Goal: Task Accomplishment & Management: Manage account settings

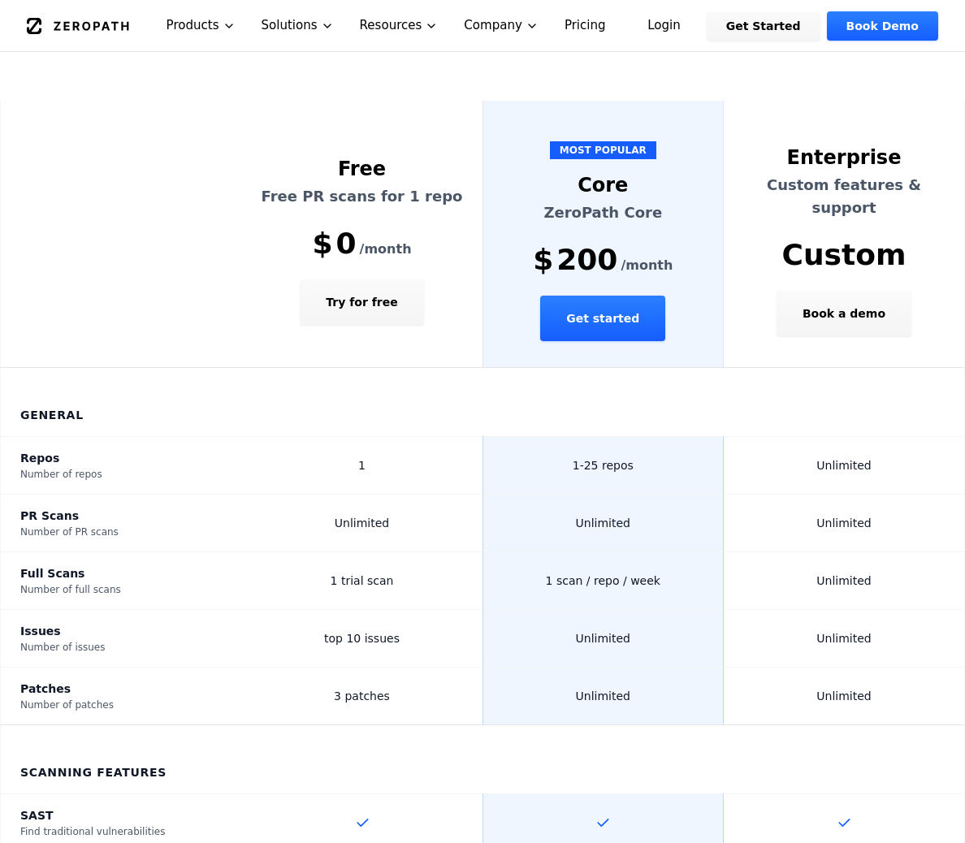
scroll to position [378, 0]
click at [342, 436] on td "1" at bounding box center [362, 465] width 241 height 58
click at [385, 436] on td "1" at bounding box center [362, 465] width 241 height 58
click at [578, 458] on span "1-25 repos" at bounding box center [603, 464] width 61 height 13
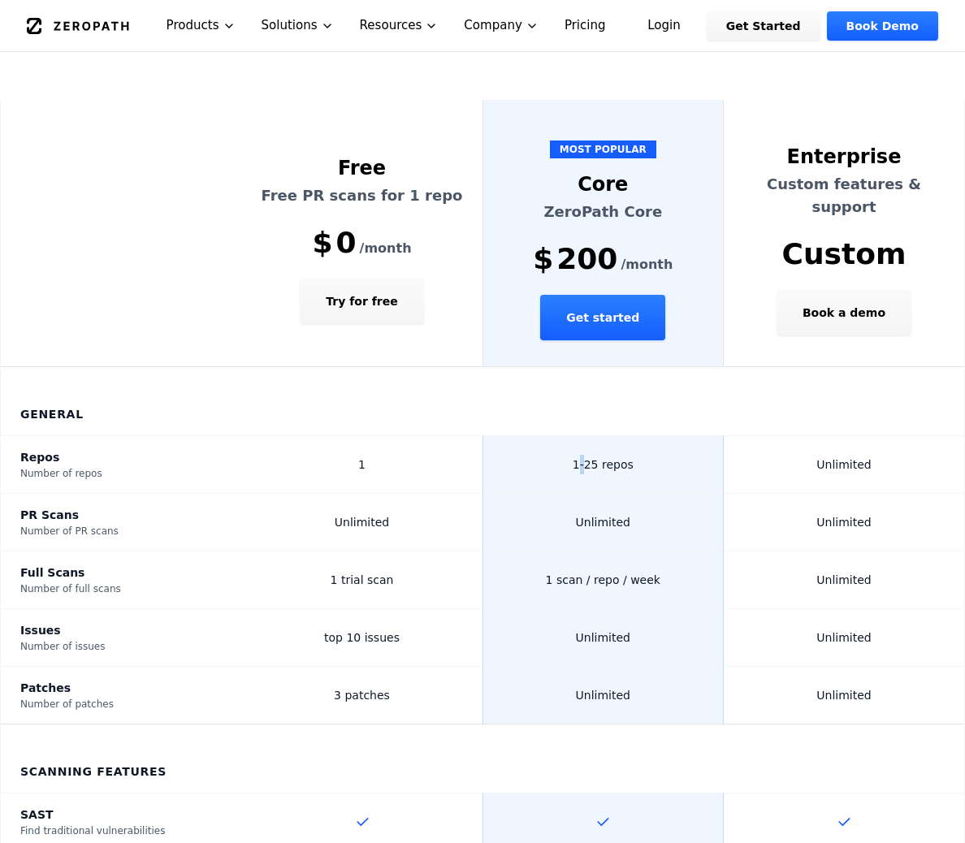
click at [578, 458] on span "1-25 repos" at bounding box center [603, 464] width 61 height 13
click at [534, 436] on td "1-25 repos" at bounding box center [603, 465] width 241 height 58
click at [573, 243] on span "200" at bounding box center [586, 259] width 61 height 32
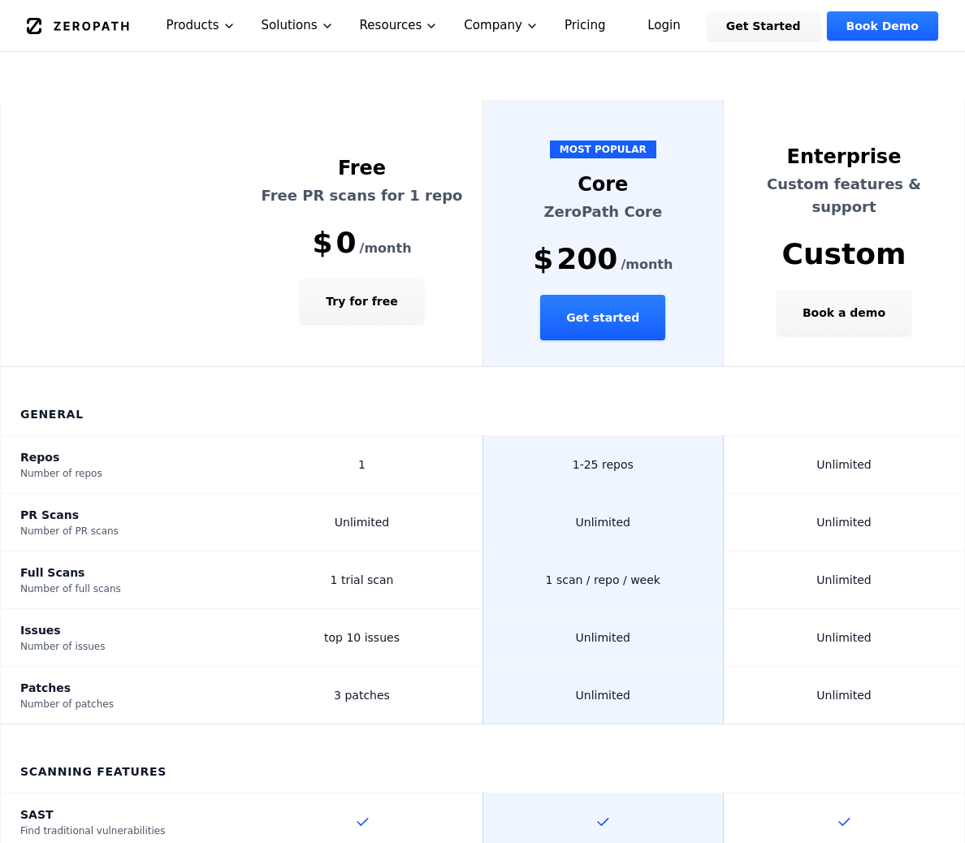
click at [490, 436] on td "1-25 repos" at bounding box center [603, 465] width 241 height 58
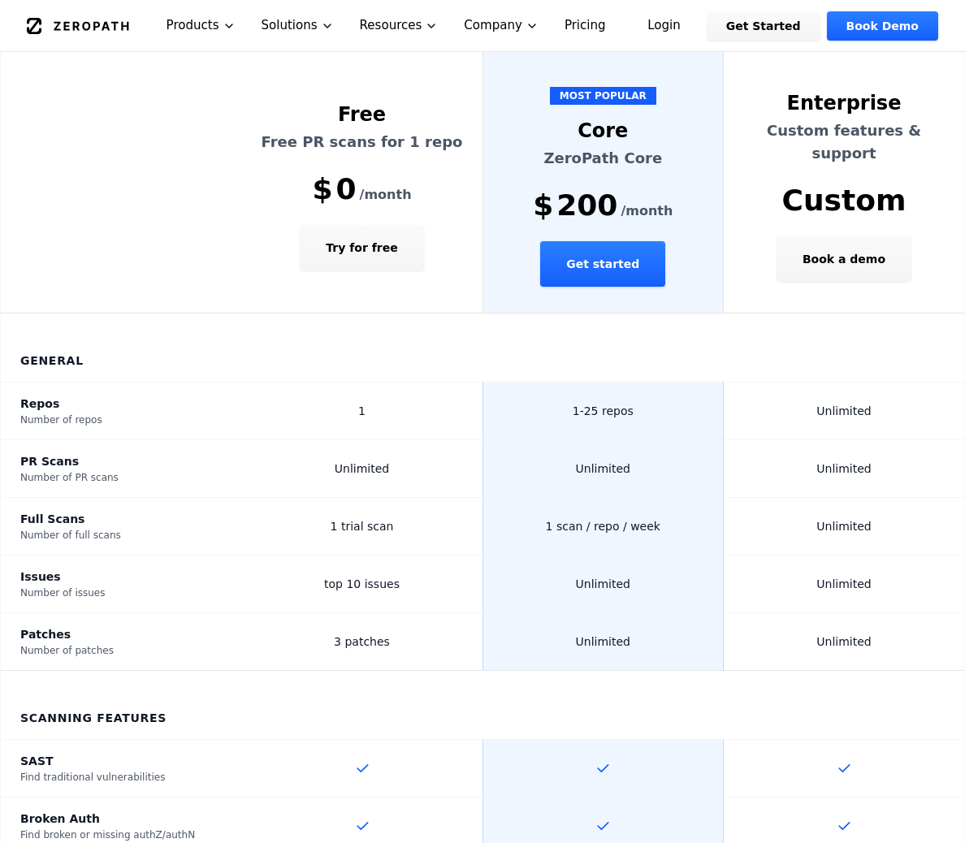
scroll to position [433, 0]
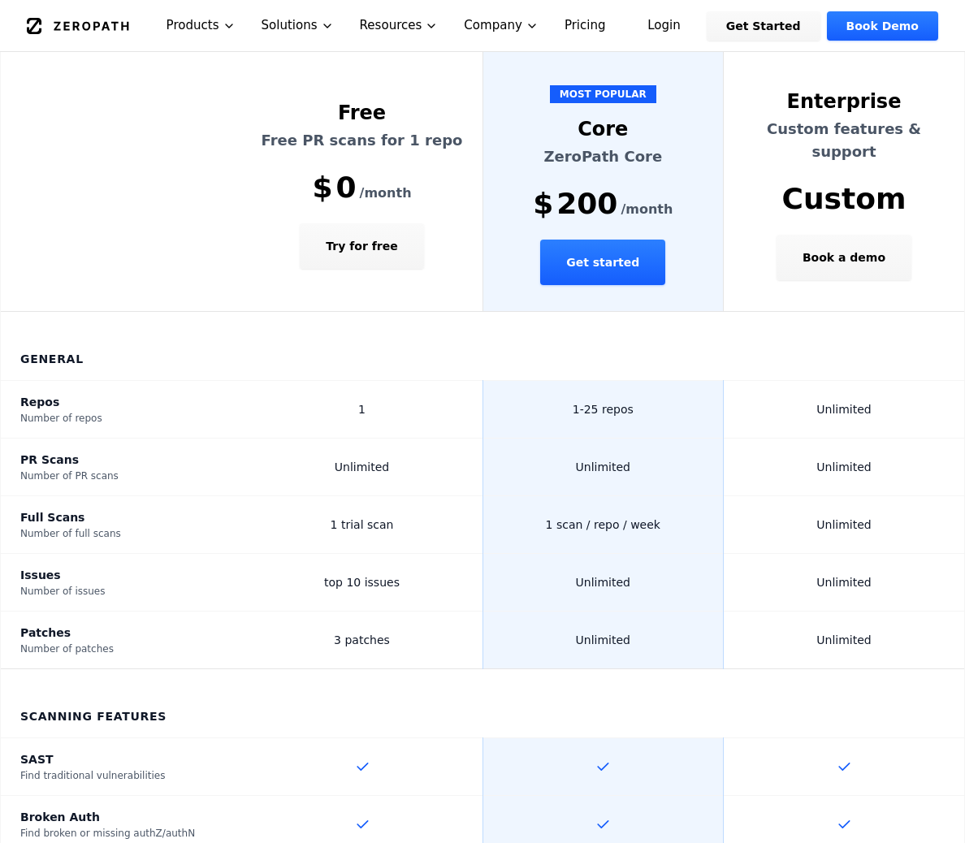
click at [561, 439] on td "Unlimited" at bounding box center [603, 468] width 241 height 58
click at [530, 439] on td "Unlimited" at bounding box center [603, 468] width 241 height 58
click at [527, 496] on td "1 scan / repo / week" at bounding box center [603, 525] width 241 height 58
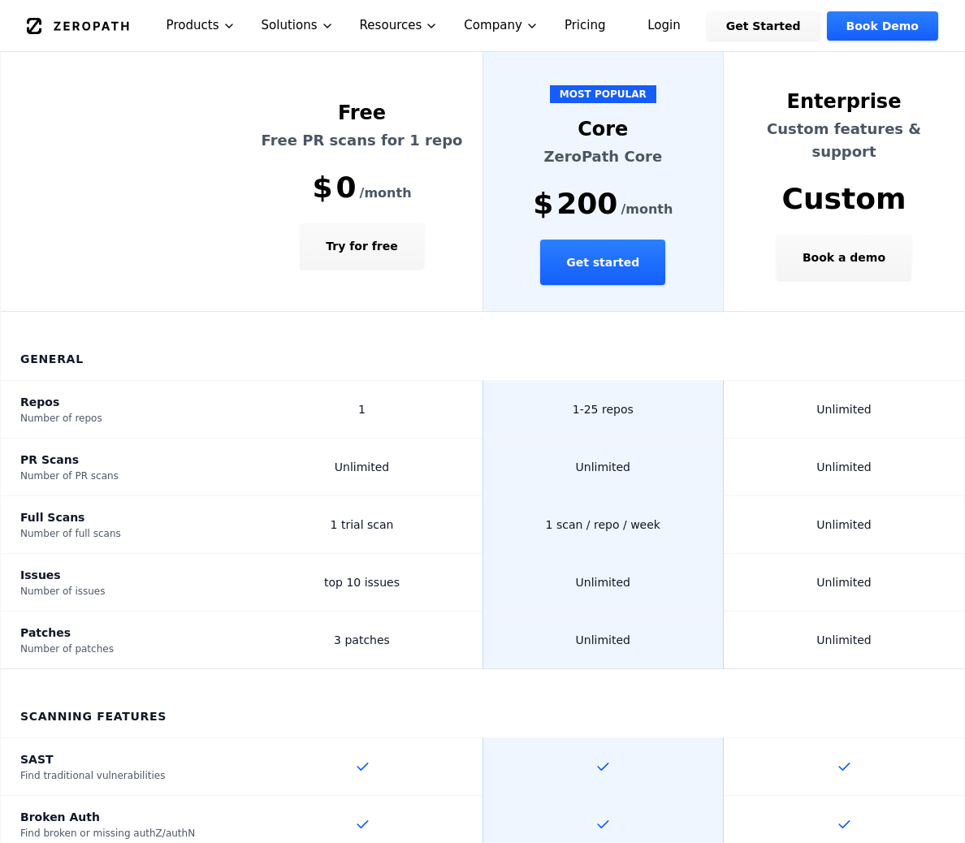
click at [527, 496] on td "1 scan / repo / week" at bounding box center [603, 525] width 241 height 58
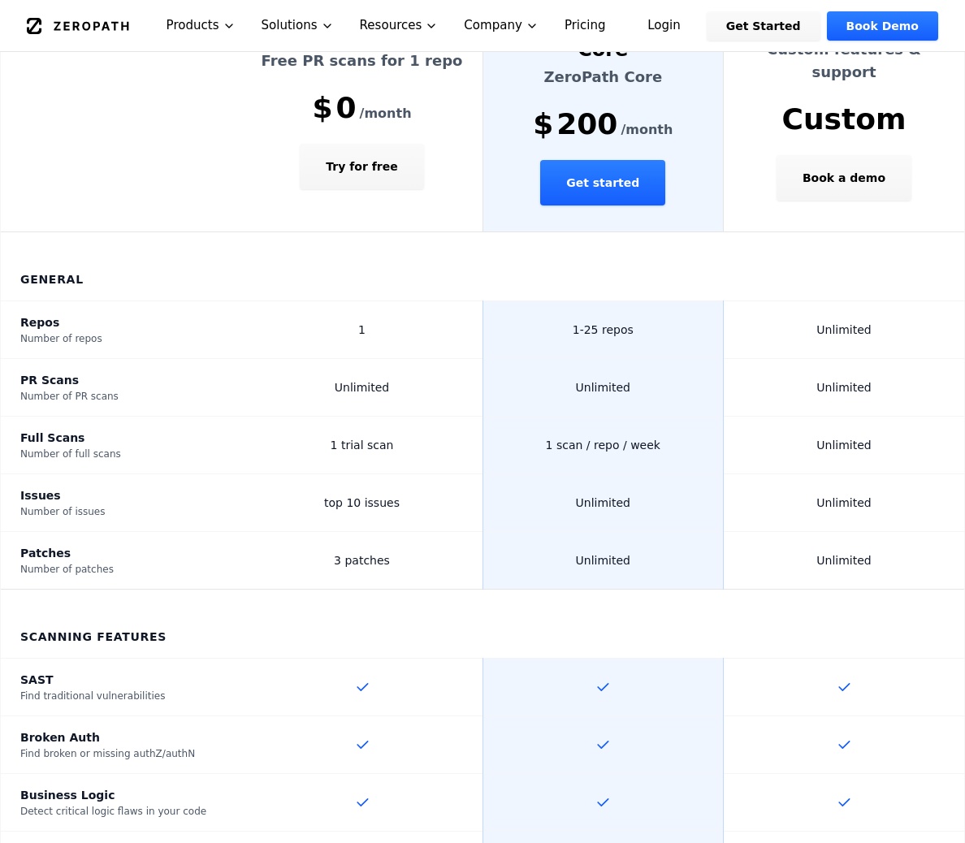
scroll to position [521, 0]
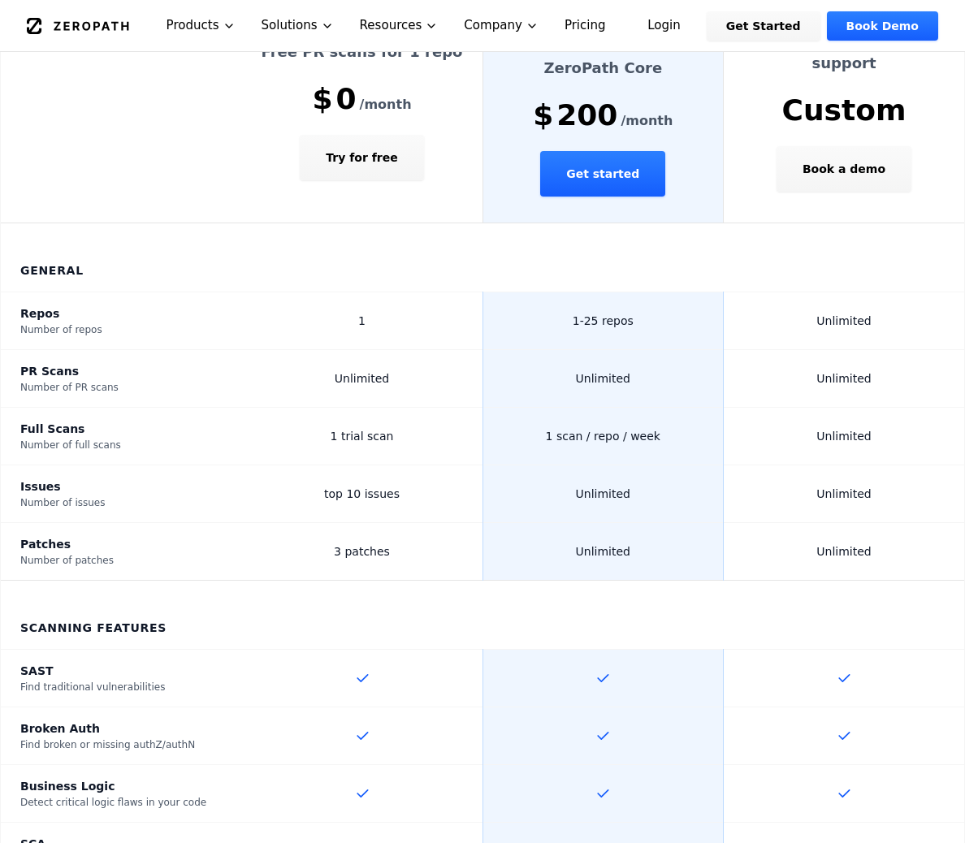
click at [688, 29] on link "Login" at bounding box center [664, 25] width 72 height 29
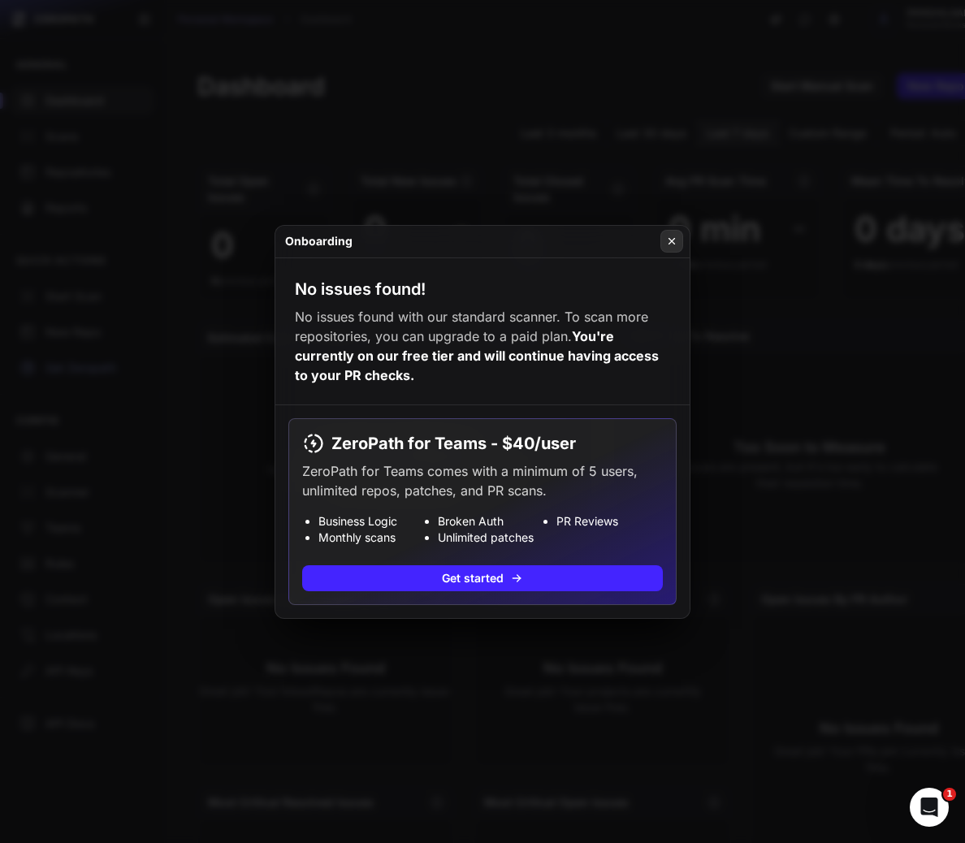
click at [669, 244] on icon at bounding box center [671, 241] width 11 height 13
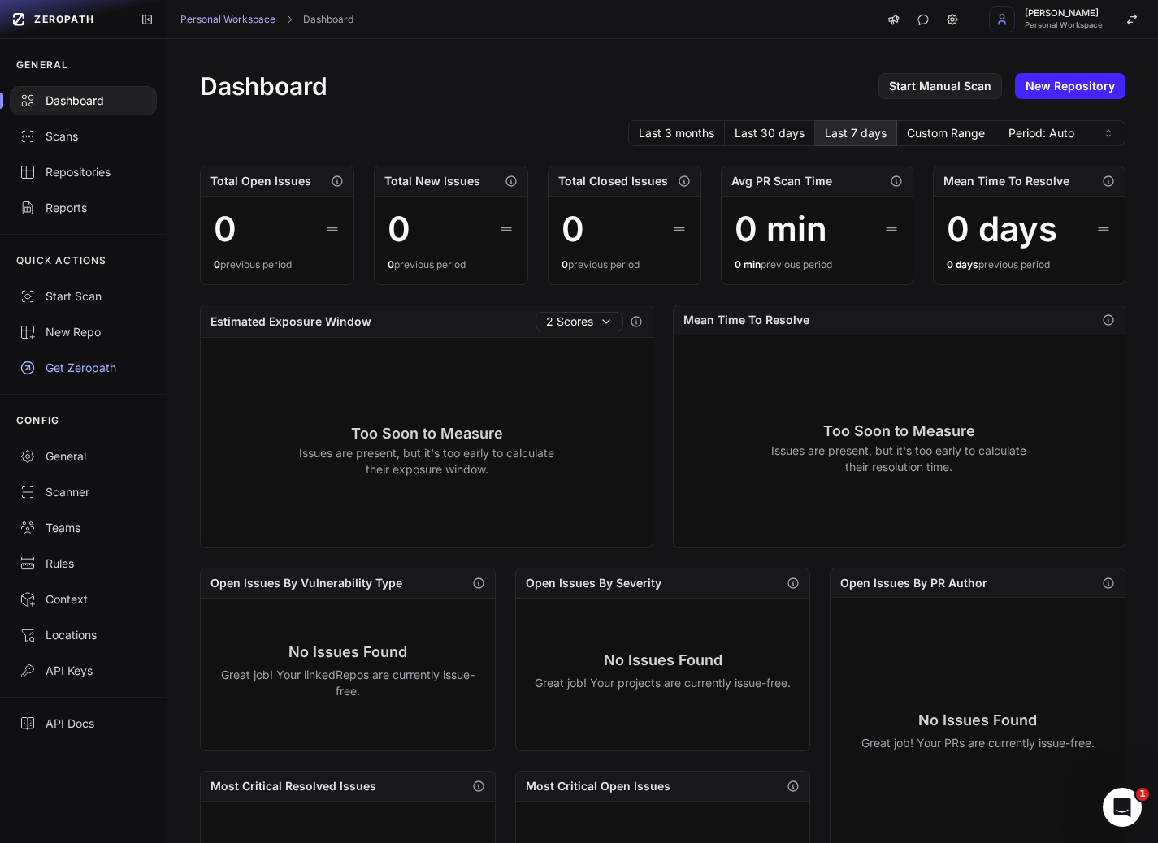
click at [822, 70] on div "Dashboard Start Manual Scan New Repository Last 3 months Last 30 days Last 7 da…" at bounding box center [662, 624] width 990 height 1171
click at [964, 87] on link "New Repository" at bounding box center [1070, 86] width 110 height 26
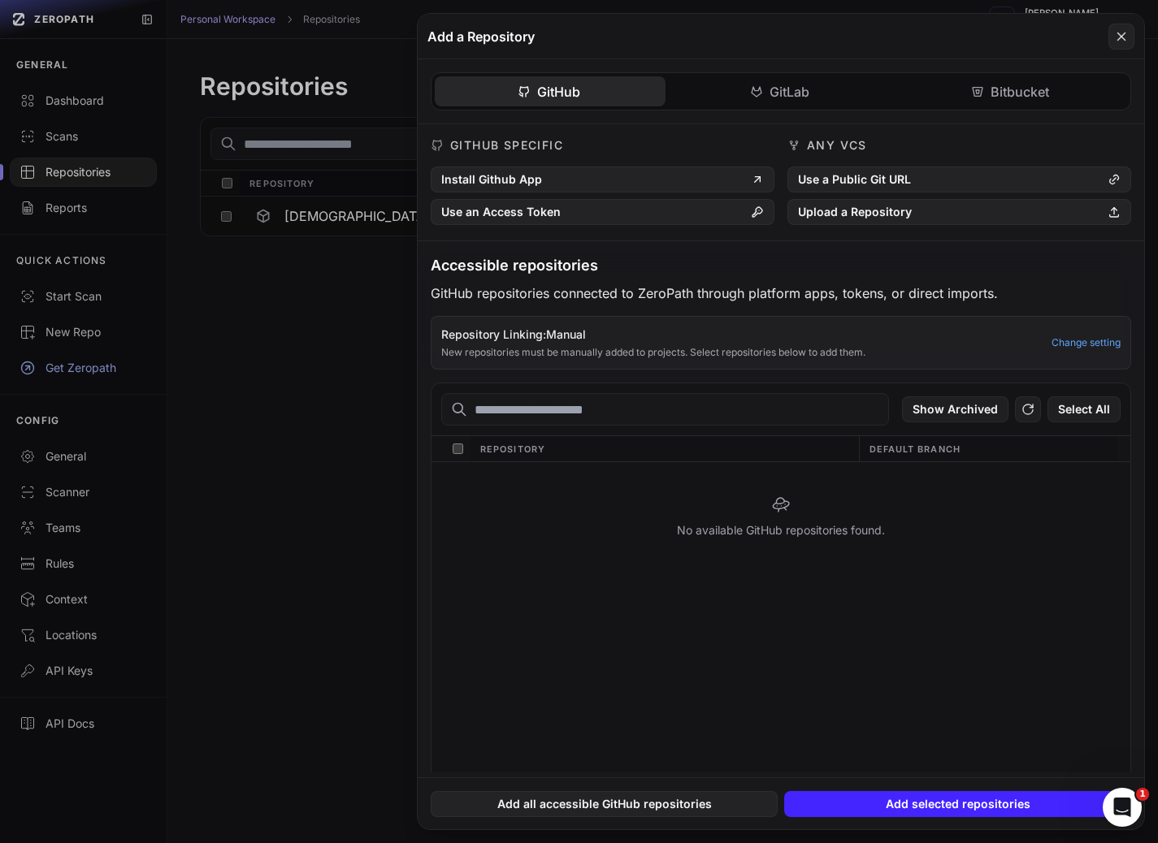
click at [259, 340] on button at bounding box center [579, 421] width 1158 height 843
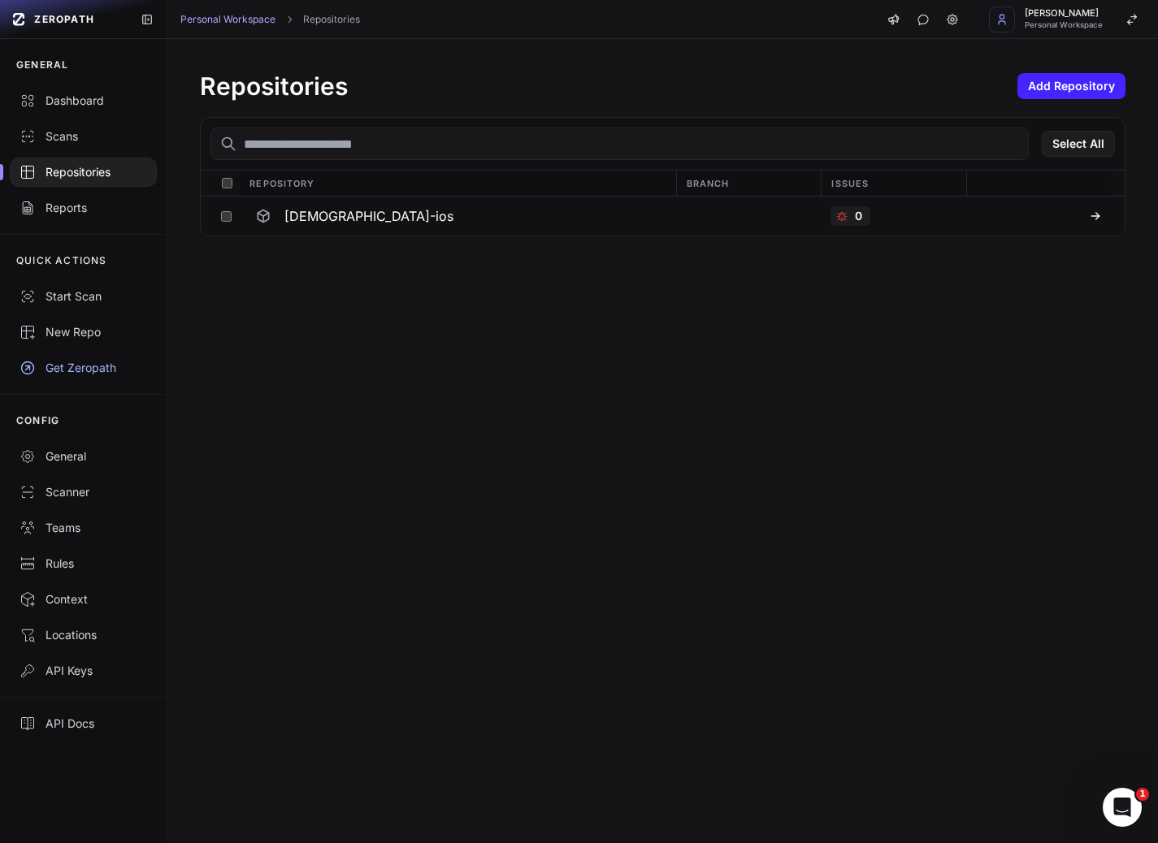
click at [57, 169] on div "Repositories" at bounding box center [83, 172] width 128 height 16
click at [296, 219] on h3 "quran-ios" at bounding box center [368, 215] width 169 height 19
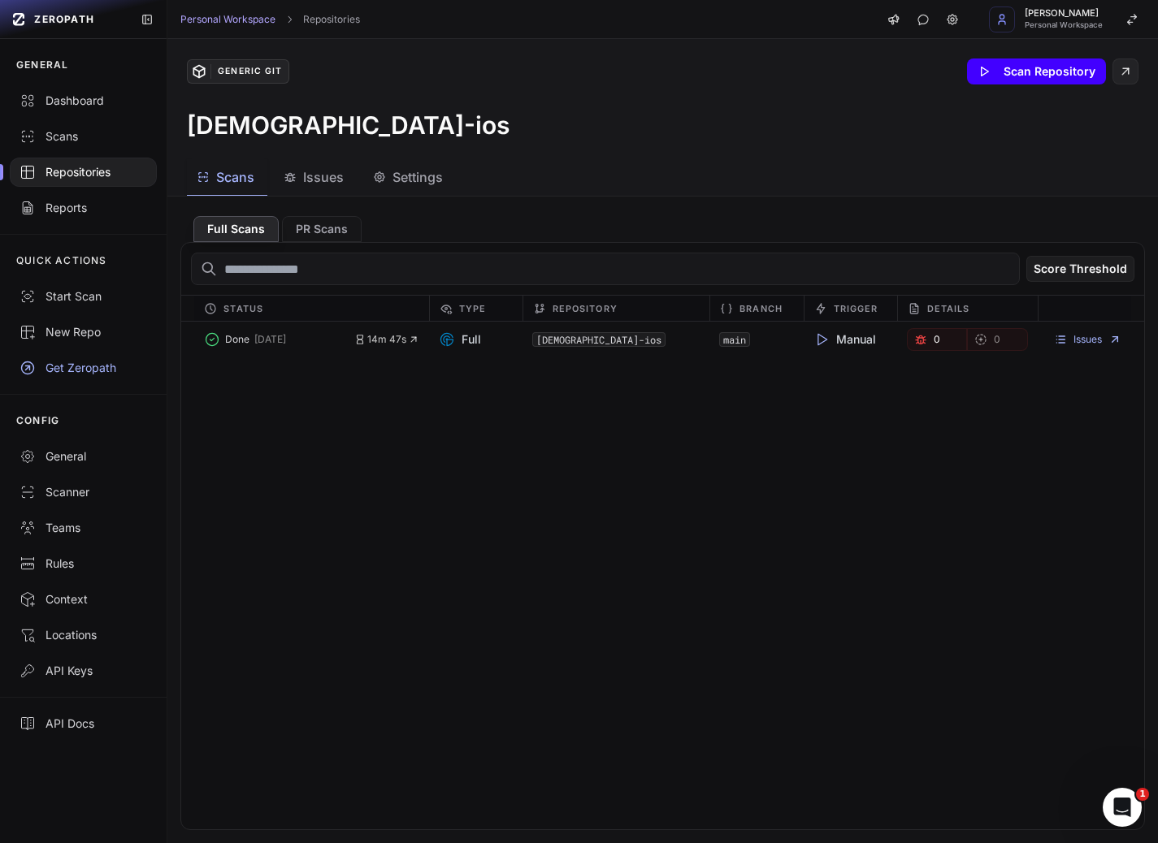
click at [964, 70] on button "Scan Repository" at bounding box center [1036, 71] width 139 height 26
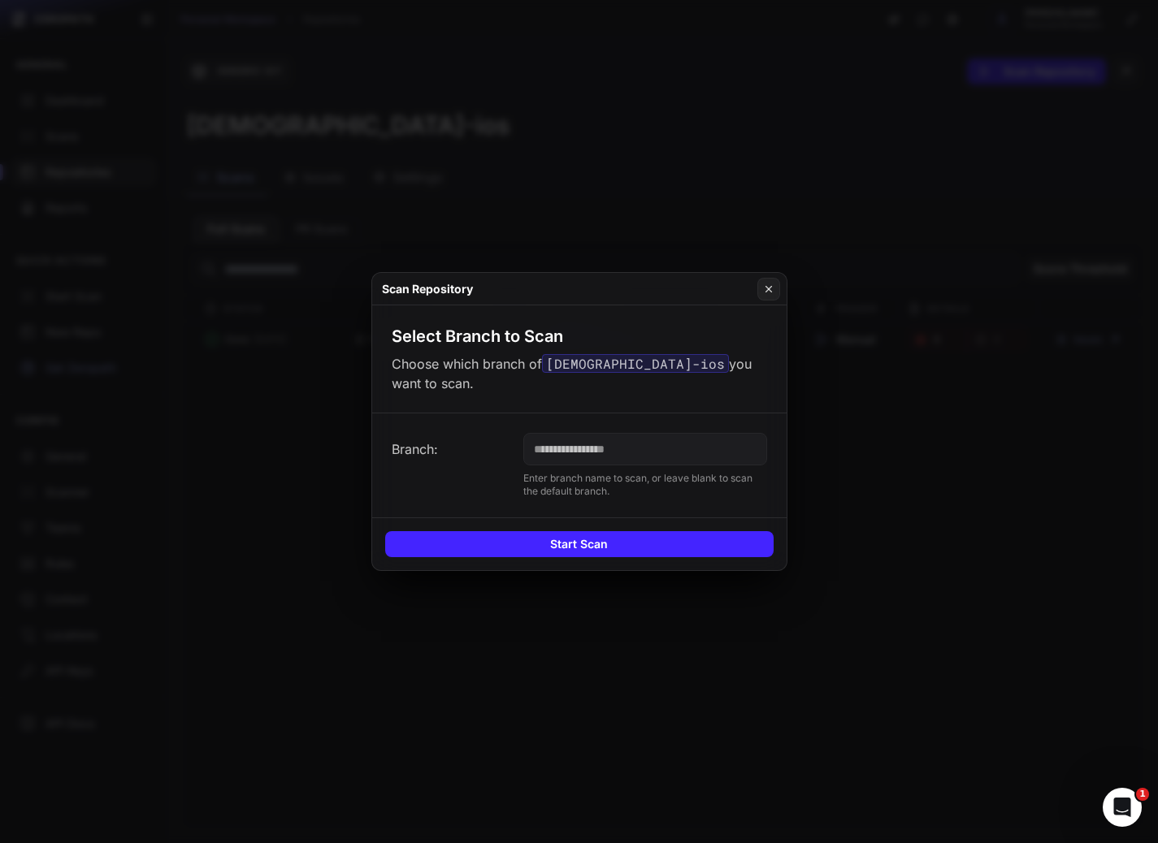
click at [589, 442] on input "text" at bounding box center [645, 449] width 244 height 32
click at [561, 487] on p "Enter branch name to scan, or leave blank to scan the default branch." at bounding box center [645, 485] width 244 height 26
click at [778, 301] on button at bounding box center [768, 289] width 23 height 23
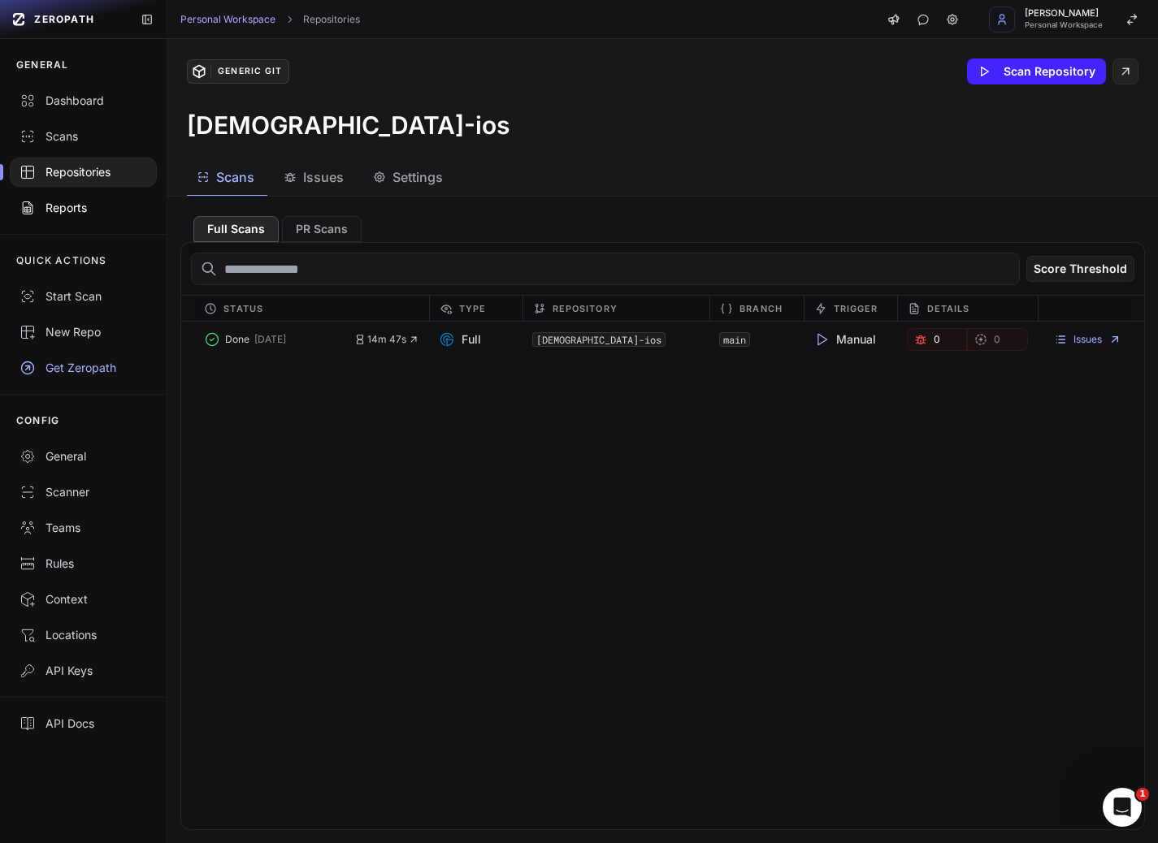
click at [72, 212] on div "Reports" at bounding box center [83, 208] width 128 height 16
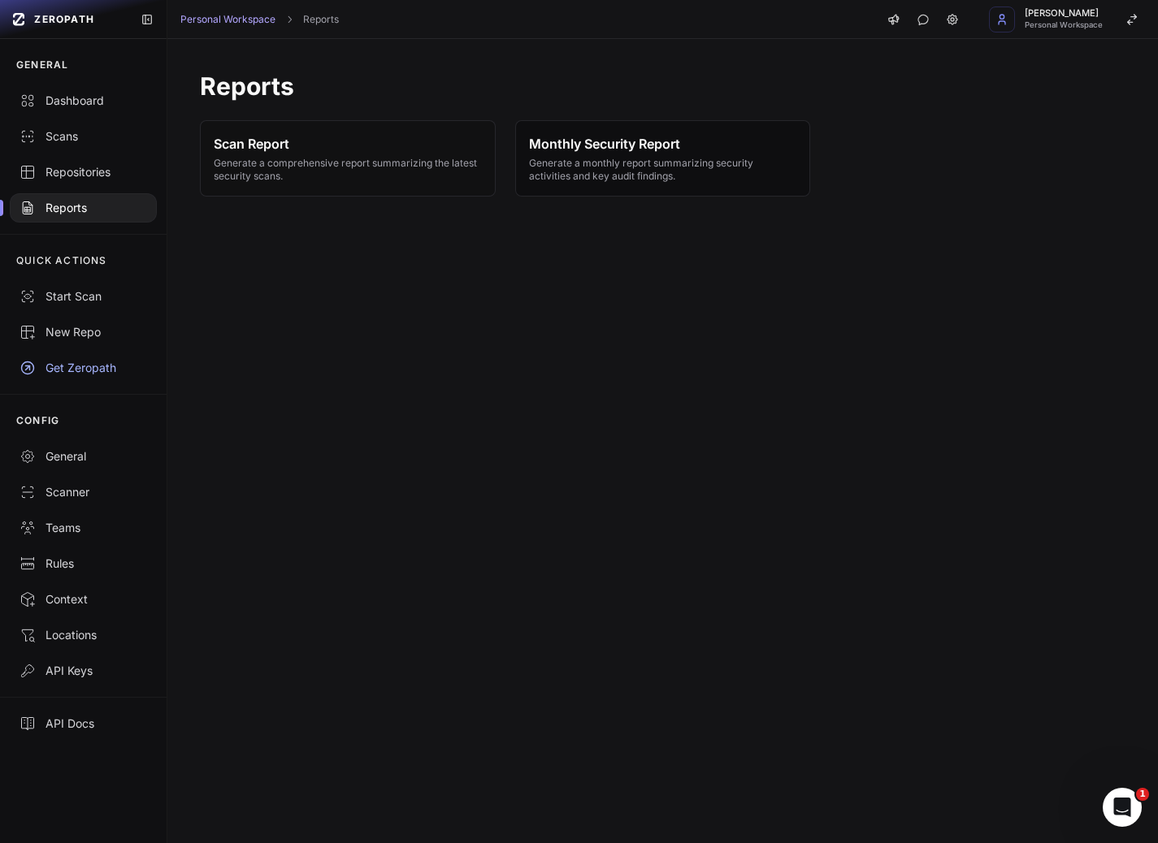
click at [688, 148] on span "Monthly Security Report" at bounding box center [663, 143] width 268 height 19
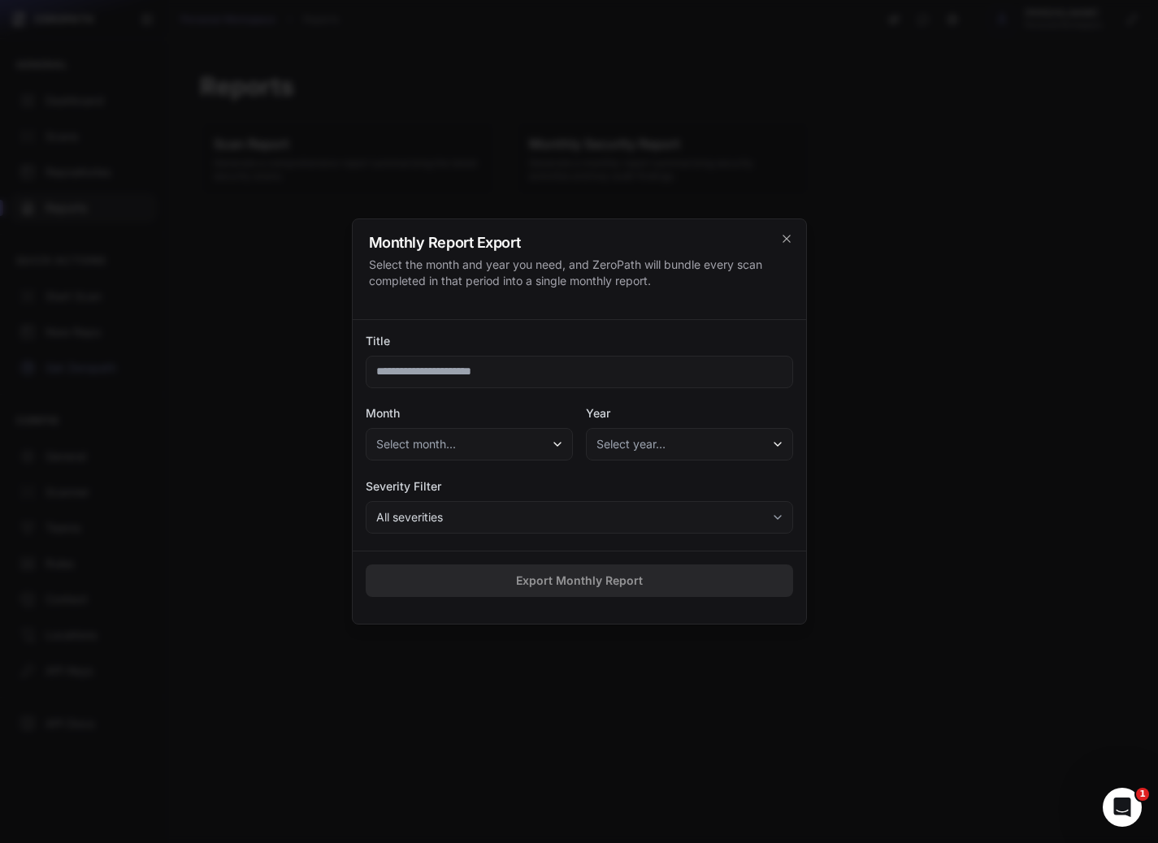
click at [711, 128] on div at bounding box center [579, 421] width 1158 height 843
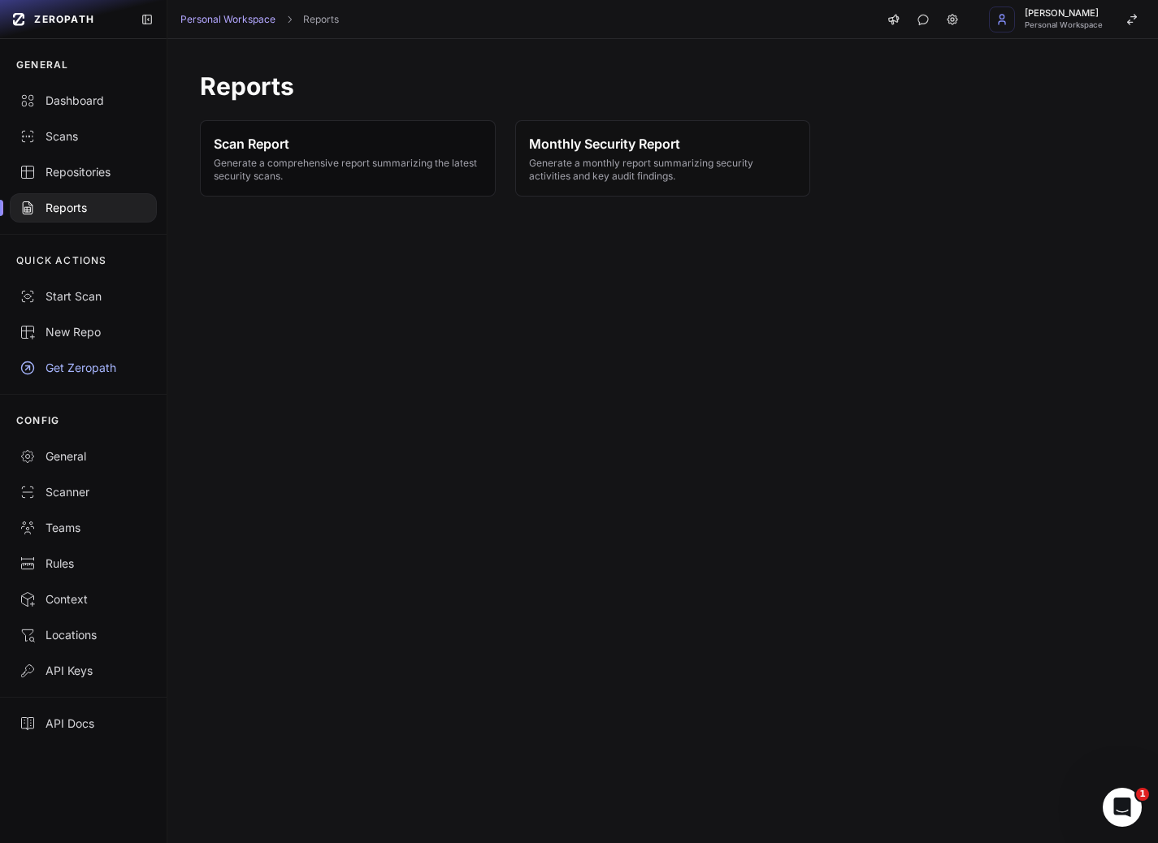
click at [284, 173] on span "Generate a comprehensive report summarizing the latest security scans." at bounding box center [348, 170] width 268 height 26
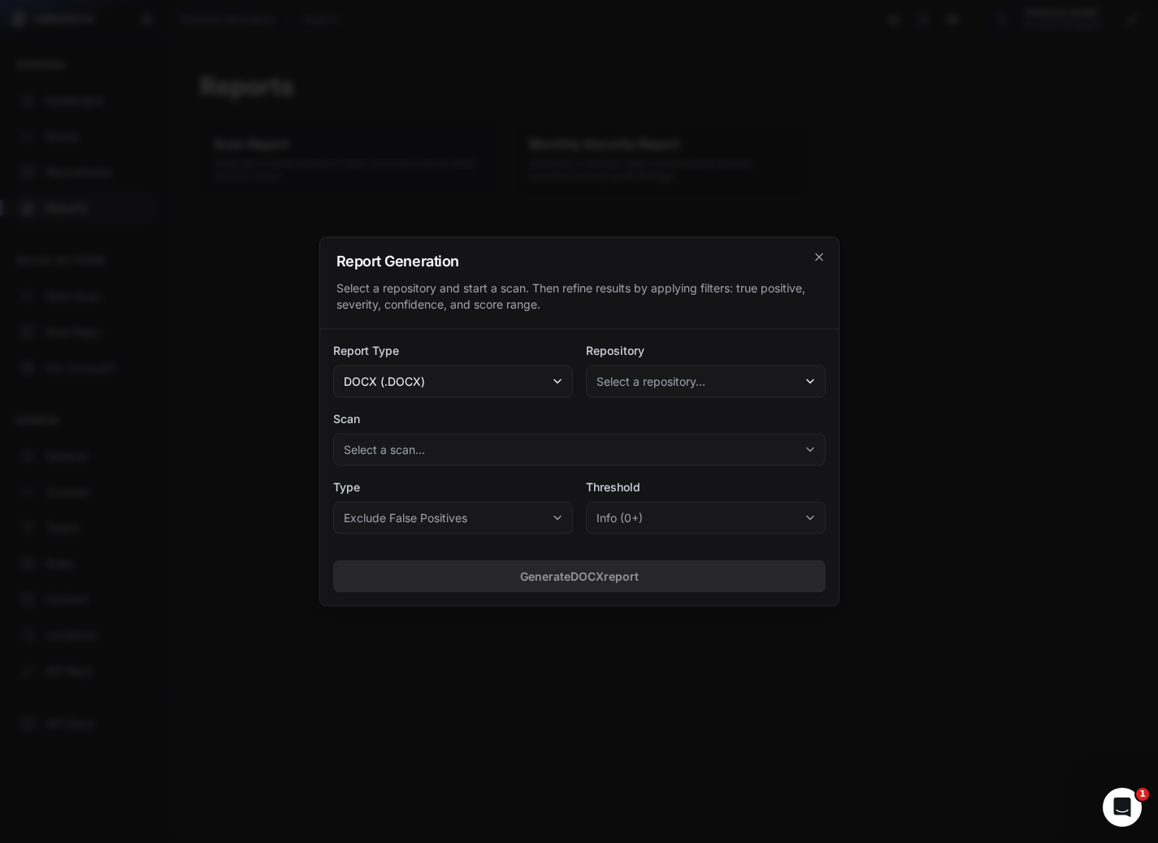
click at [284, 173] on div at bounding box center [579, 421] width 1158 height 843
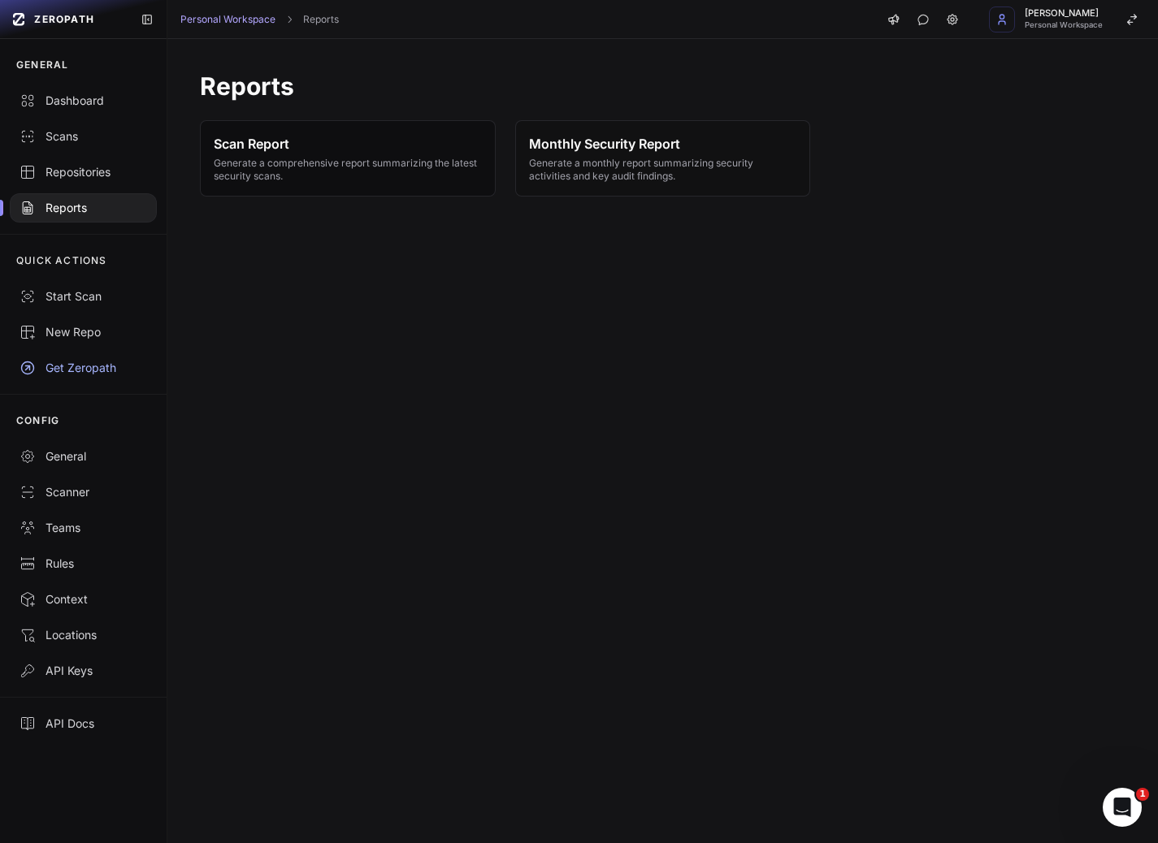
drag, startPoint x: 293, startPoint y: 174, endPoint x: 301, endPoint y: 178, distance: 8.4
click at [301, 178] on span "Generate a comprehensive report summarizing the latest security scans." at bounding box center [348, 170] width 268 height 26
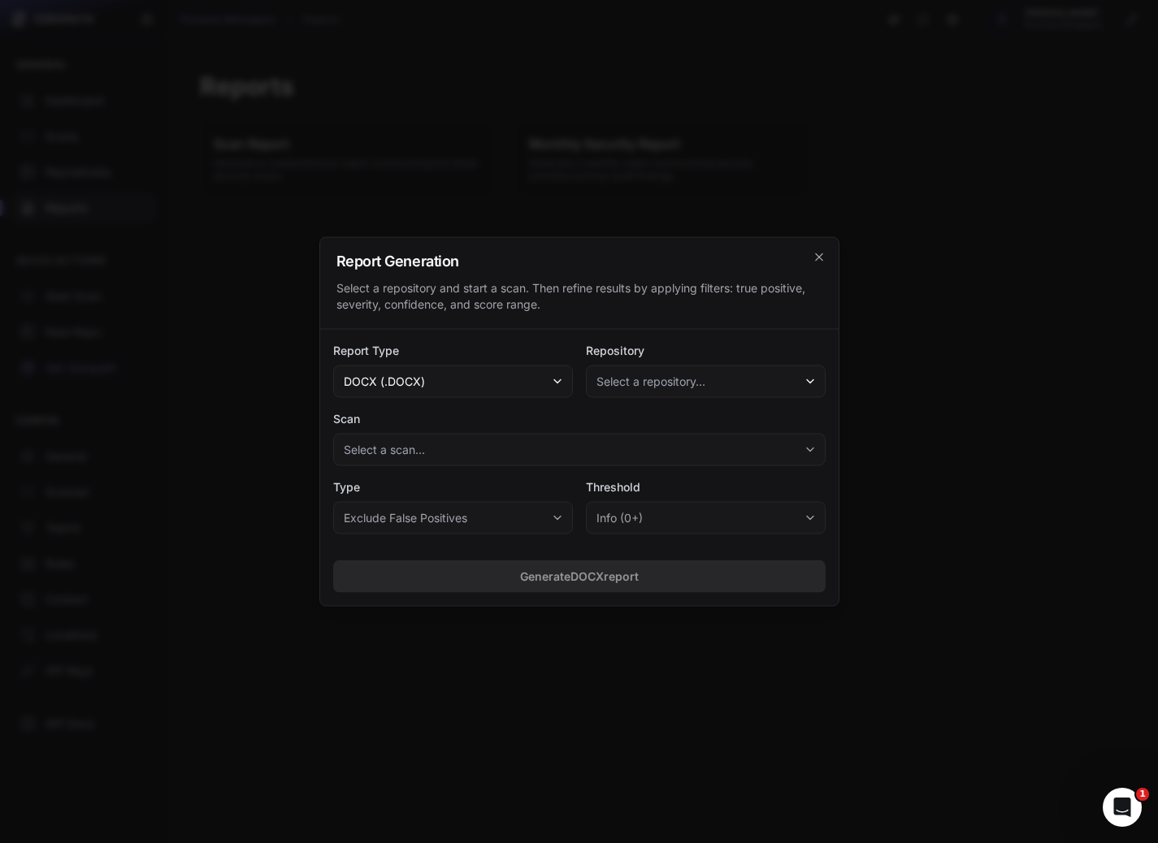
click at [436, 379] on button "docx (.docx)" at bounding box center [453, 382] width 240 height 32
click at [591, 163] on div at bounding box center [579, 421] width 1158 height 843
click at [632, 147] on div at bounding box center [579, 421] width 1158 height 843
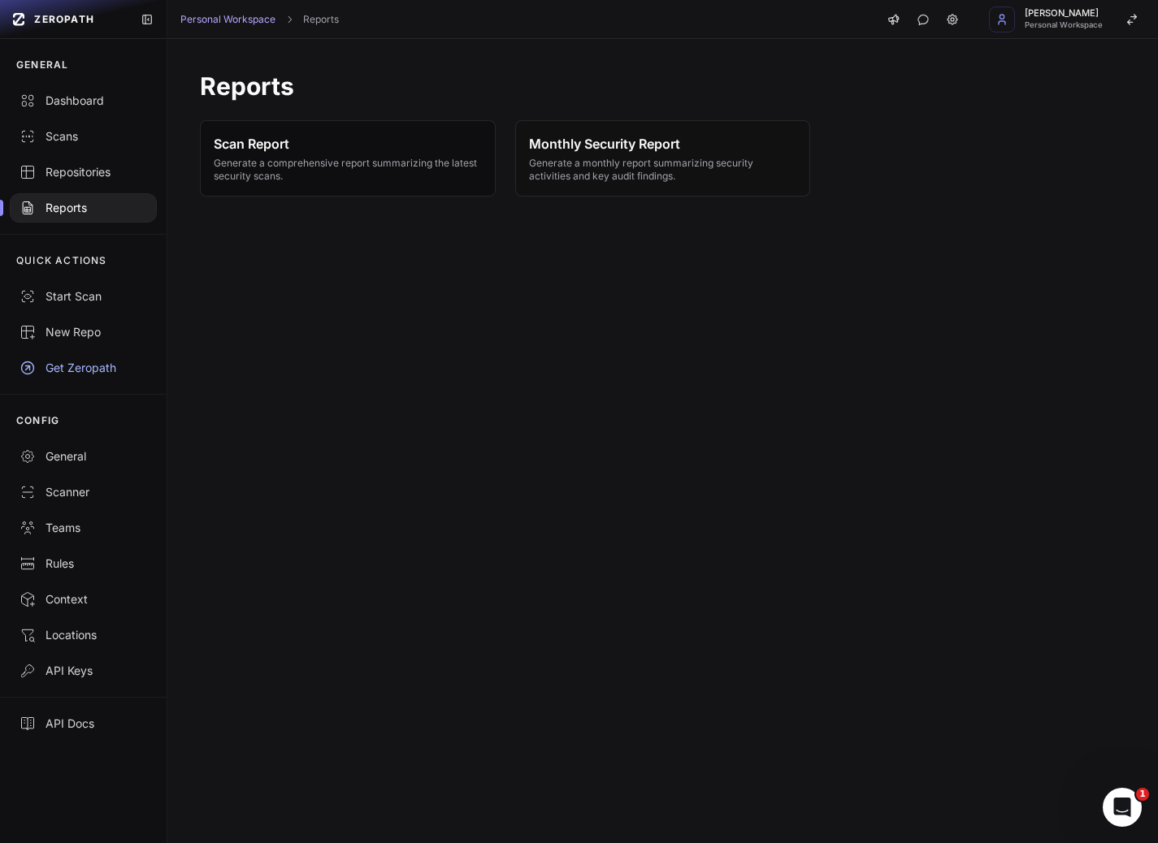
click at [351, 152] on span "Scan Report" at bounding box center [348, 143] width 268 height 19
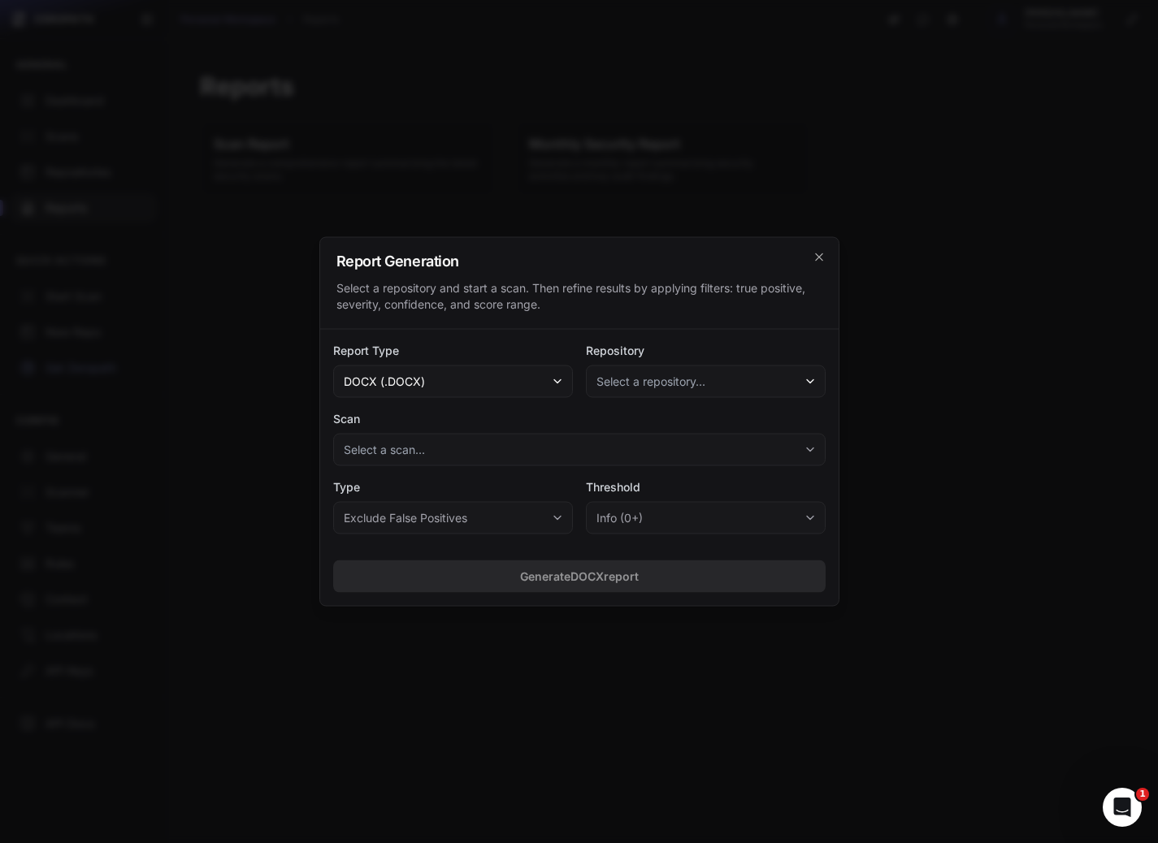
click at [475, 397] on div "Report Type docx (.docx) Repository Select a repository... Scan Select a scan..…" at bounding box center [579, 439] width 518 height 218
click at [471, 391] on button "docx (.docx)" at bounding box center [453, 382] width 240 height 32
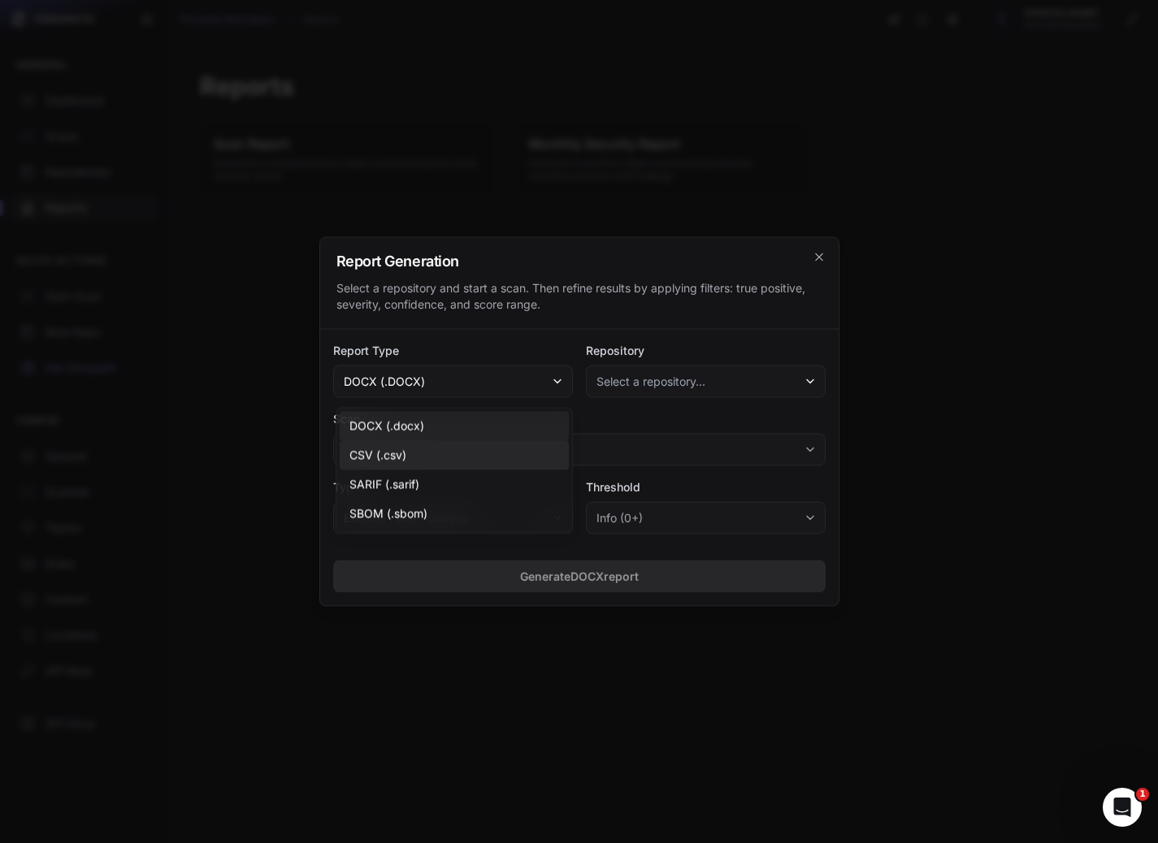
click at [412, 455] on div "CSV (.csv)" at bounding box center [454, 455] width 229 height 29
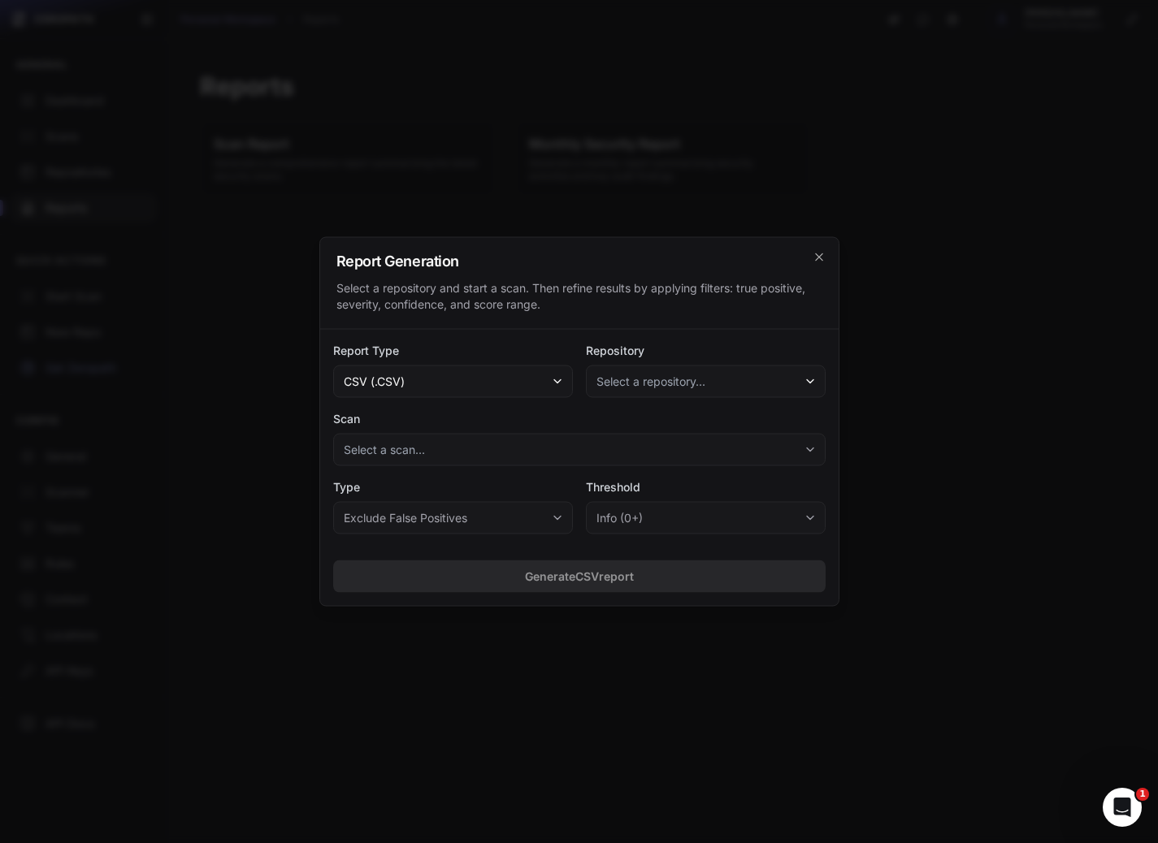
click at [680, 380] on span "Select a repository..." at bounding box center [650, 382] width 109 height 16
click at [724, 333] on div "Report Type csv (.csv) Repository Select a repository... No eligible repositori…" at bounding box center [579, 439] width 518 height 218
drag, startPoint x: 819, startPoint y: 261, endPoint x: 690, endPoint y: 340, distance: 150.6
click at [690, 340] on div "Report Generation Select a repository and start a scan. Then refine results by …" at bounding box center [579, 422] width 520 height 370
click at [684, 385] on span "Select a repository..." at bounding box center [650, 382] width 109 height 16
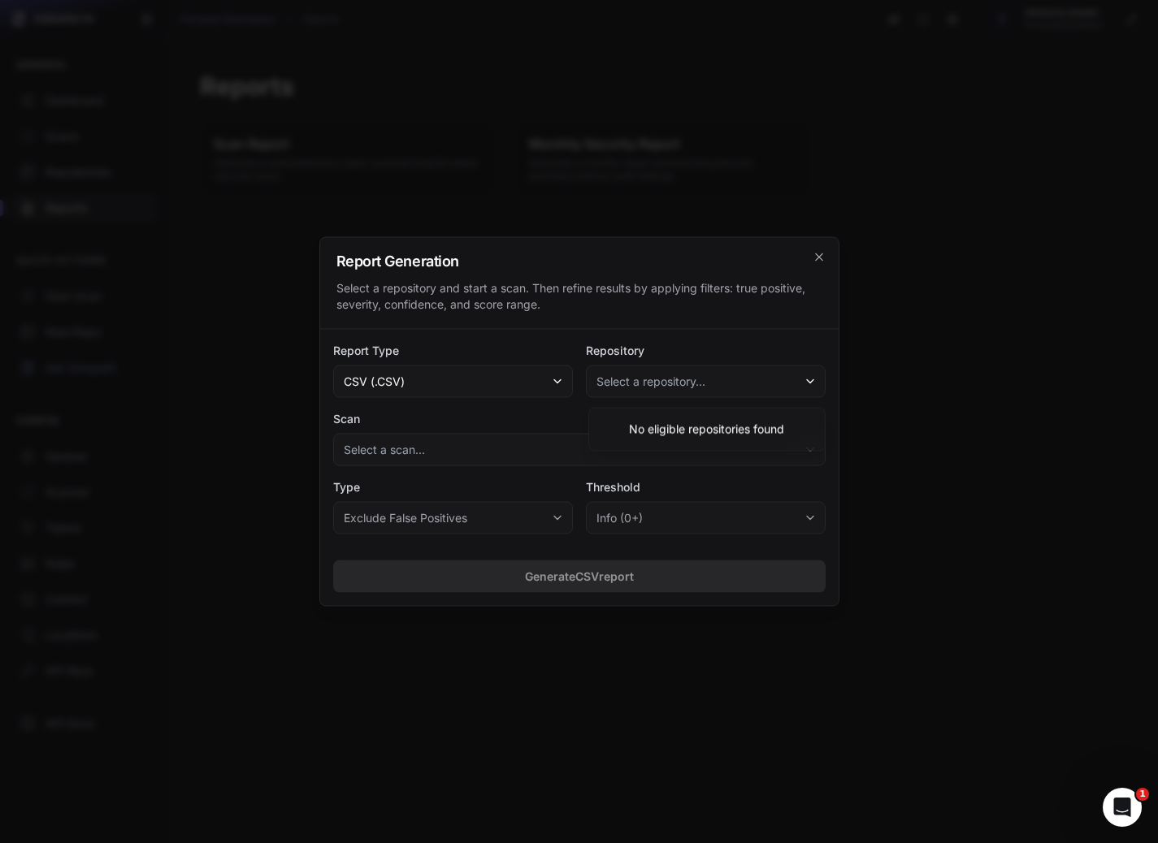
click at [796, 279] on div "Report Generation Select a repository and start a scan. Then refine results by …" at bounding box center [579, 284] width 518 height 92
click at [822, 254] on icon "cross 2," at bounding box center [818, 257] width 13 height 13
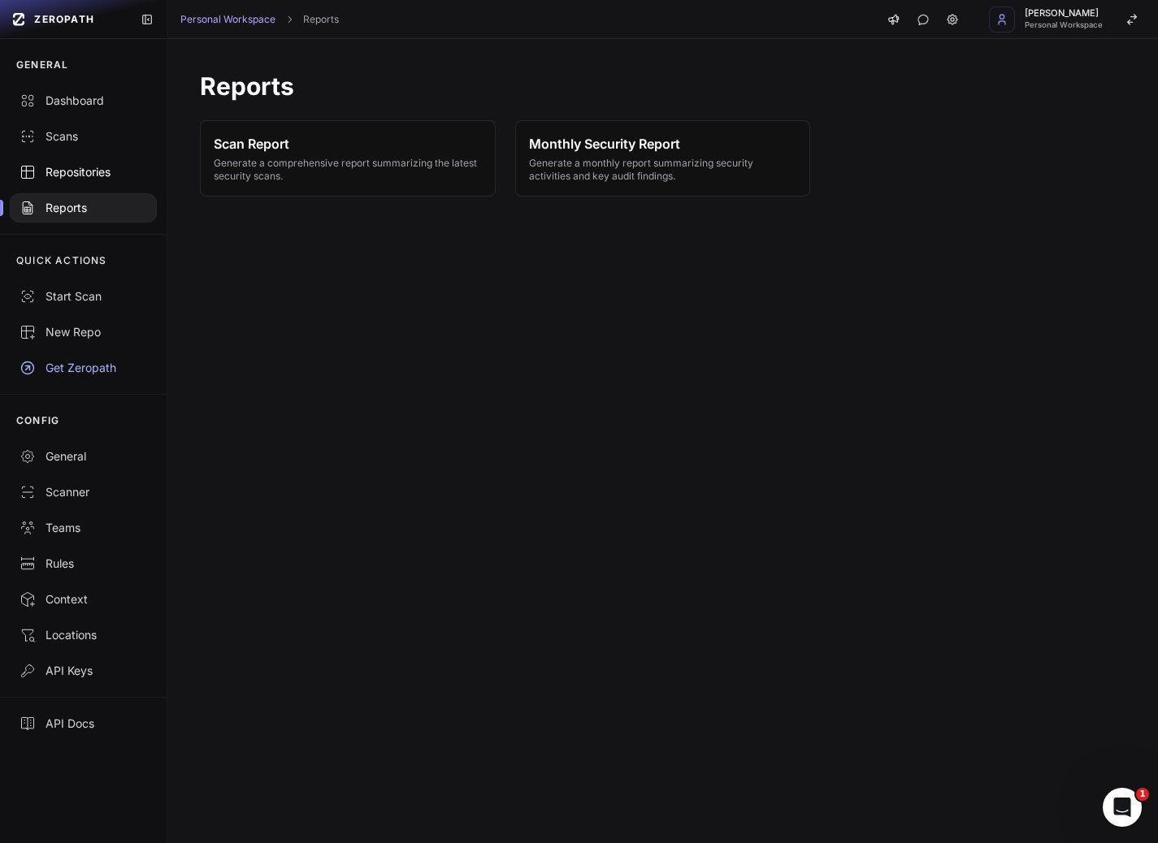
click at [83, 175] on div "Repositories" at bounding box center [83, 172] width 128 height 16
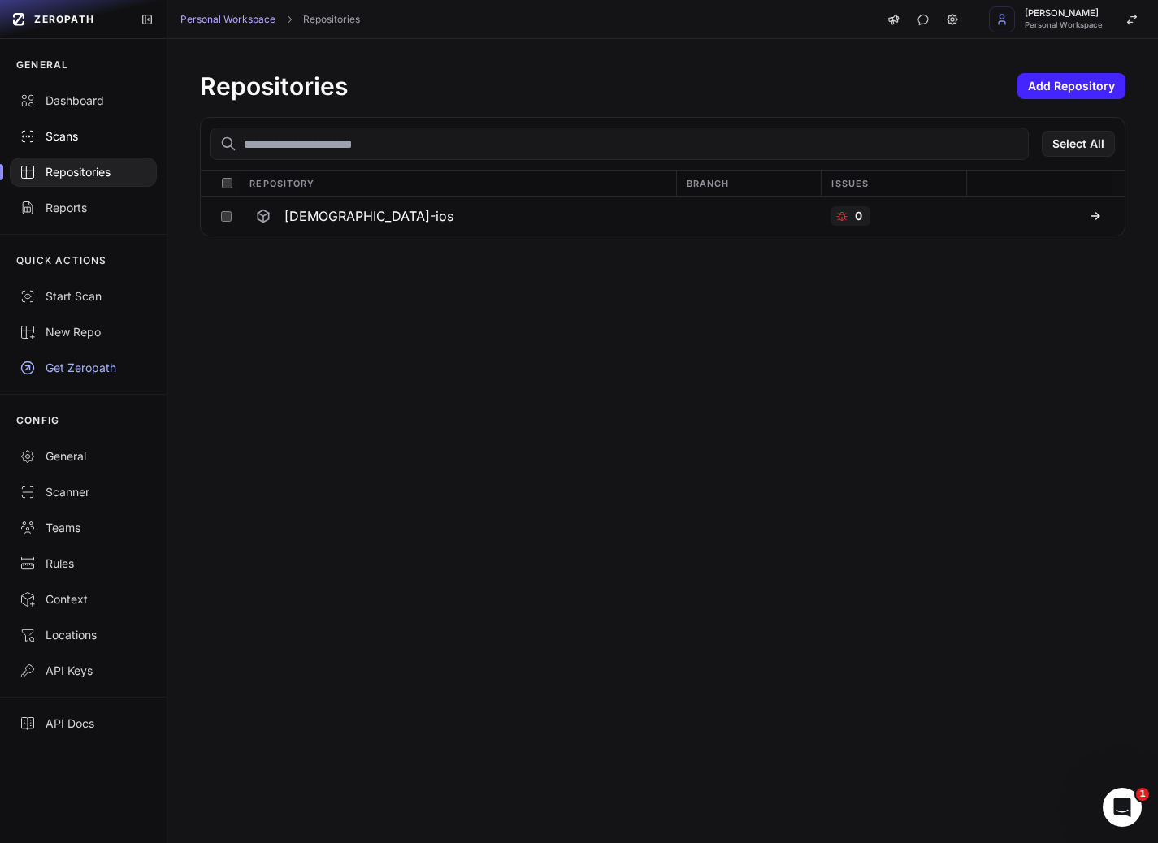
click at [72, 145] on link "Scans" at bounding box center [83, 137] width 167 height 36
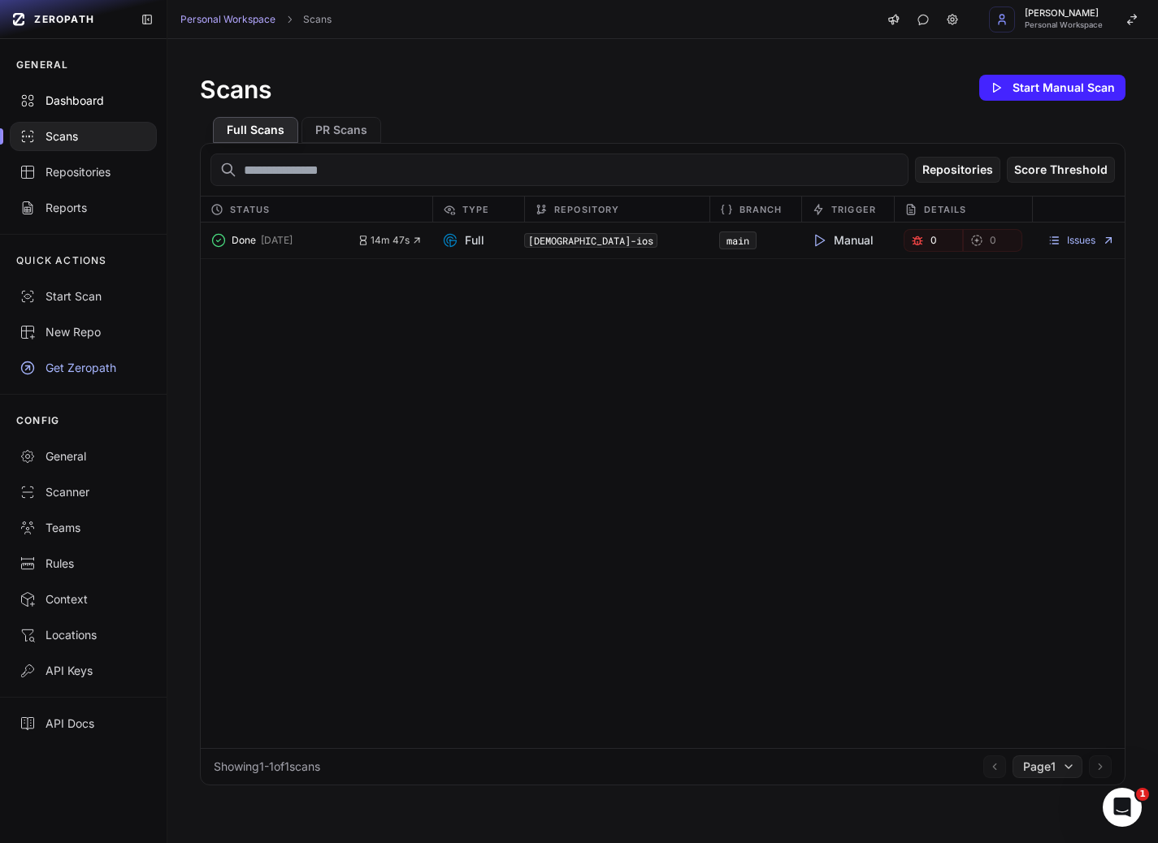
click at [76, 101] on div "Dashboard" at bounding box center [83, 101] width 128 height 16
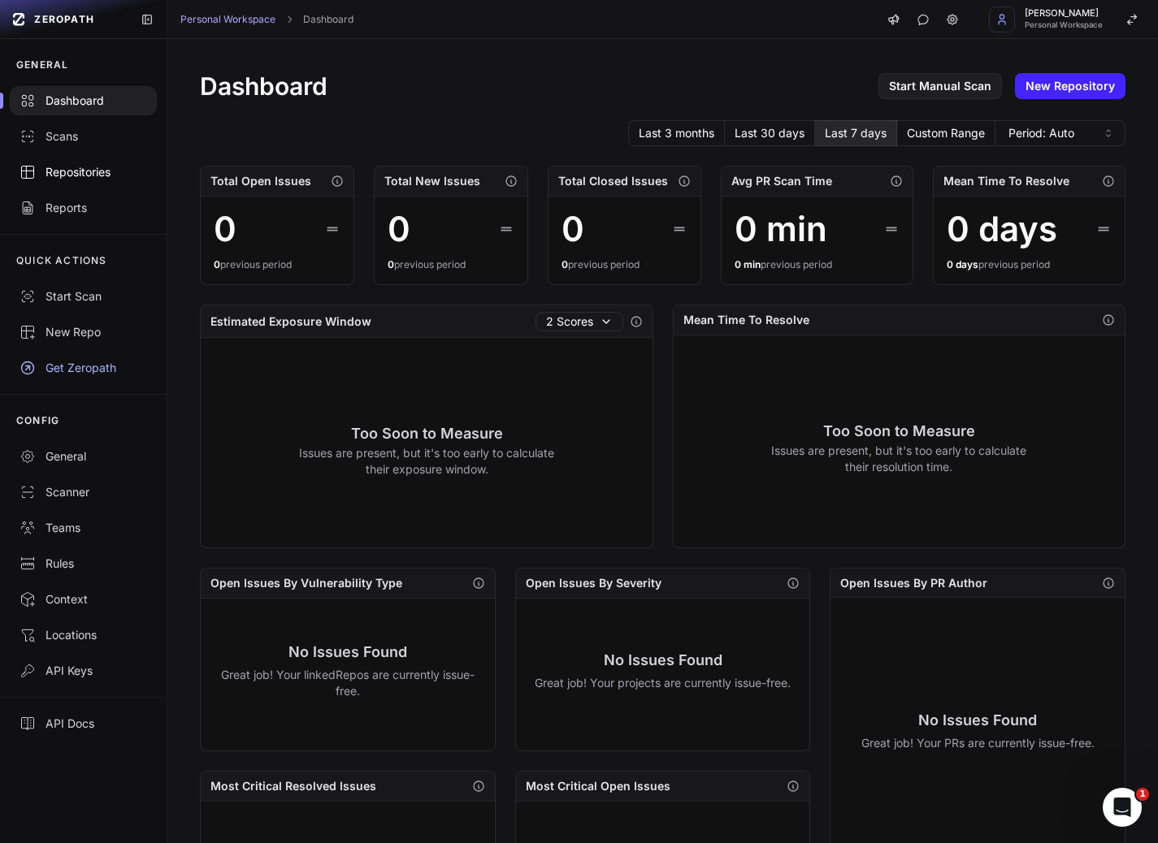
click at [84, 179] on div "Repositories" at bounding box center [83, 172] width 128 height 16
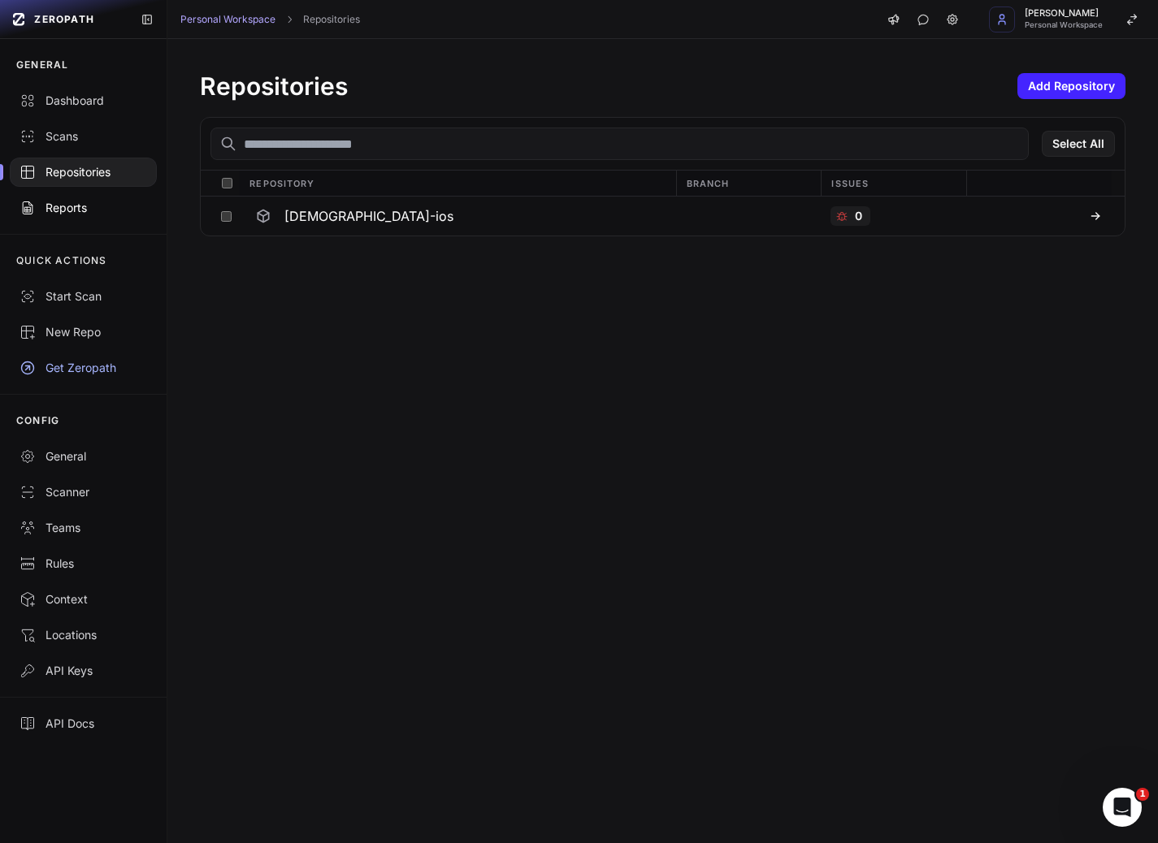
click at [89, 206] on div "Reports" at bounding box center [83, 208] width 128 height 16
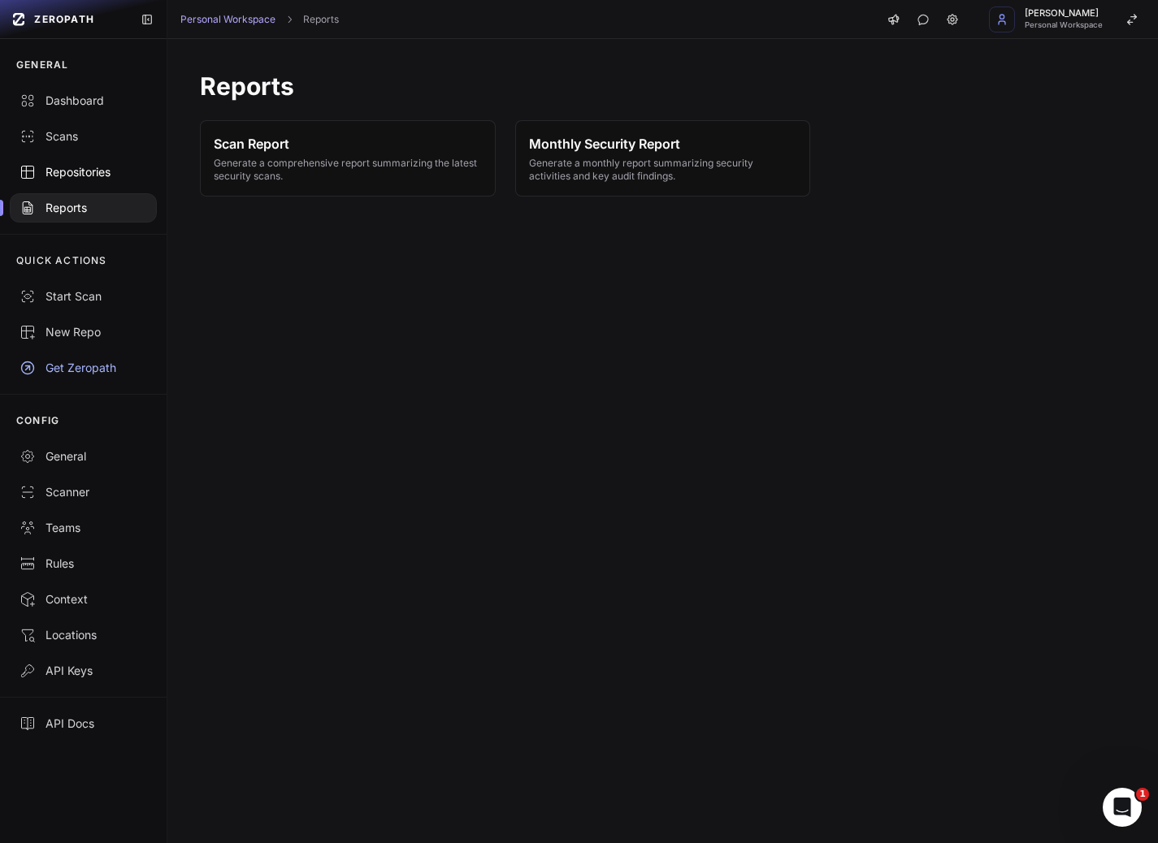
click at [96, 171] on div "Repositories" at bounding box center [83, 172] width 128 height 16
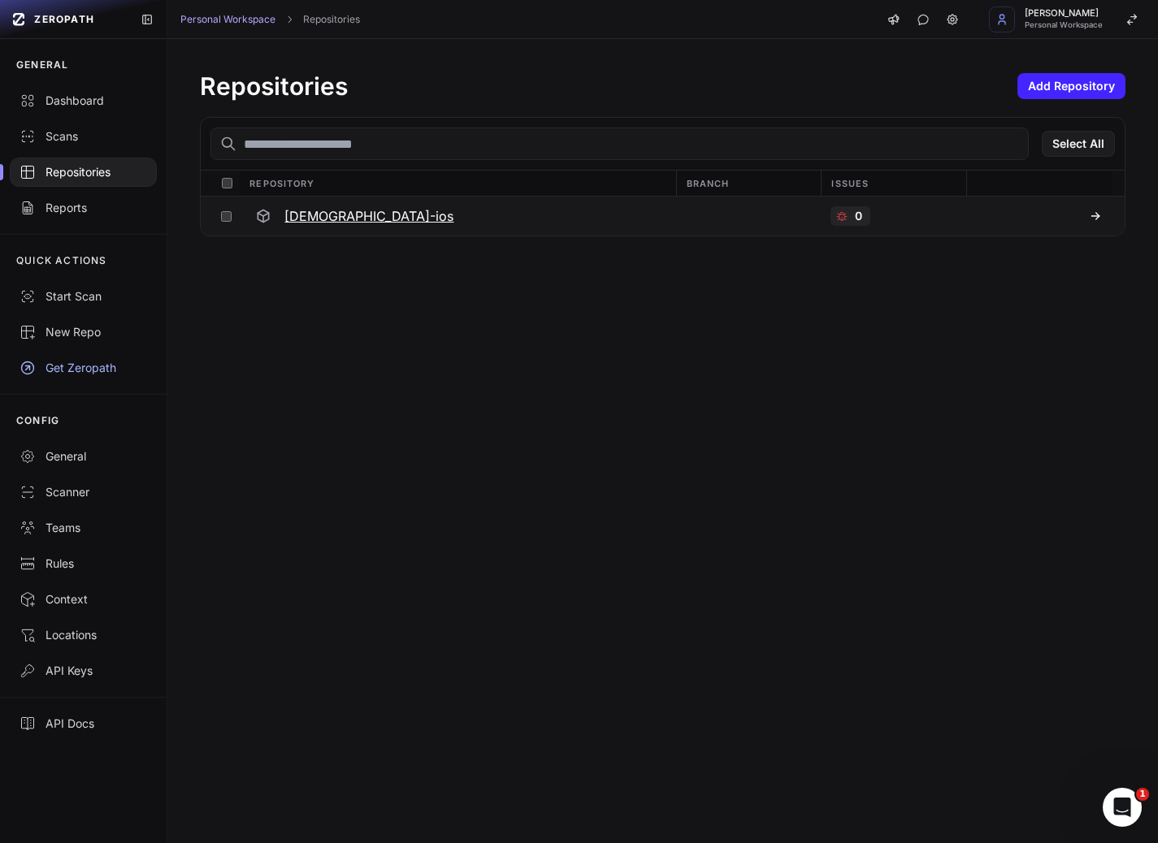
click at [309, 214] on h3 "quran-ios" at bounding box center [368, 215] width 169 height 19
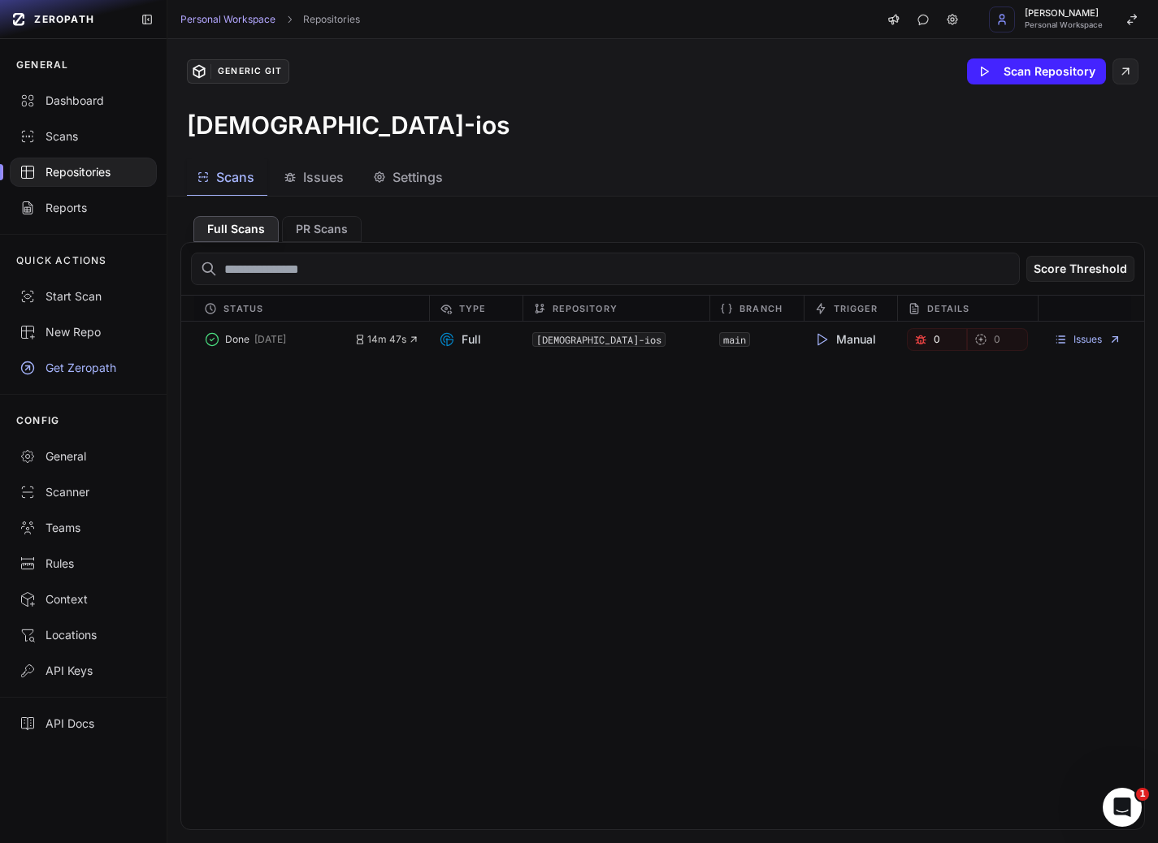
click at [306, 180] on span "Issues" at bounding box center [323, 176] width 41 height 19
click at [242, 171] on span "Scans" at bounding box center [235, 176] width 38 height 19
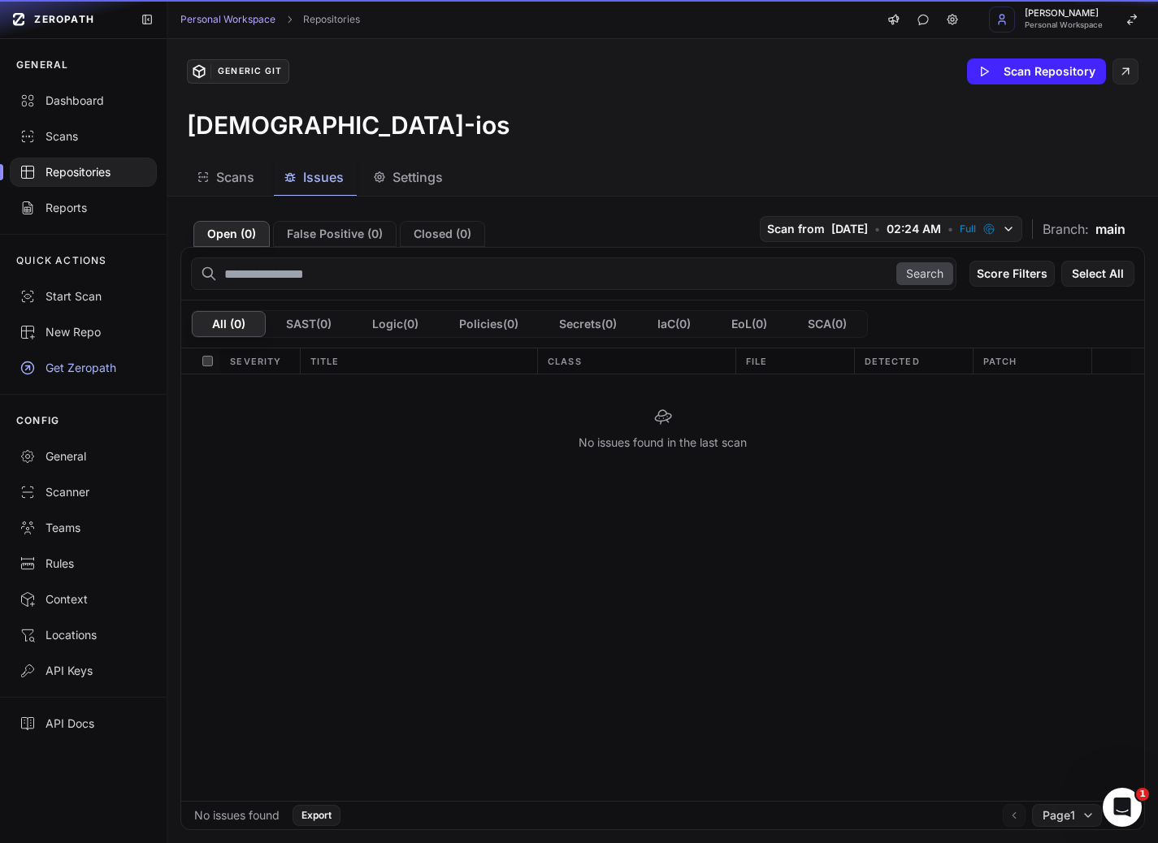
click at [289, 177] on icon "button" at bounding box center [289, 177] width 13 height 13
click at [223, 172] on span "Scans" at bounding box center [235, 176] width 38 height 19
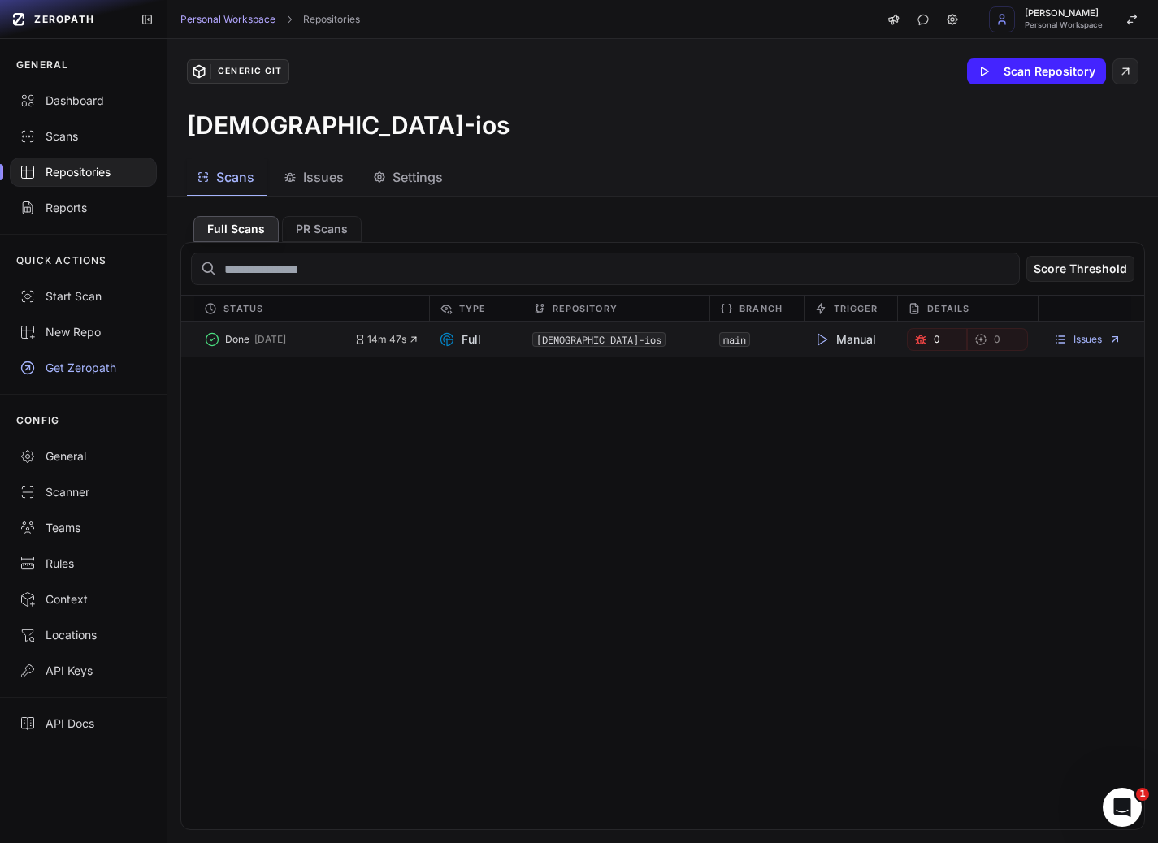
click at [247, 338] on span "Done" at bounding box center [237, 339] width 24 height 13
click at [964, 340] on link "Issues" at bounding box center [1087, 339] width 67 height 13
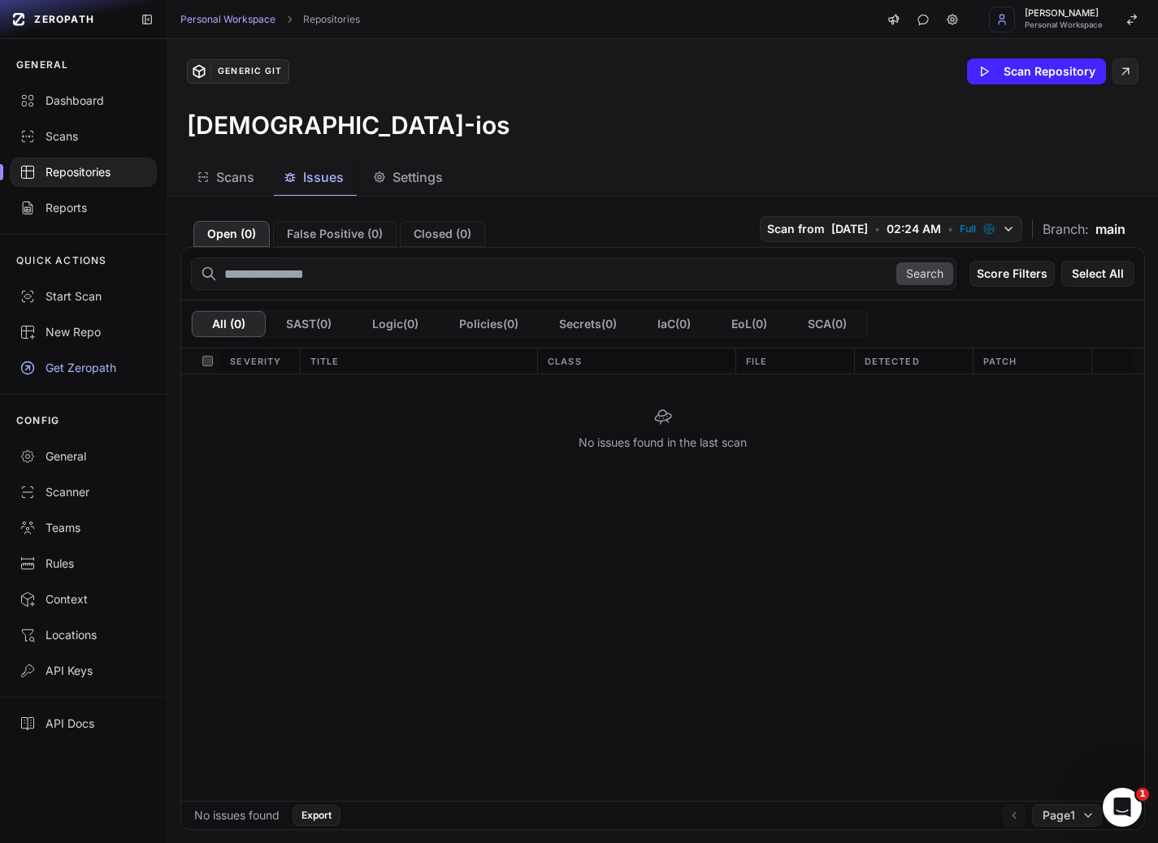
click at [249, 175] on span "Scans" at bounding box center [235, 176] width 38 height 19
click at [327, 173] on span "Issues" at bounding box center [323, 176] width 41 height 19
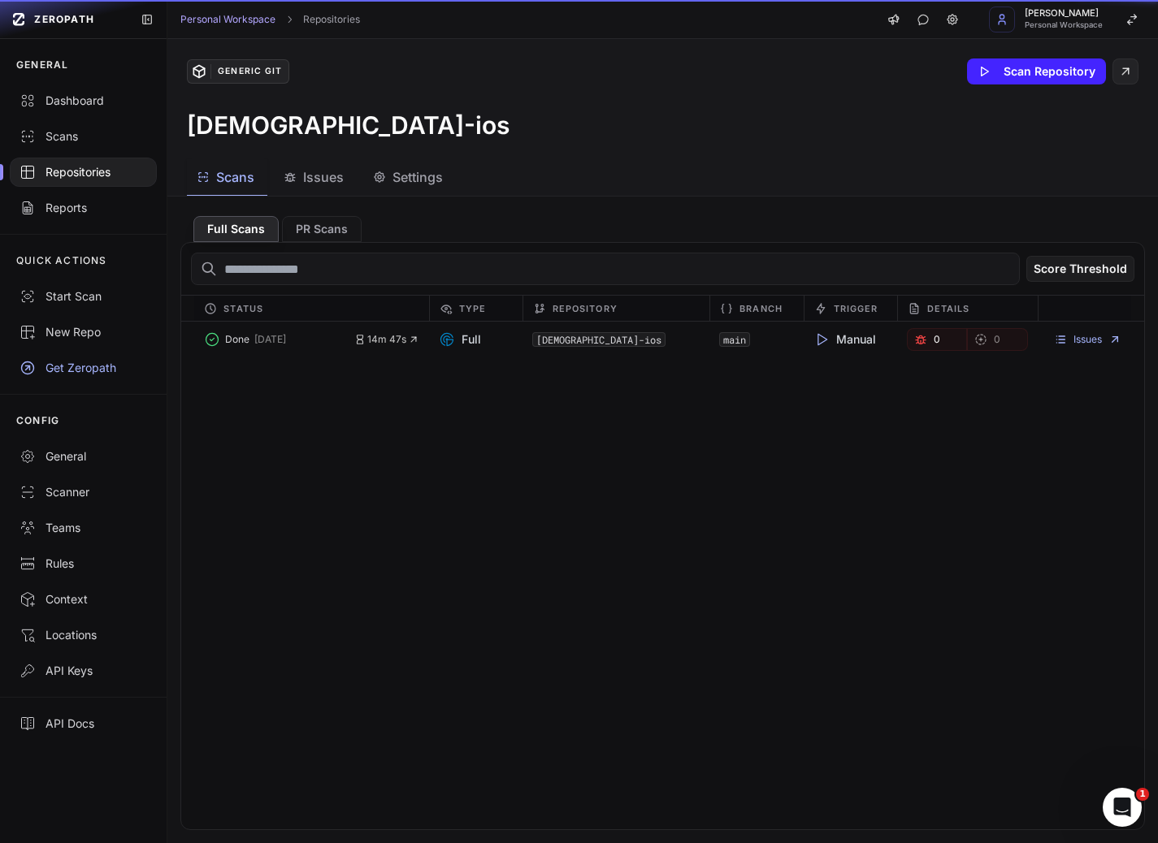
click at [226, 173] on span "Scans" at bounding box center [235, 176] width 38 height 19
click at [309, 180] on span "Issues" at bounding box center [323, 176] width 41 height 19
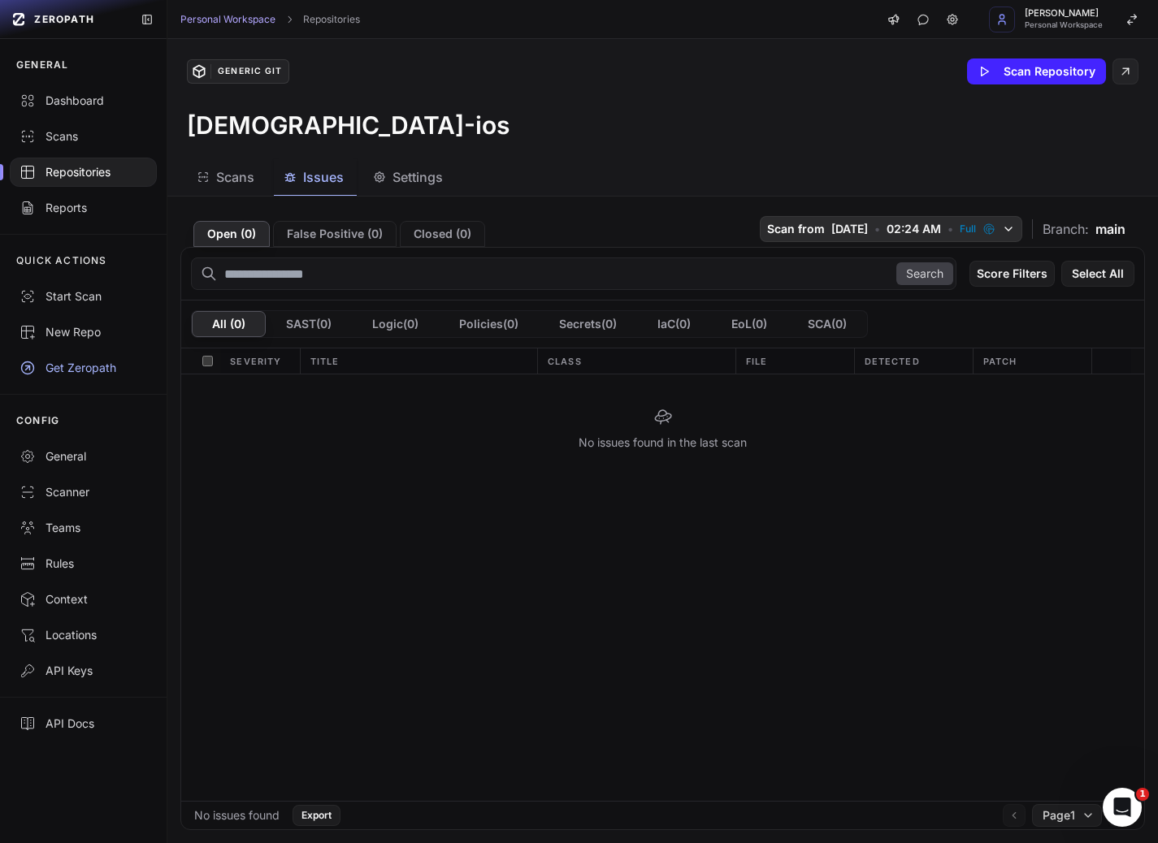
click at [964, 233] on icon "button" at bounding box center [988, 229] width 13 height 13
click at [623, 133] on div "quran-ios" at bounding box center [662, 124] width 951 height 29
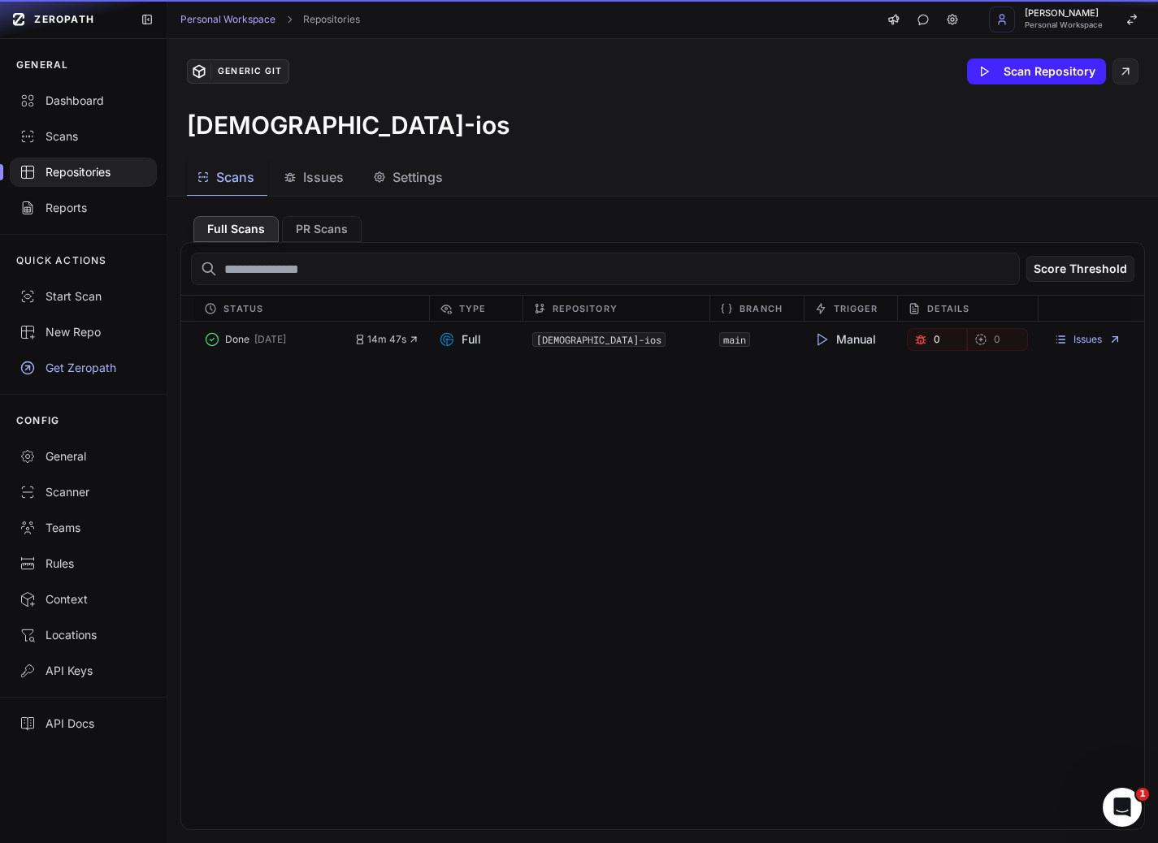
click at [234, 177] on span "Scans" at bounding box center [235, 176] width 38 height 19
click at [309, 174] on span "Issues" at bounding box center [323, 176] width 41 height 19
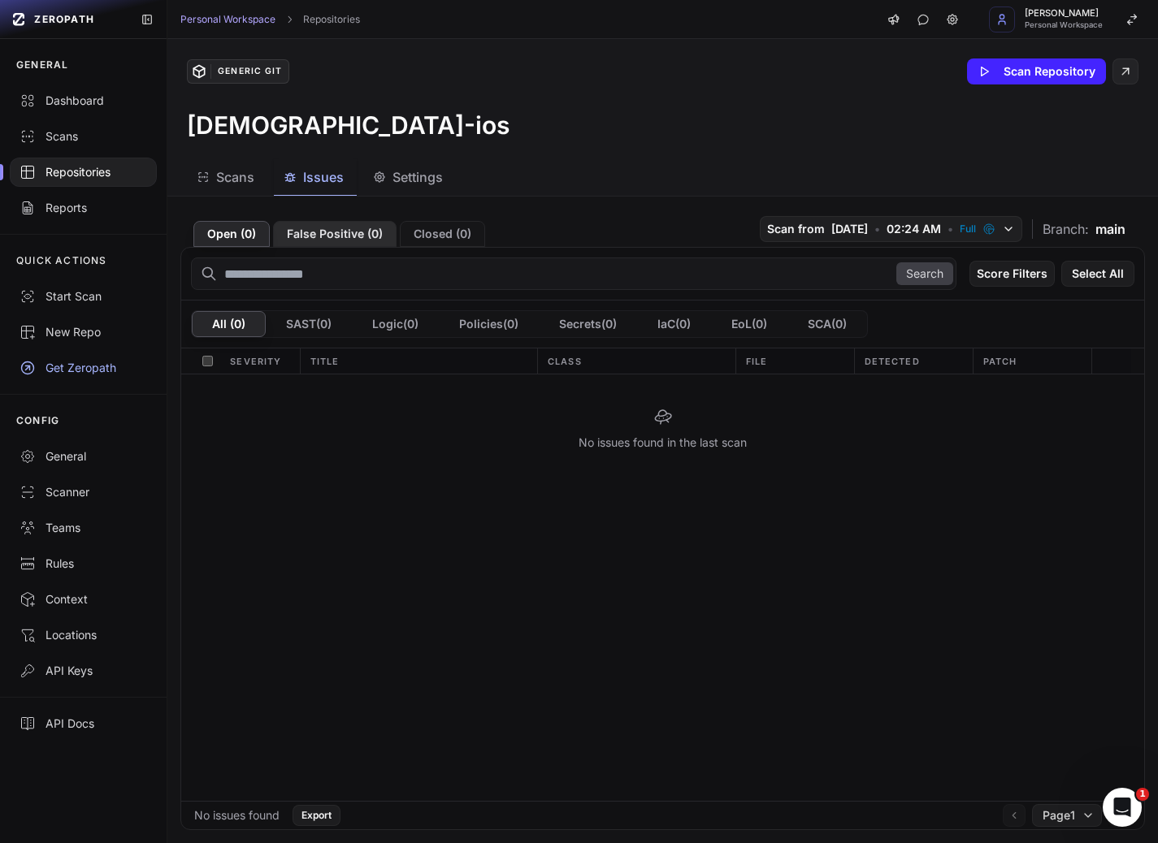
click at [334, 242] on button "False Positive ( 0 )" at bounding box center [334, 234] width 123 height 26
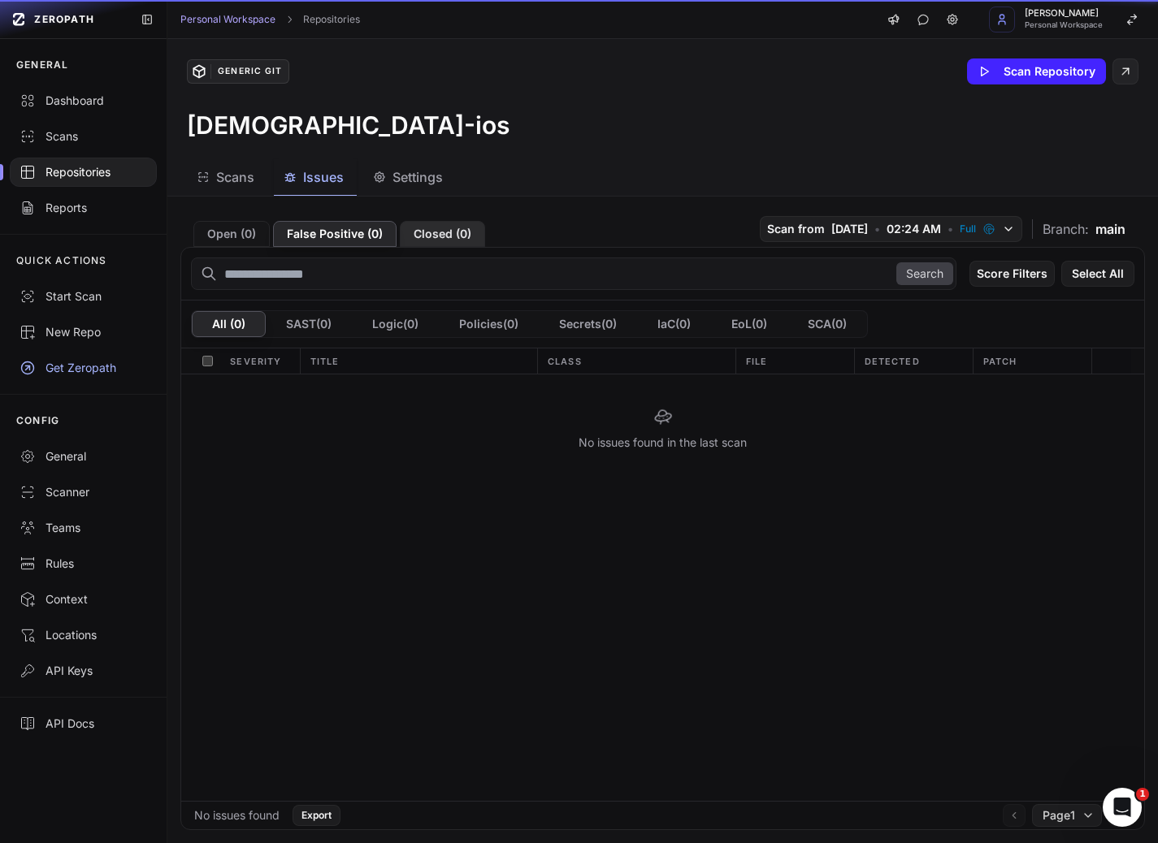
click at [426, 239] on button "Closed ( 0 )" at bounding box center [442, 234] width 85 height 26
click at [327, 232] on button "False Positive ( 0 )" at bounding box center [334, 234] width 123 height 26
click at [224, 228] on button "Open ( 0 )" at bounding box center [231, 234] width 76 height 26
click at [478, 100] on div "Generic Git Scan Repository quran-ios" at bounding box center [662, 99] width 990 height 120
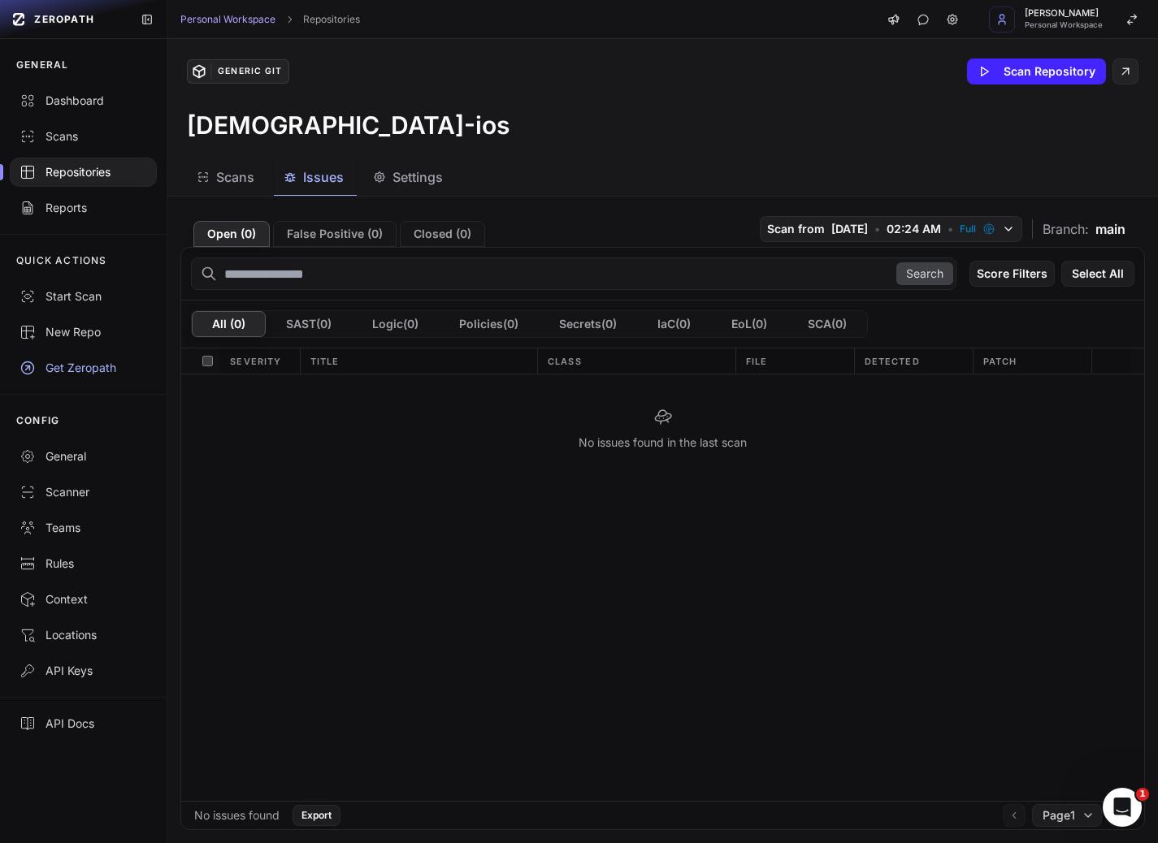
click at [223, 171] on span "Scans" at bounding box center [235, 176] width 38 height 19
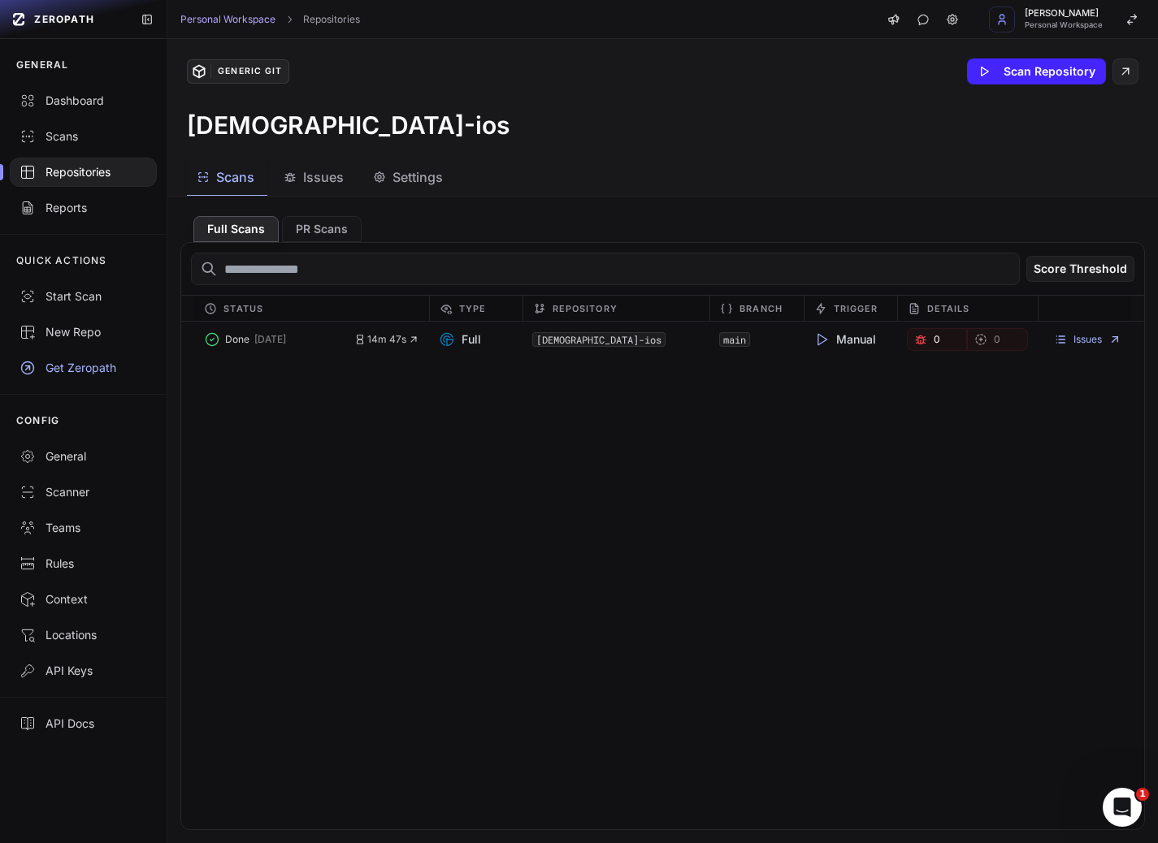
click at [421, 115] on div "quran-ios" at bounding box center [662, 124] width 951 height 29
click at [583, 90] on div "Generic Git Scan Repository quran-ios" at bounding box center [662, 99] width 990 height 120
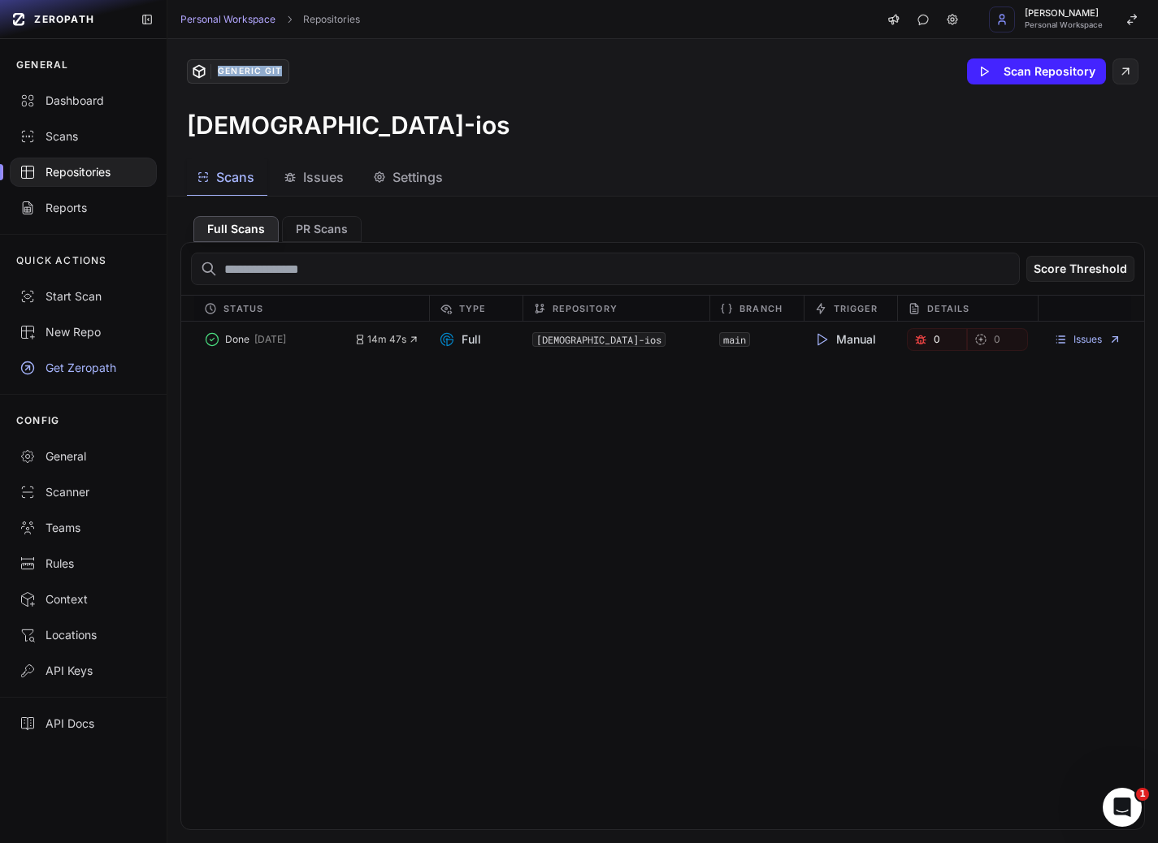
click at [369, 86] on div "Generic Git Scan Repository quran-ios" at bounding box center [662, 99] width 990 height 120
click at [258, 128] on h3 "quran-ios" at bounding box center [348, 124] width 322 height 29
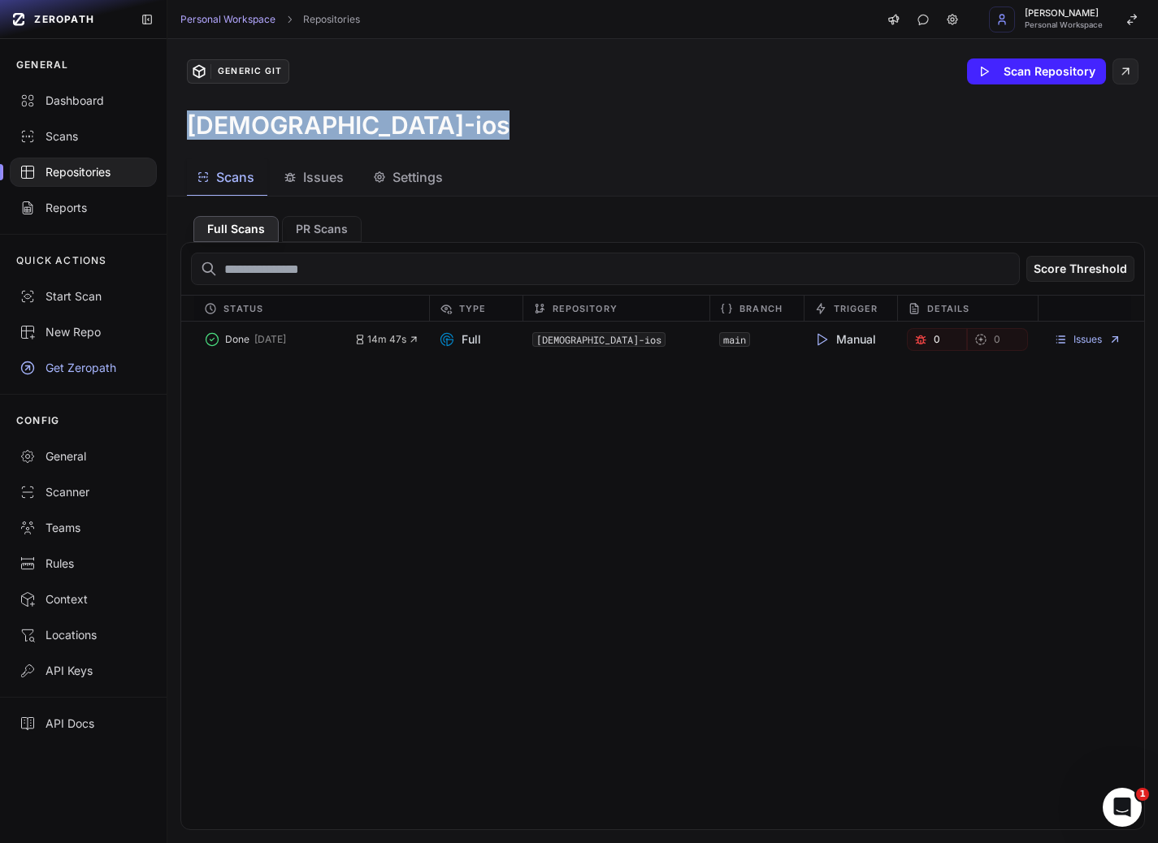
click at [510, 130] on div "quran-ios" at bounding box center [662, 124] width 951 height 29
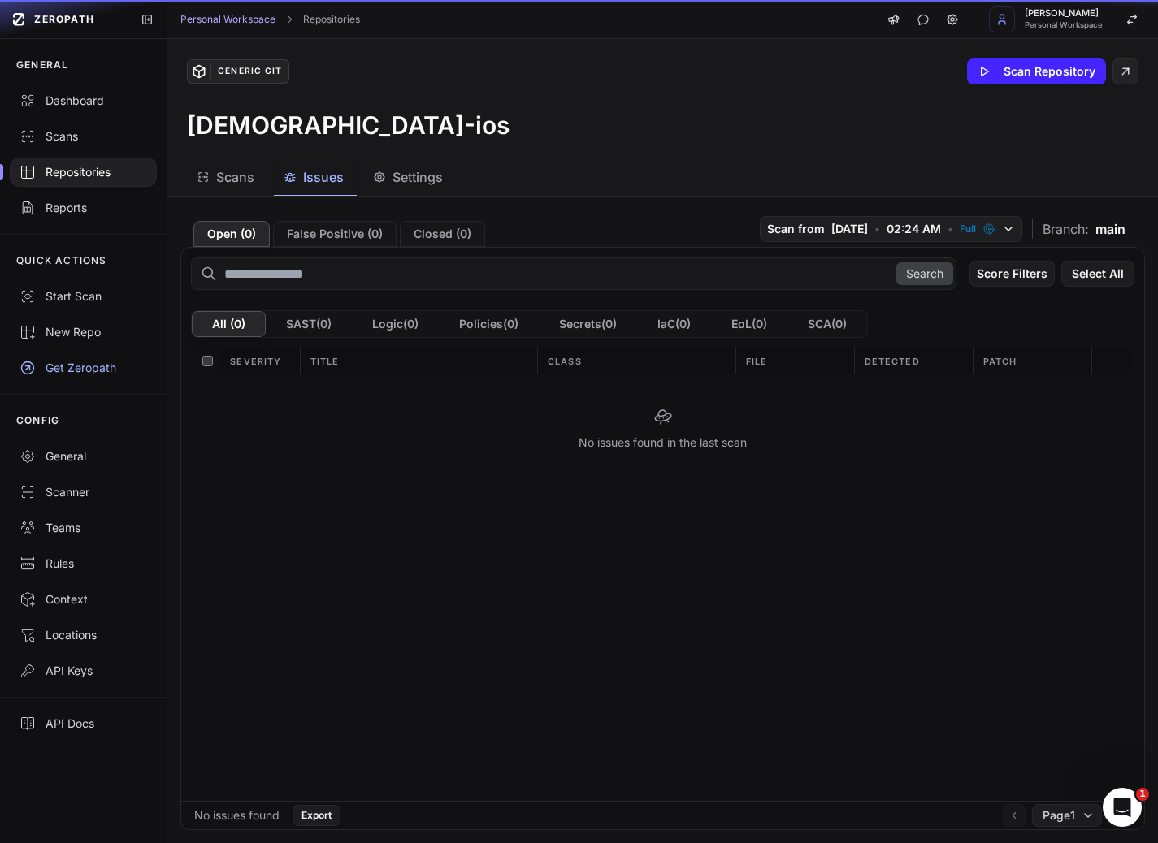
click at [330, 178] on span "Issues" at bounding box center [323, 176] width 41 height 19
click at [523, 115] on div "quran-ios" at bounding box center [662, 124] width 951 height 29
click at [522, 115] on div "quran-ios" at bounding box center [662, 124] width 951 height 29
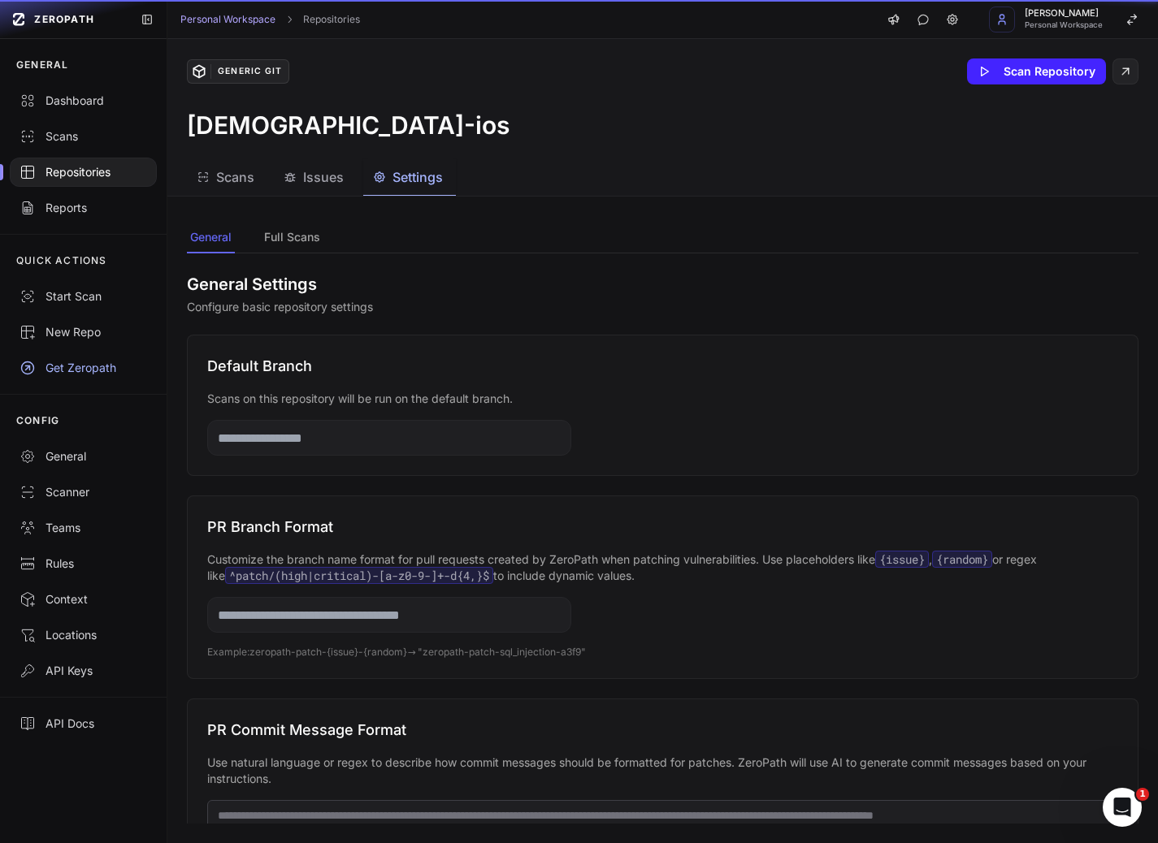
click at [432, 178] on span "Settings" at bounding box center [417, 176] width 50 height 19
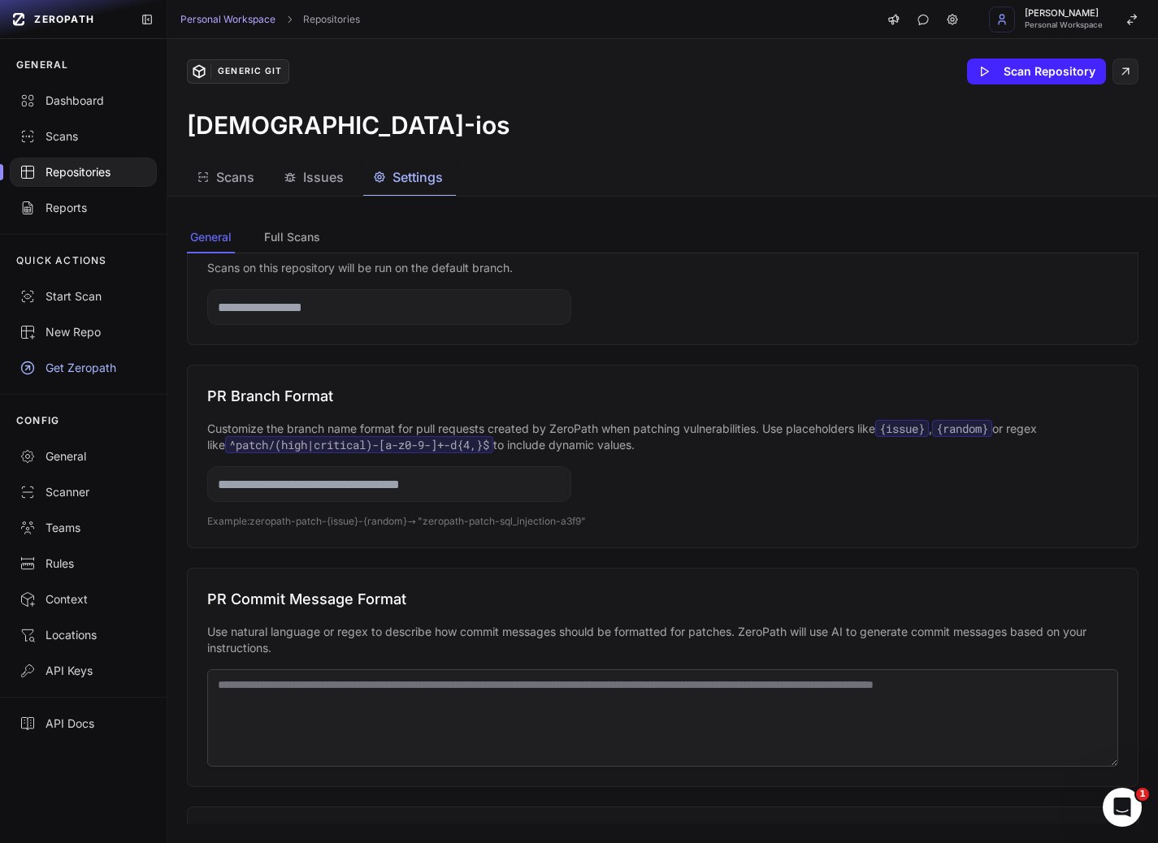
scroll to position [228, 0]
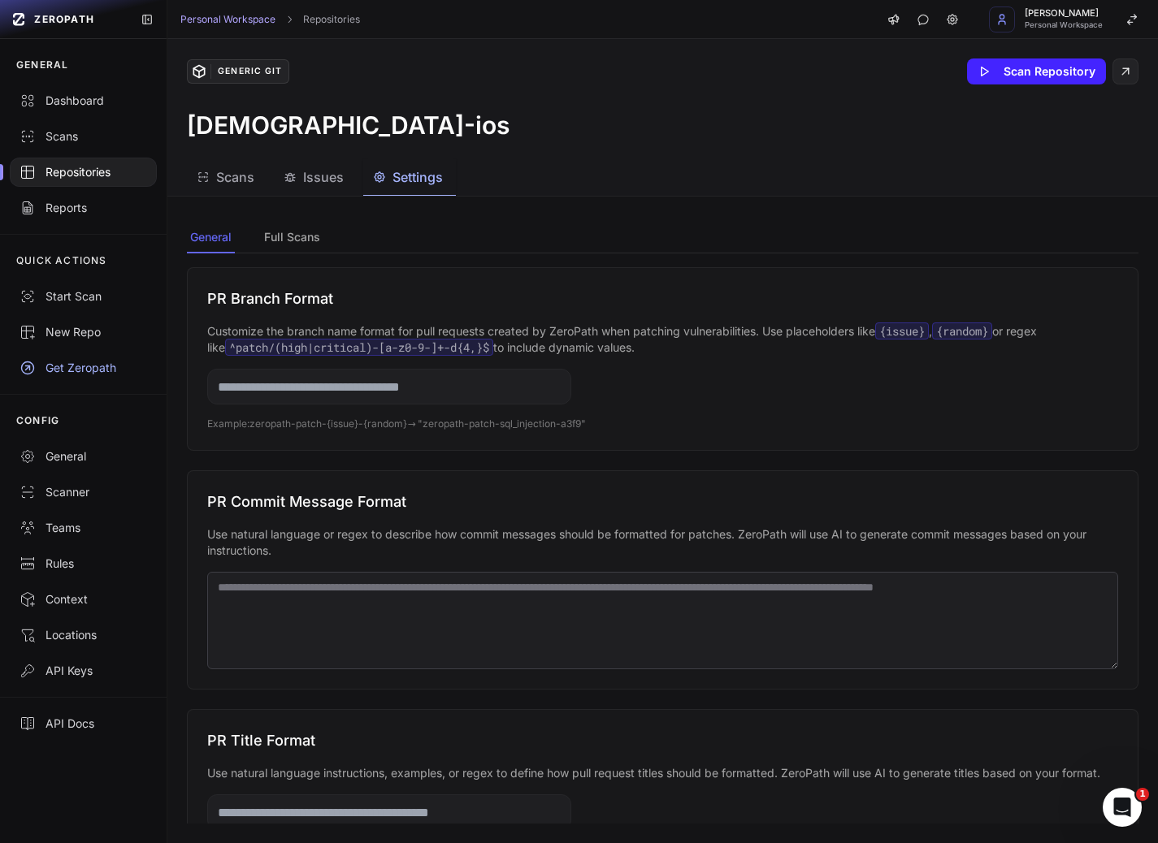
click at [301, 593] on textarea at bounding box center [662, 620] width 911 height 97
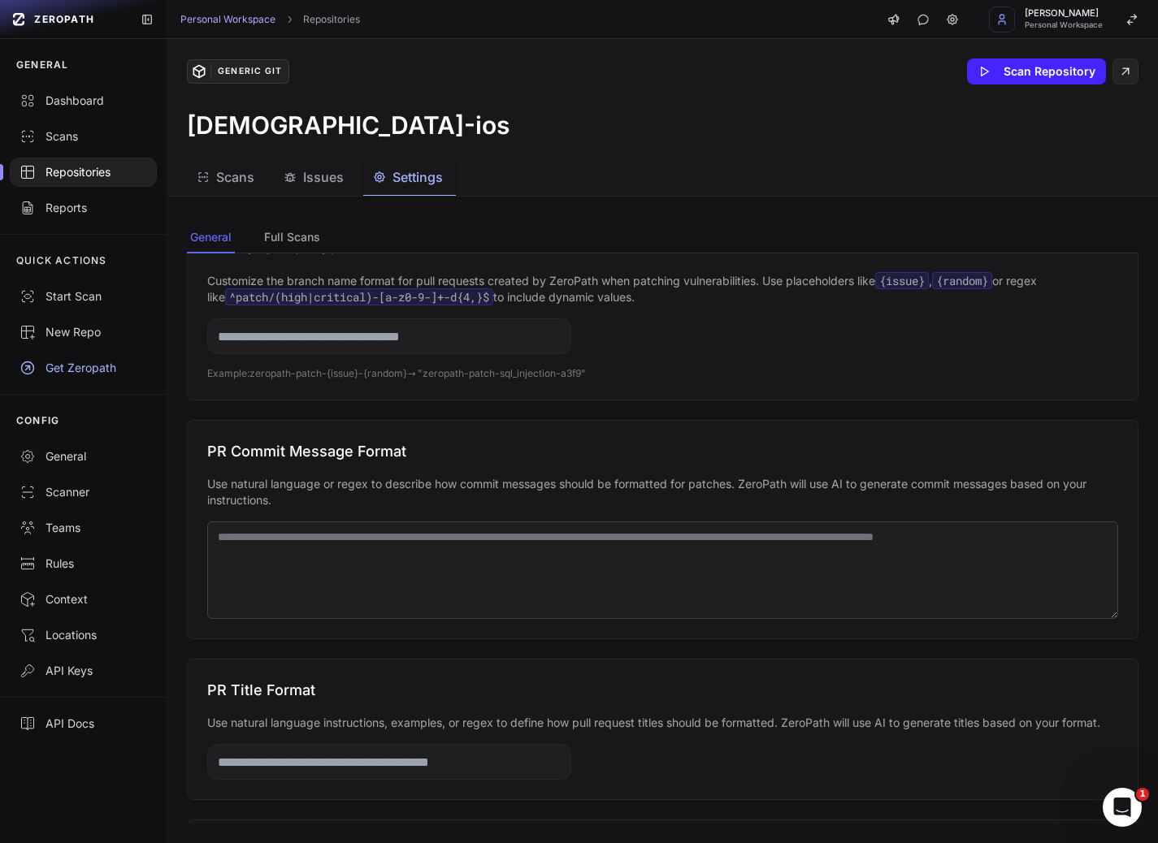
scroll to position [253, 0]
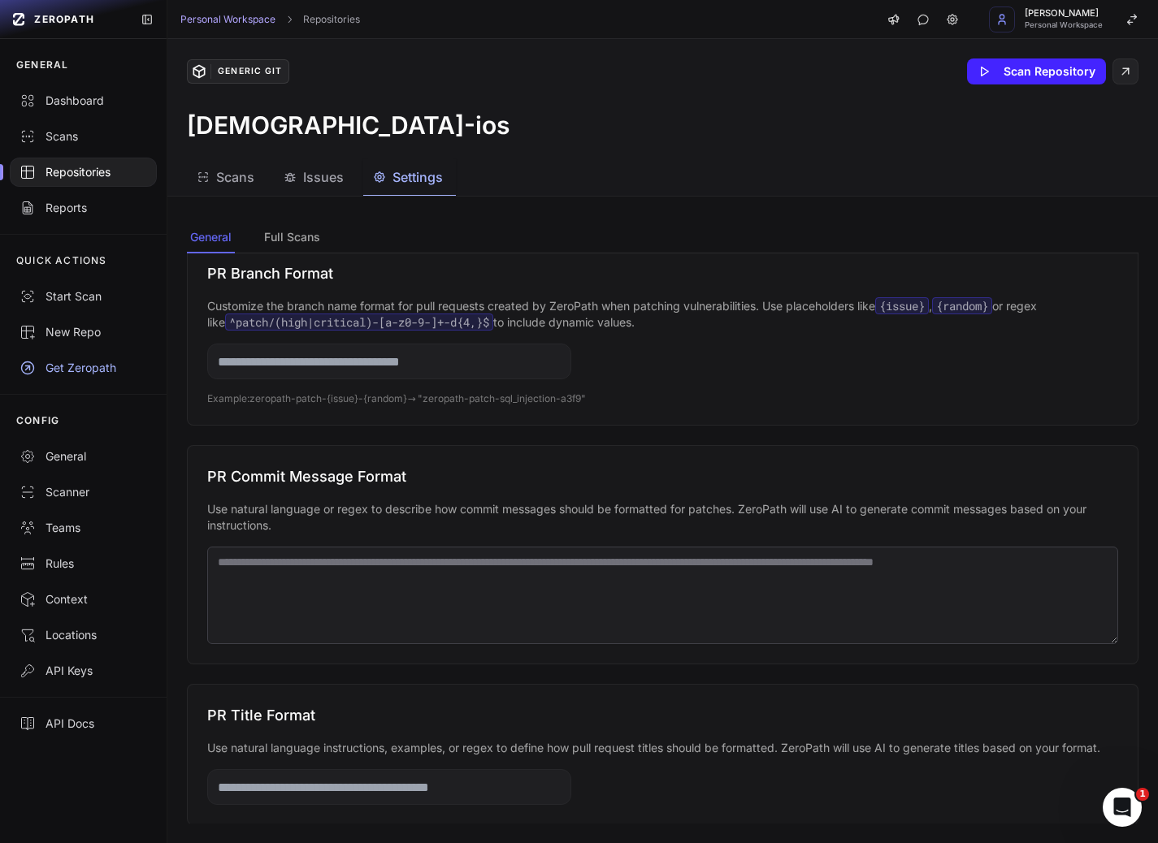
click at [389, 366] on input "text" at bounding box center [389, 362] width 364 height 36
drag, startPoint x: 422, startPoint y: 303, endPoint x: 660, endPoint y: 325, distance: 239.8
click at [656, 323] on p "Customize the branch name format for pull requests created by ZeroPath when pat…" at bounding box center [662, 314] width 911 height 32
click at [747, 323] on p "Customize the branch name format for pull requests created by ZeroPath when pat…" at bounding box center [662, 314] width 911 height 32
drag, startPoint x: 763, startPoint y: 305, endPoint x: 250, endPoint y: 318, distance: 512.7
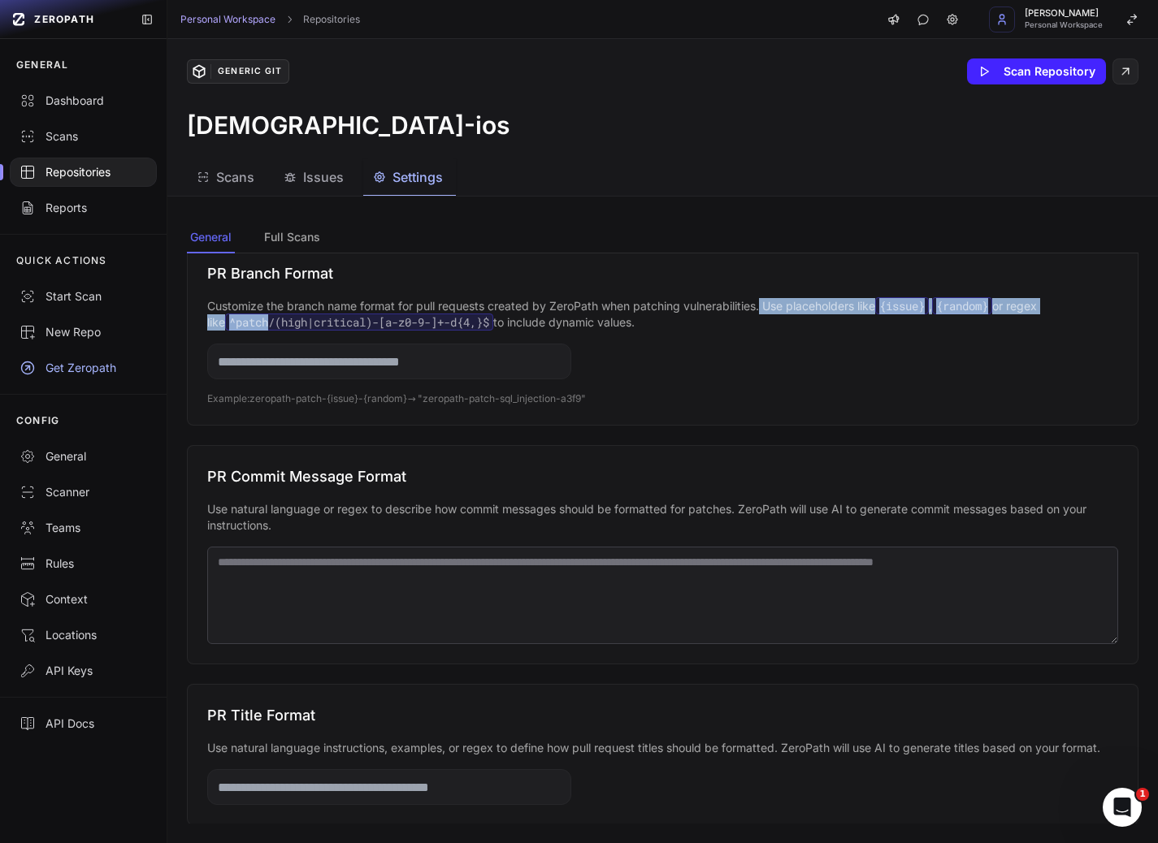
click at [250, 318] on p "Customize the branch name format for pull requests created by ZeroPath when pat…" at bounding box center [662, 314] width 911 height 32
click at [554, 309] on p "Customize the branch name format for pull requests created by ZeroPath when pat…" at bounding box center [662, 314] width 911 height 32
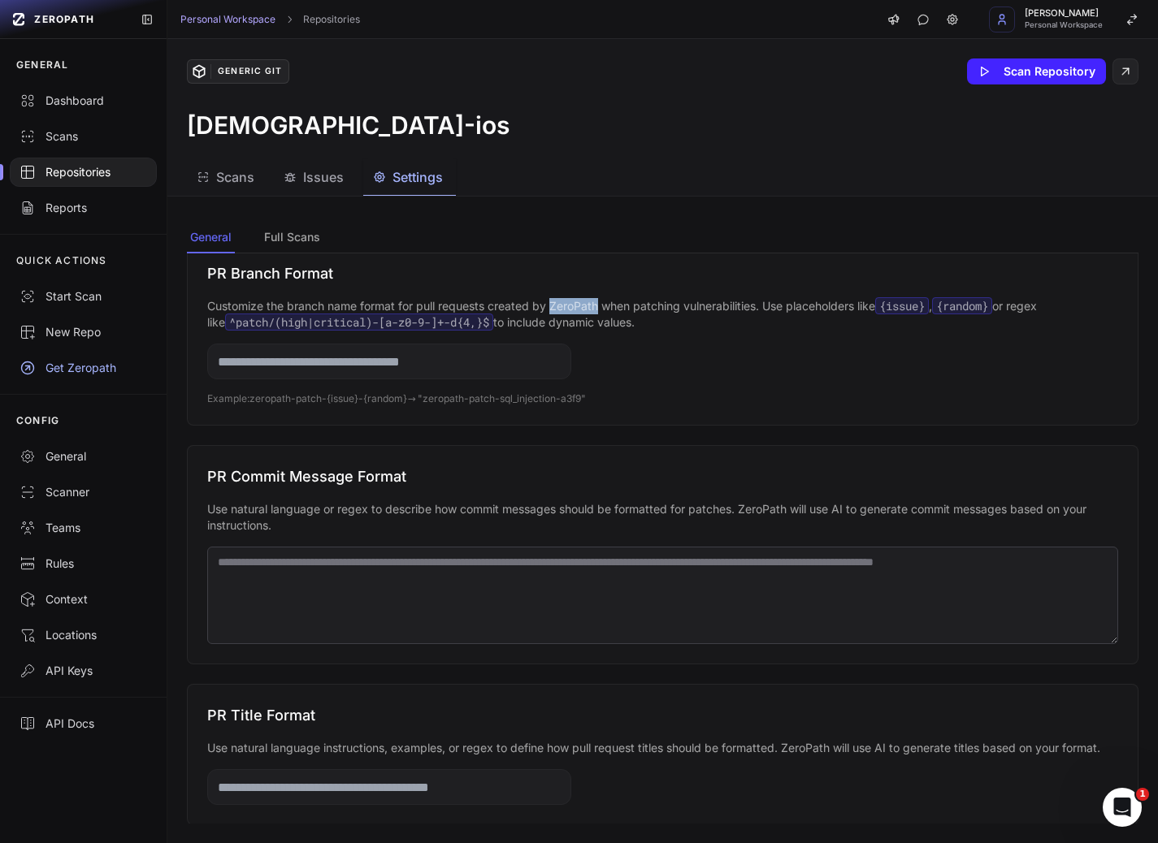
click at [554, 309] on p "Customize the branch name format for pull requests created by ZeroPath when pat…" at bounding box center [662, 314] width 911 height 32
click at [651, 302] on p "Customize the branch name format for pull requests created by ZeroPath when pat…" at bounding box center [662, 314] width 911 height 32
click at [652, 302] on p "Customize the branch name format for pull requests created by ZeroPath when pat…" at bounding box center [662, 314] width 911 height 32
drag, startPoint x: 212, startPoint y: 308, endPoint x: 501, endPoint y: 303, distance: 289.2
click at [501, 303] on p "Customize the branch name format for pull requests created by ZeroPath when pat…" at bounding box center [662, 314] width 911 height 32
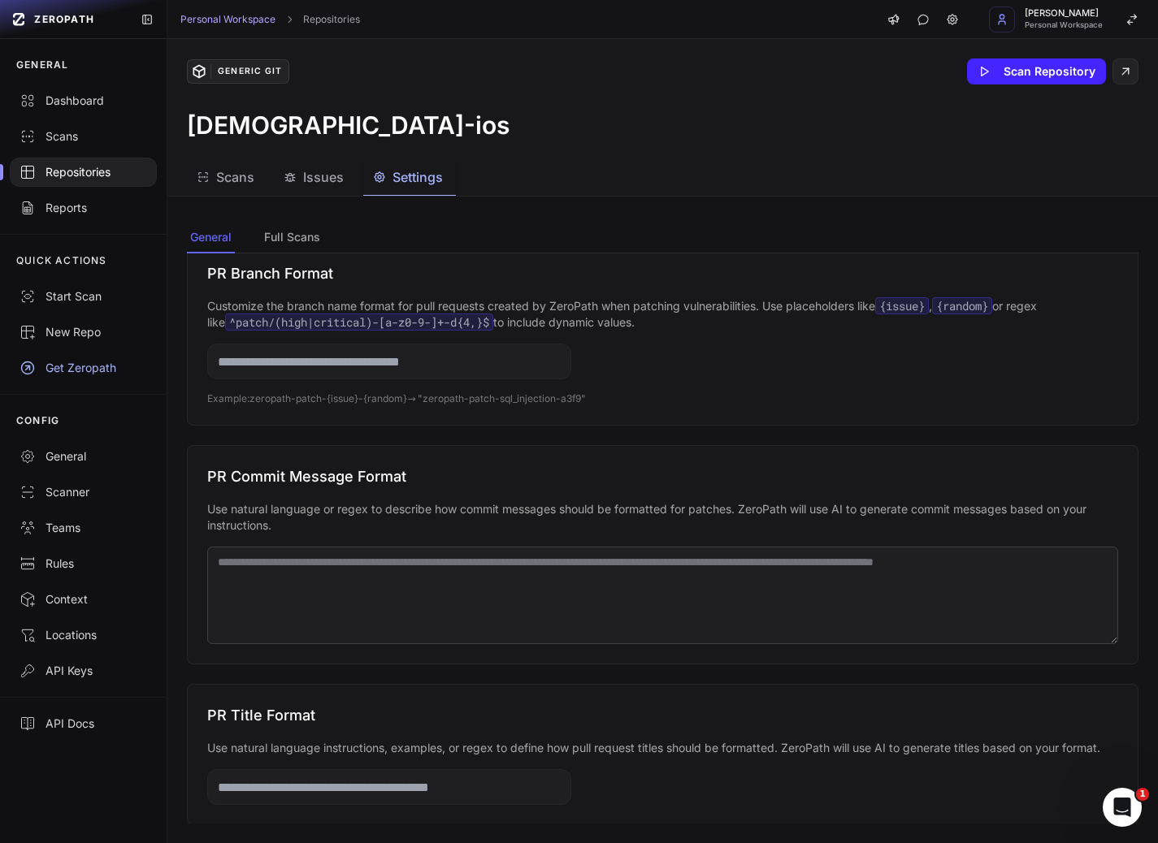
click at [575, 306] on p "Customize the branch name format for pull requests created by ZeroPath when pat…" at bounding box center [662, 314] width 911 height 32
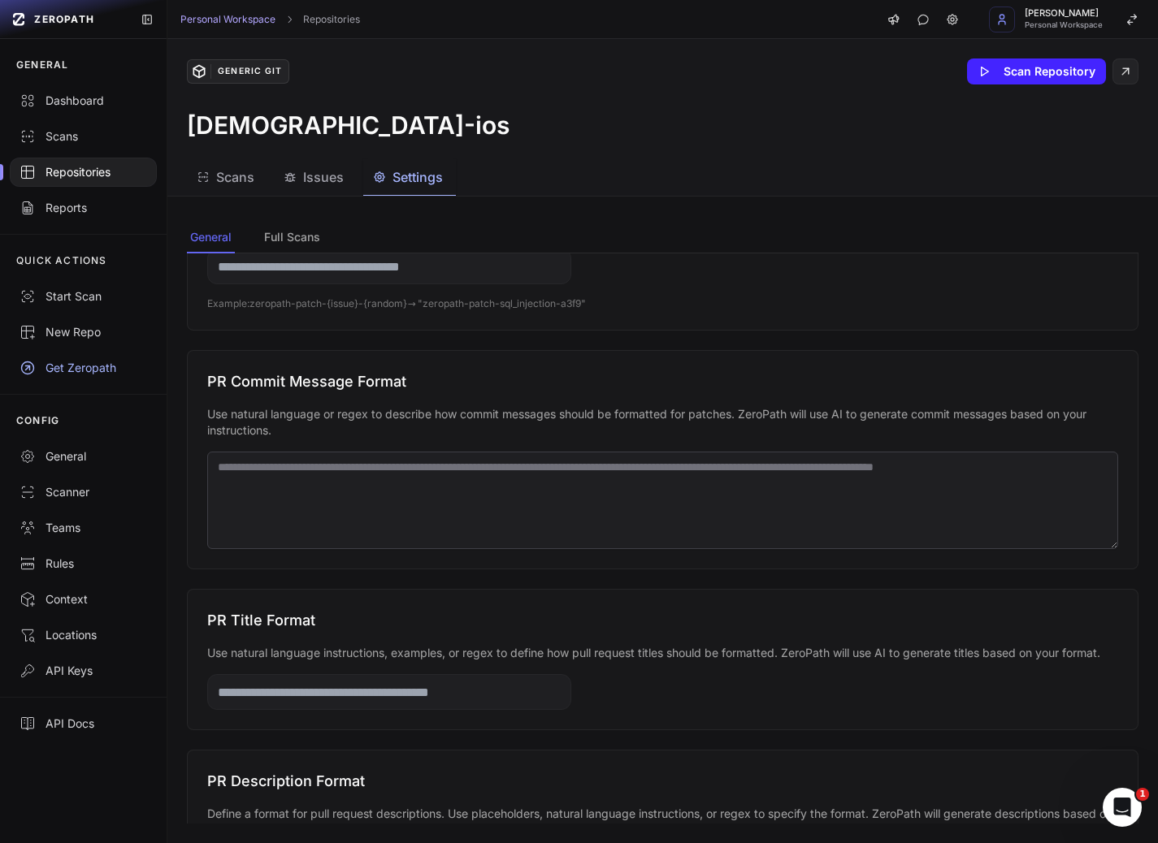
scroll to position [379, 0]
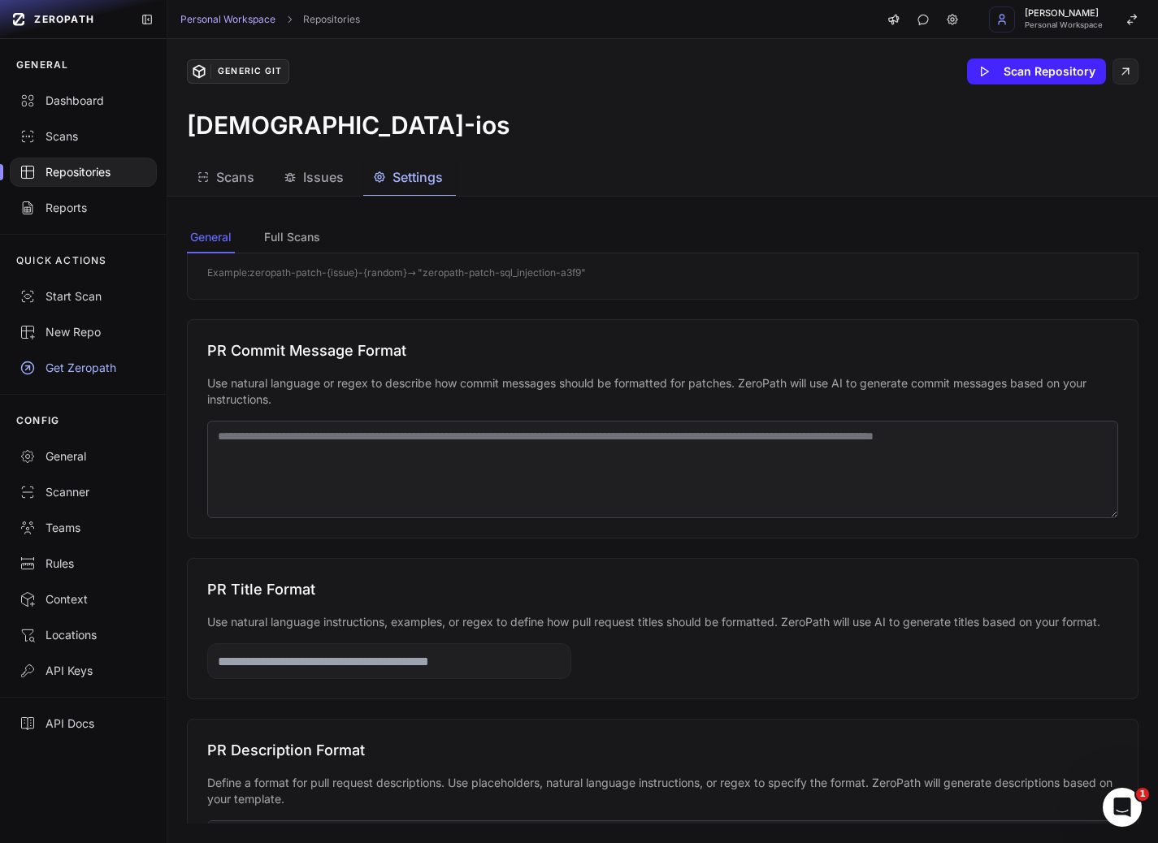
click at [275, 389] on p "Use natural language or regex to describe how commit messages should be formatt…" at bounding box center [662, 391] width 911 height 32
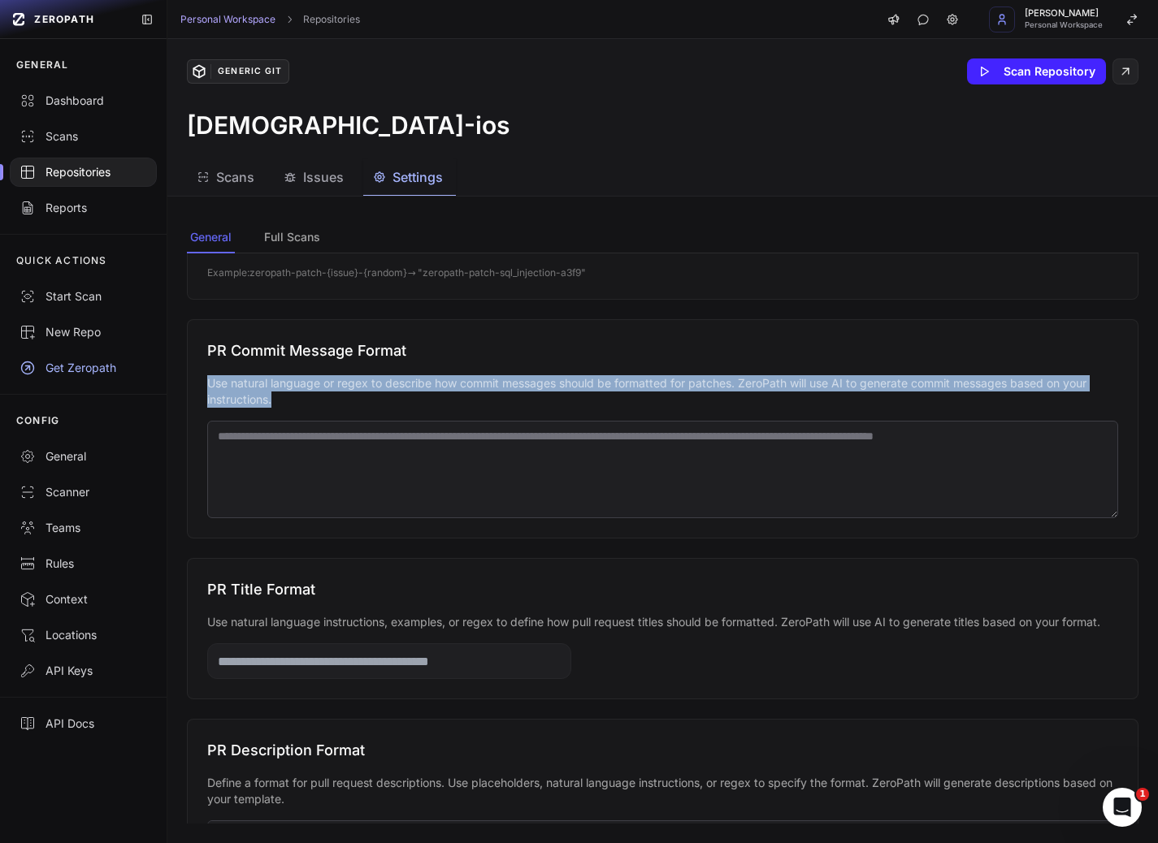
click at [275, 389] on p "Use natural language or regex to describe how commit messages should be formatt…" at bounding box center [662, 391] width 911 height 32
click at [324, 405] on p "Use natural language or regex to describe how commit messages should be formatt…" at bounding box center [662, 391] width 911 height 32
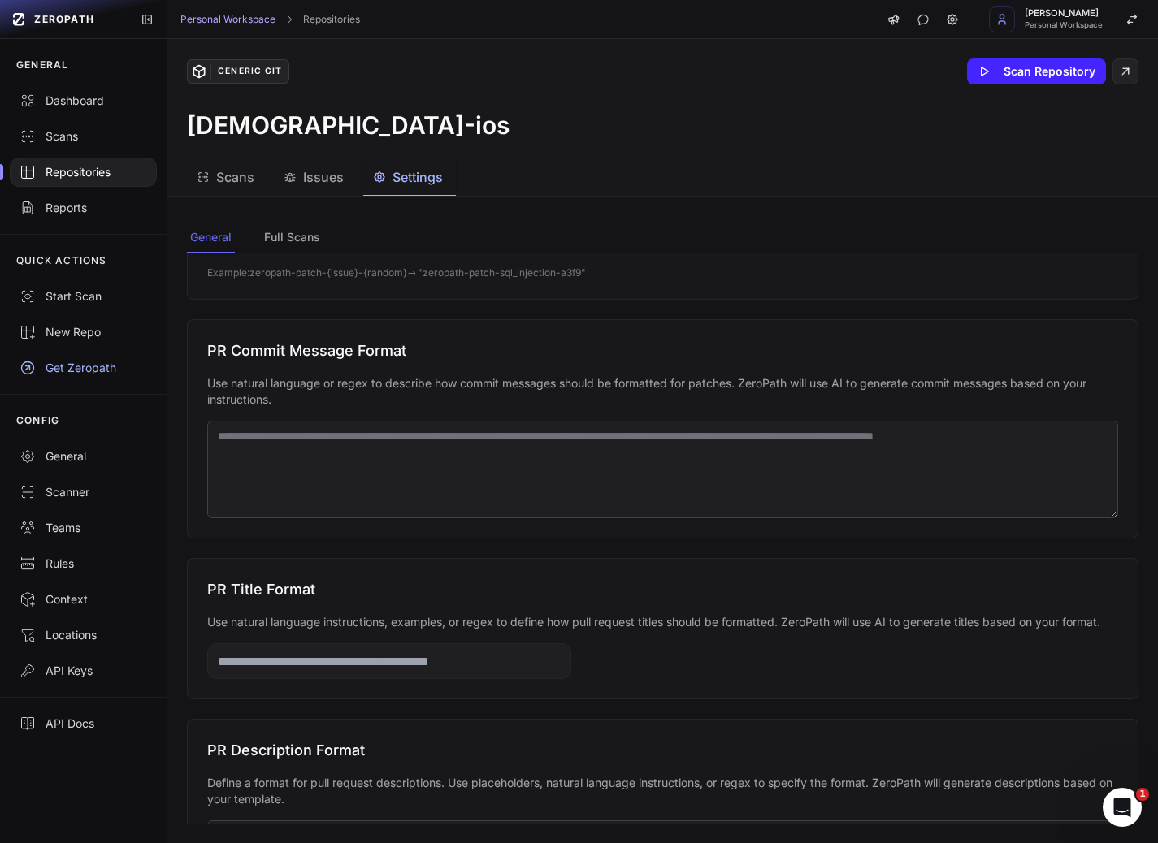
click at [324, 405] on p "Use natural language or regex to describe how commit messages should be formatt…" at bounding box center [662, 391] width 911 height 32
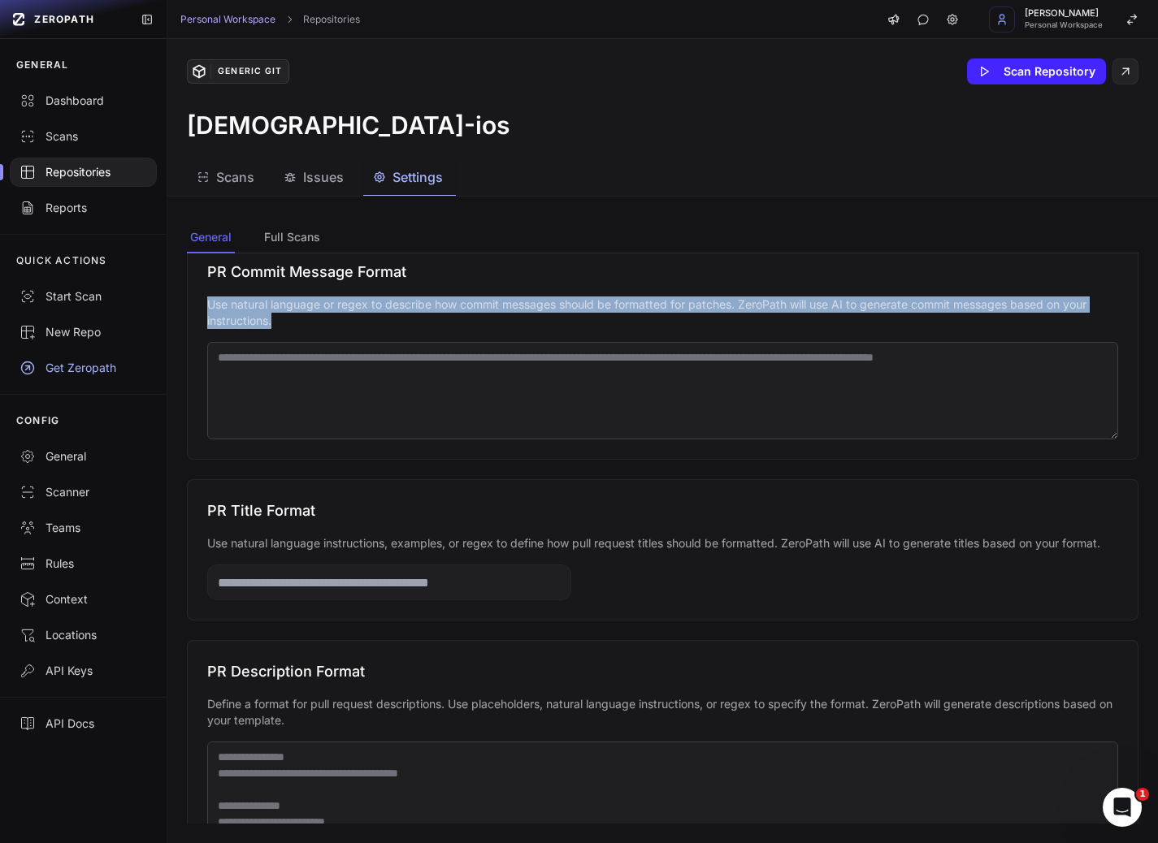
scroll to position [503, 0]
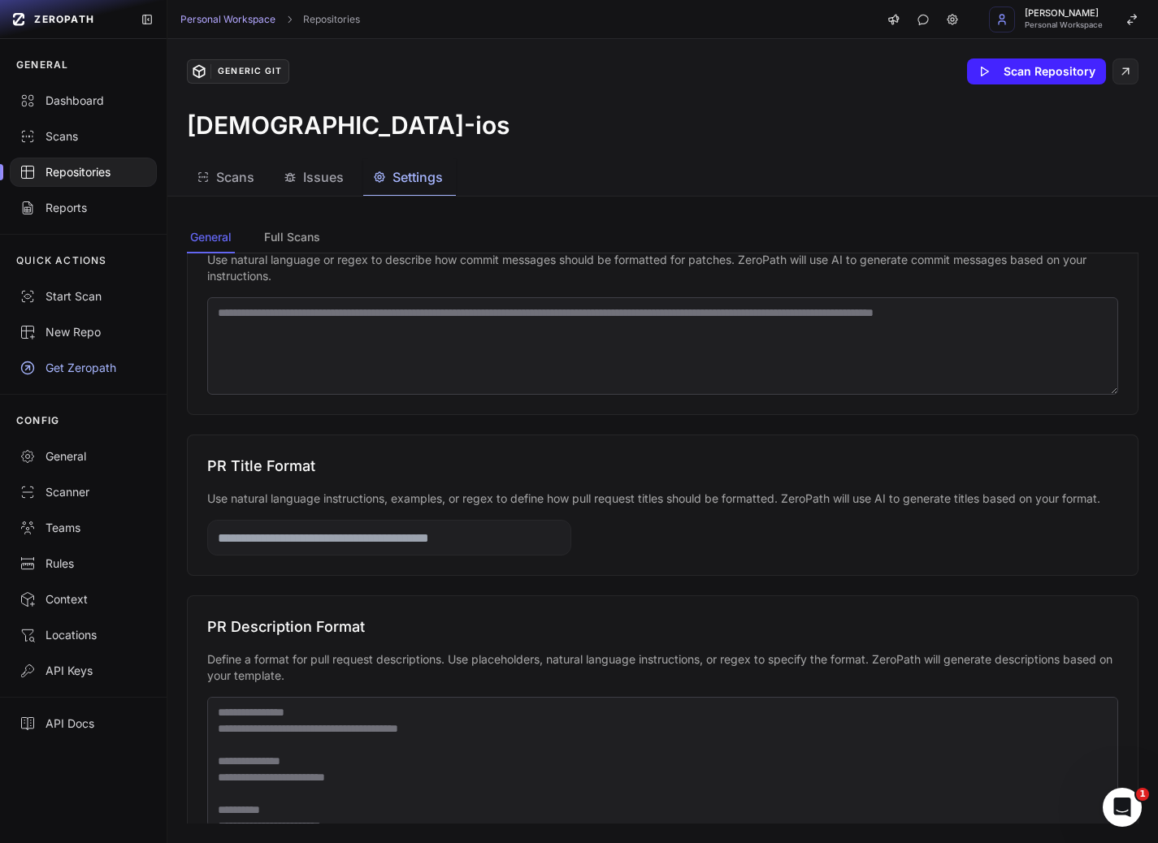
click at [321, 497] on p "Use natural language instructions, examples, or regex to define how pull reques…" at bounding box center [662, 499] width 911 height 16
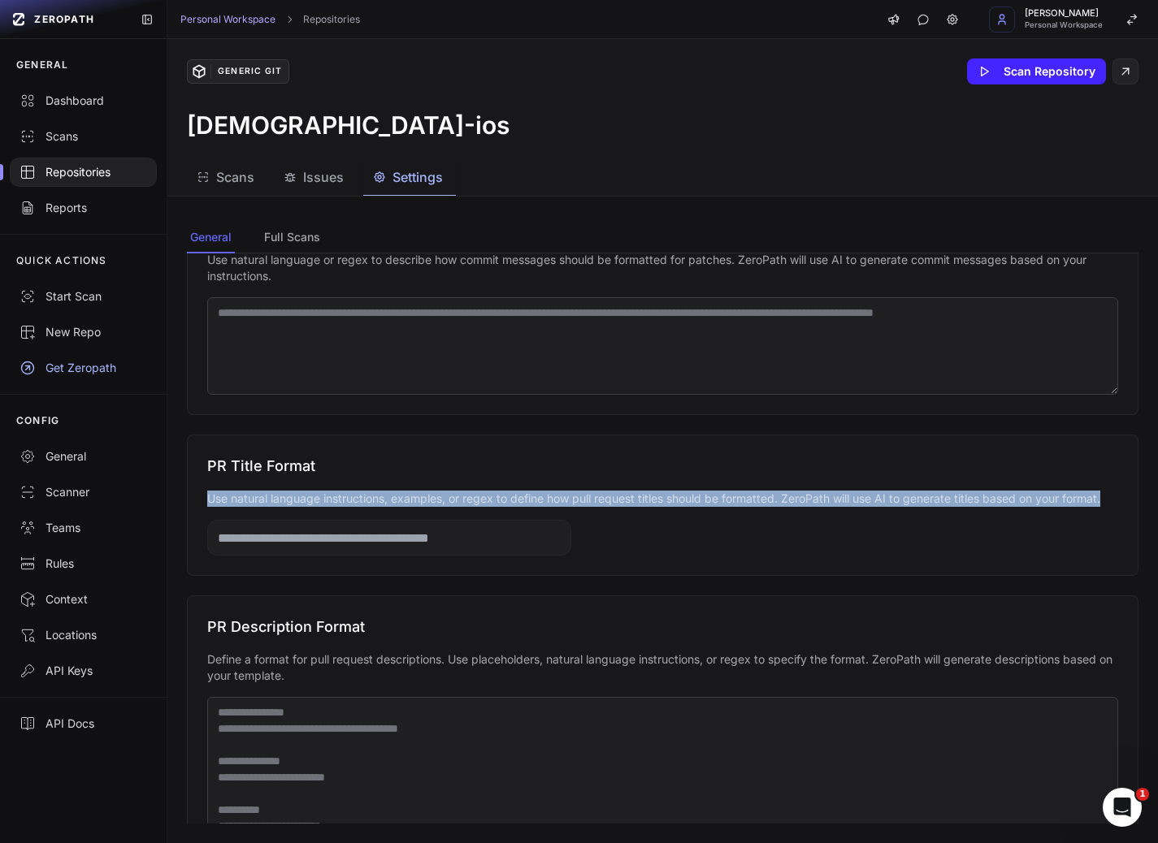
click at [321, 497] on p "Use natural language instructions, examples, or regex to define how pull reques…" at bounding box center [662, 499] width 911 height 16
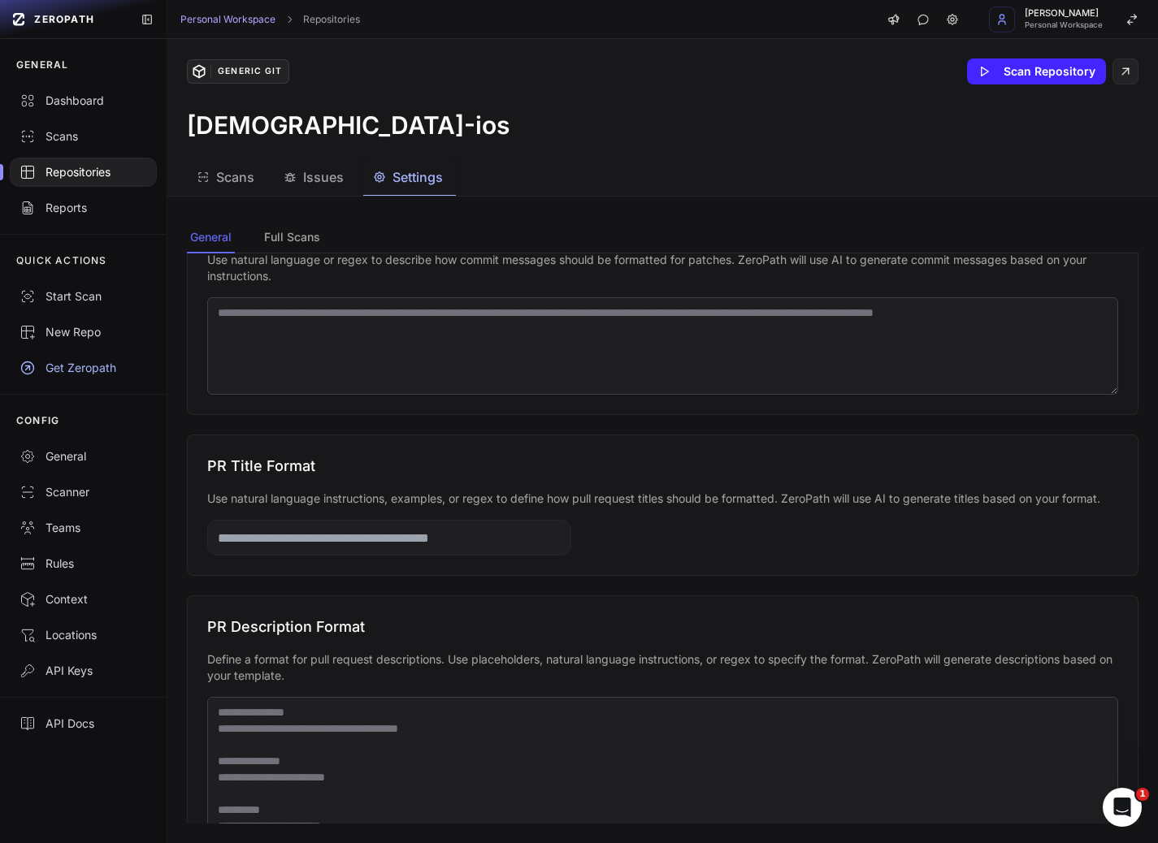
click at [314, 465] on h3 "PR Title Format" at bounding box center [662, 466] width 911 height 23
click at [418, 446] on div "PR Title Format Use natural language instructions, examples, or regex to define…" at bounding box center [662, 505] width 951 height 141
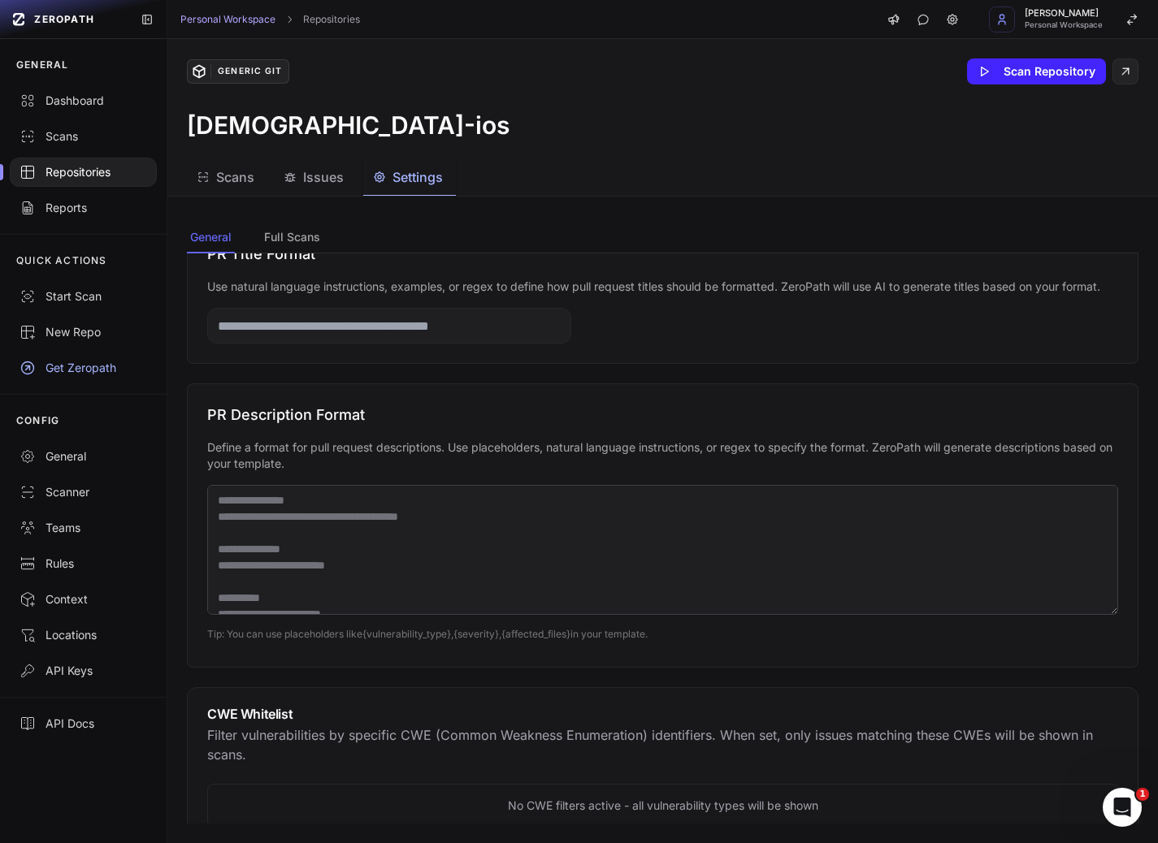
scroll to position [717, 0]
click at [417, 422] on h3 "PR Description Format" at bounding box center [662, 412] width 911 height 23
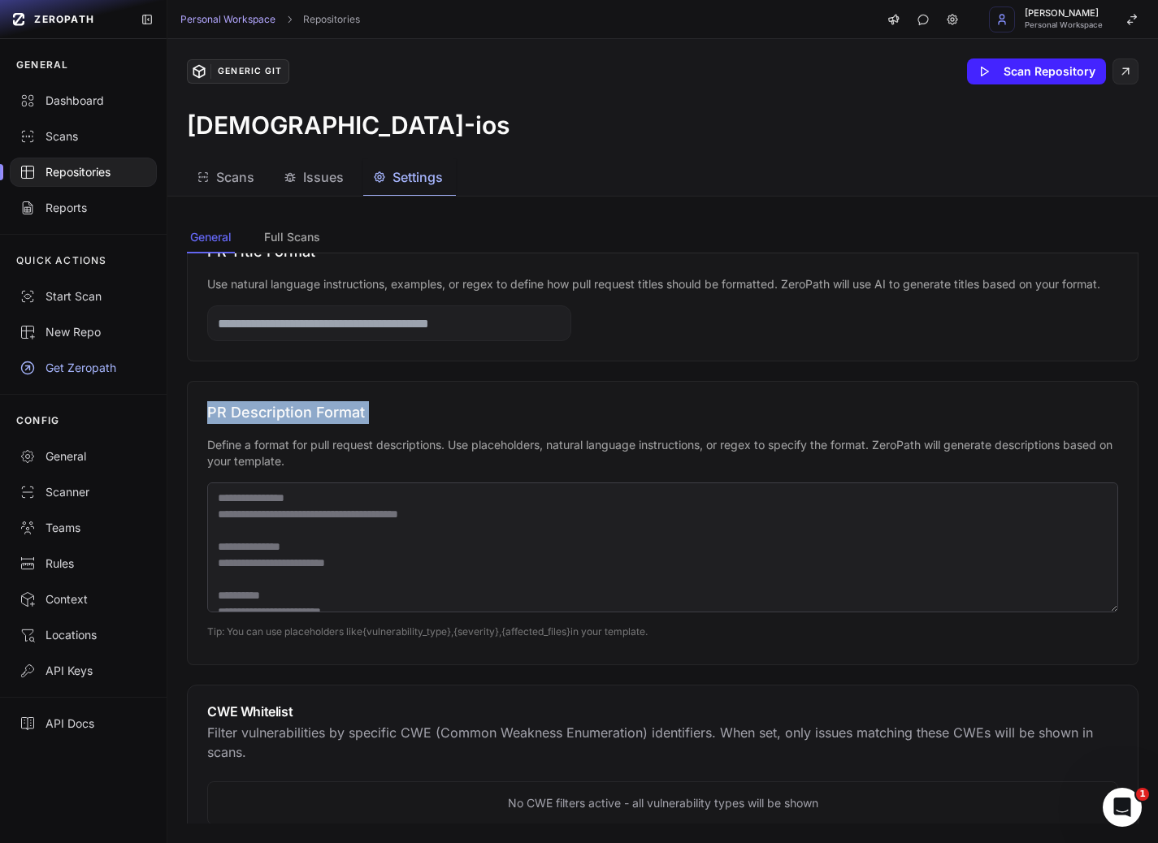
click at [429, 452] on p "Define a format for pull request descriptions. Use placeholders, natural langua…" at bounding box center [662, 453] width 911 height 32
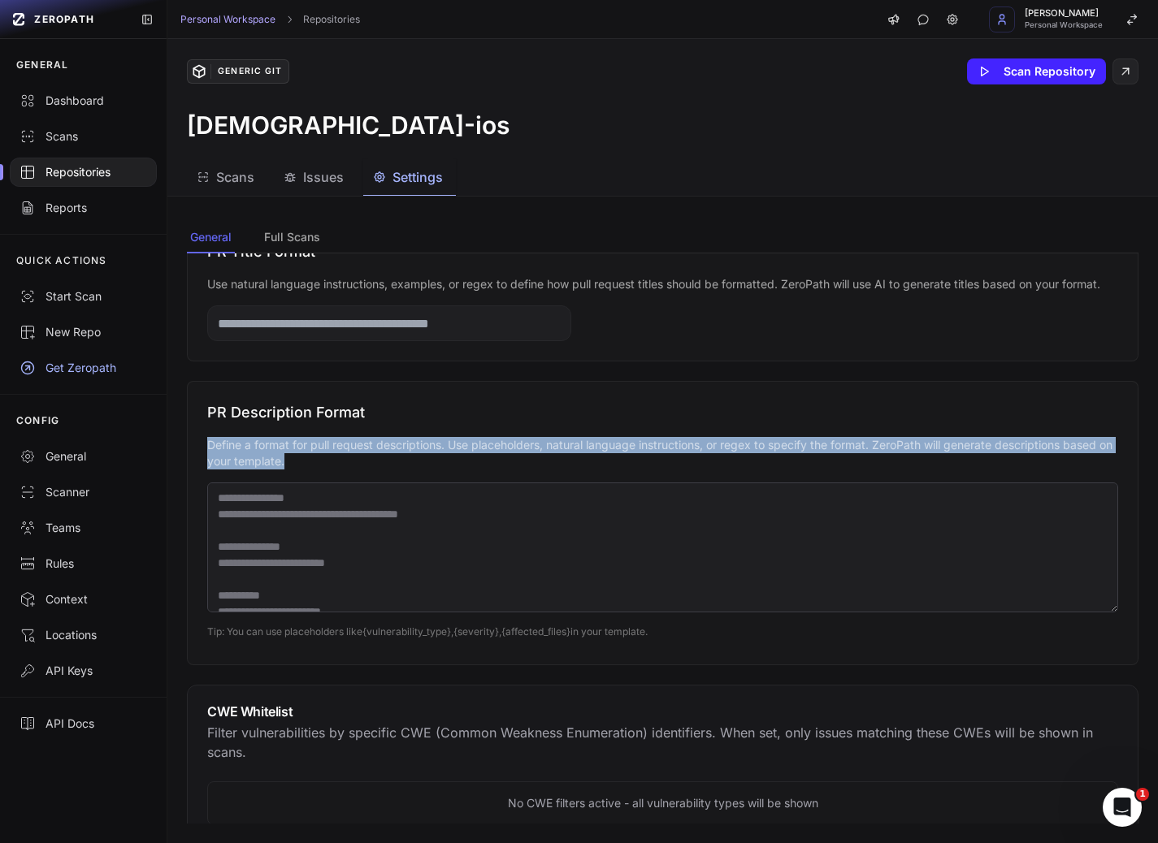
click at [46, 17] on span "ZEROPATH" at bounding box center [64, 19] width 60 height 13
click at [363, 177] on button "Settings" at bounding box center [409, 177] width 93 height 37
click at [320, 177] on span "Issues" at bounding box center [323, 176] width 41 height 19
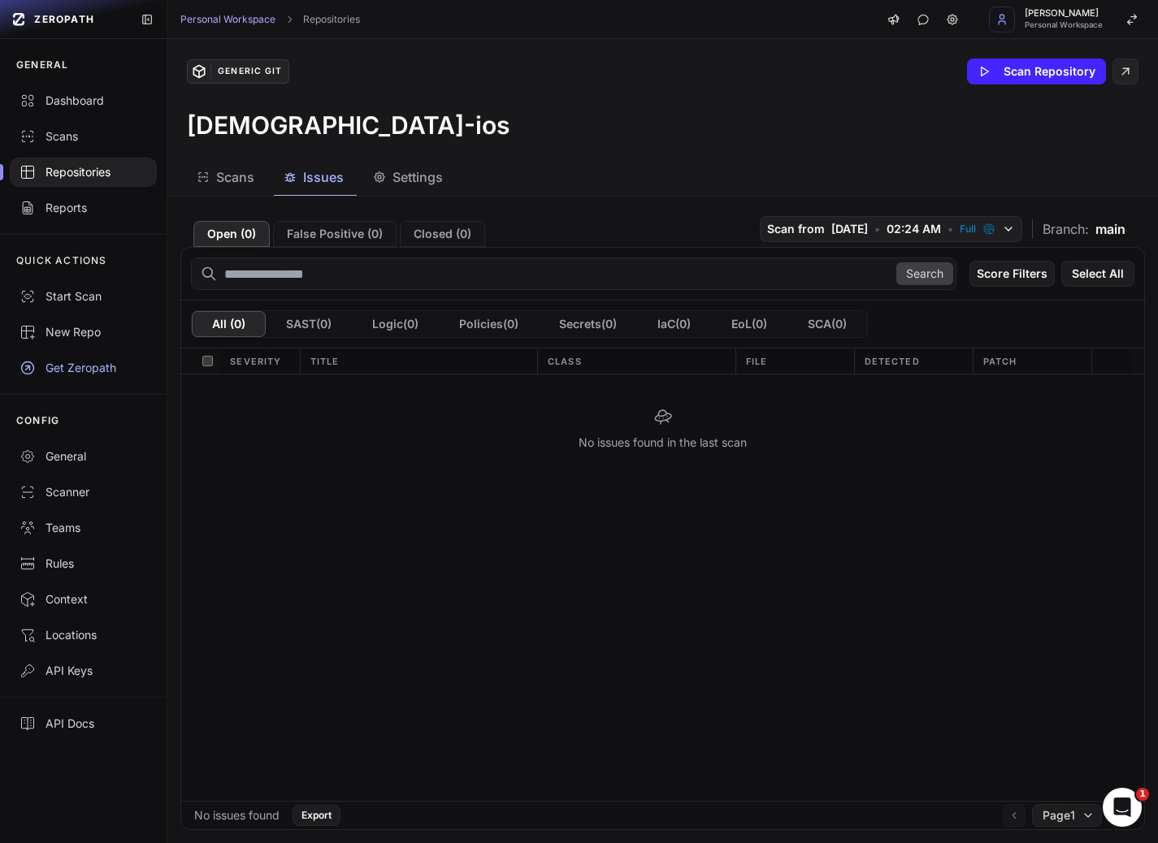
click at [643, 164] on div "Scans Issues Settings" at bounding box center [642, 177] width 951 height 37
click at [283, 417] on div "No issues found in the last scan" at bounding box center [662, 428] width 963 height 109
click at [964, 818] on span "Page 1" at bounding box center [1058, 815] width 32 height 16
click at [964, 652] on div "No issues found in the last scan" at bounding box center [662, 587] width 963 height 426
click at [680, 444] on div "No issues found in the last scan" at bounding box center [662, 428] width 963 height 109
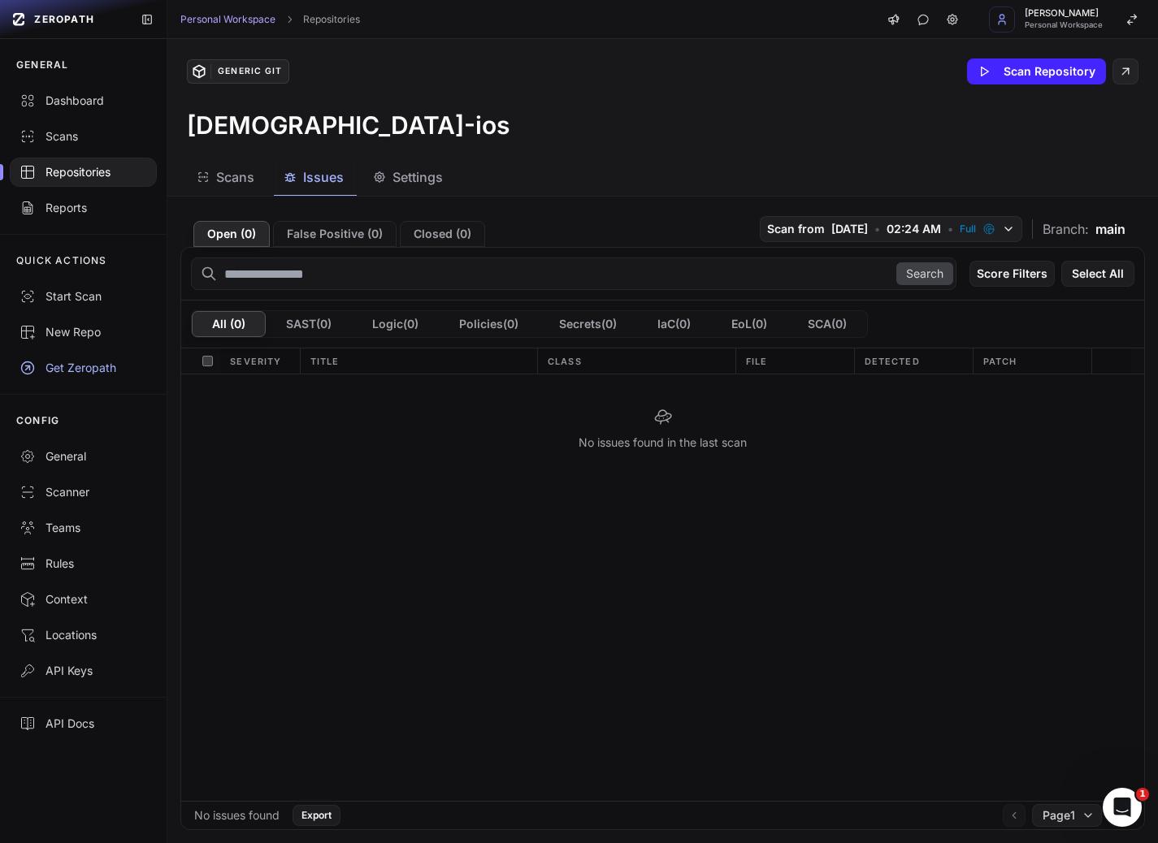
click at [680, 444] on div "No issues found in the last scan" at bounding box center [662, 428] width 963 height 109
click at [618, 481] on div "No issues found in the last scan" at bounding box center [662, 428] width 963 height 109
click at [738, 161] on div "Scans Issues Settings" at bounding box center [642, 177] width 951 height 37
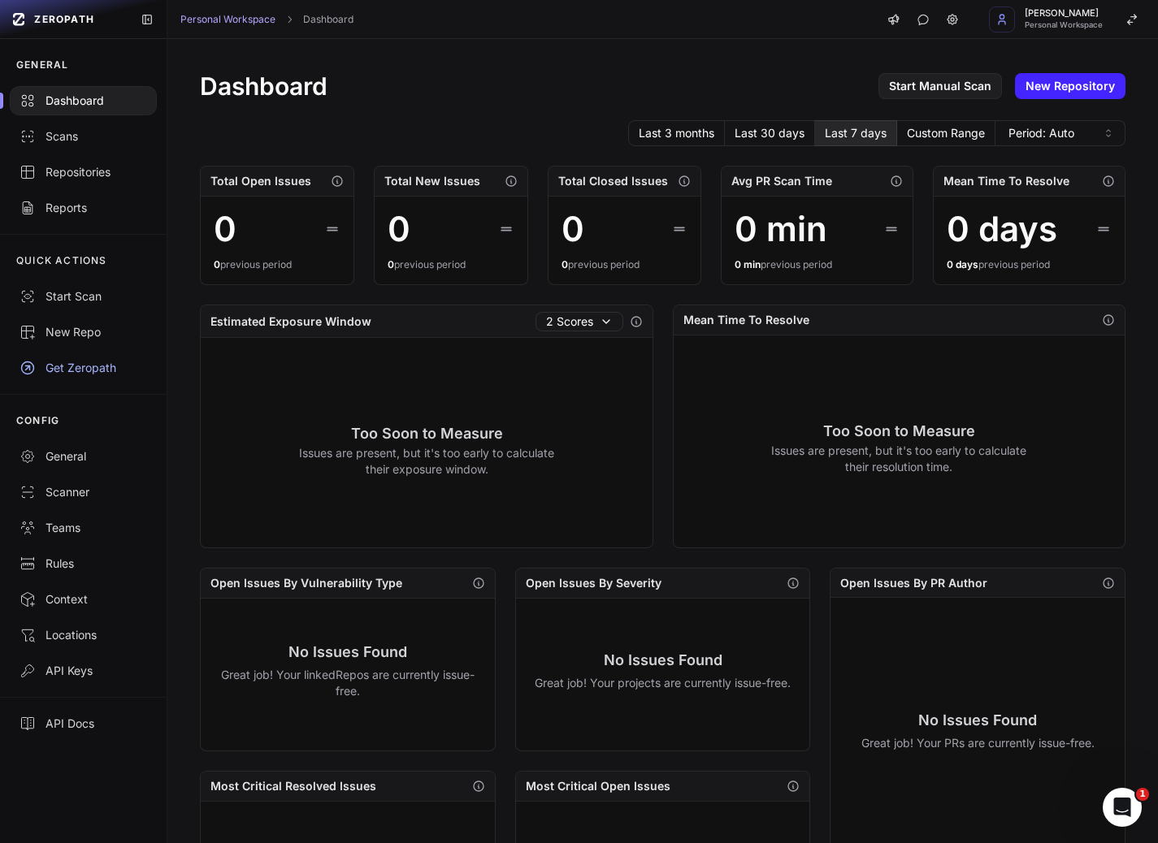
click at [232, 183] on h2 "Total Open Issues" at bounding box center [260, 181] width 101 height 16
click at [218, 236] on div "0" at bounding box center [225, 229] width 23 height 39
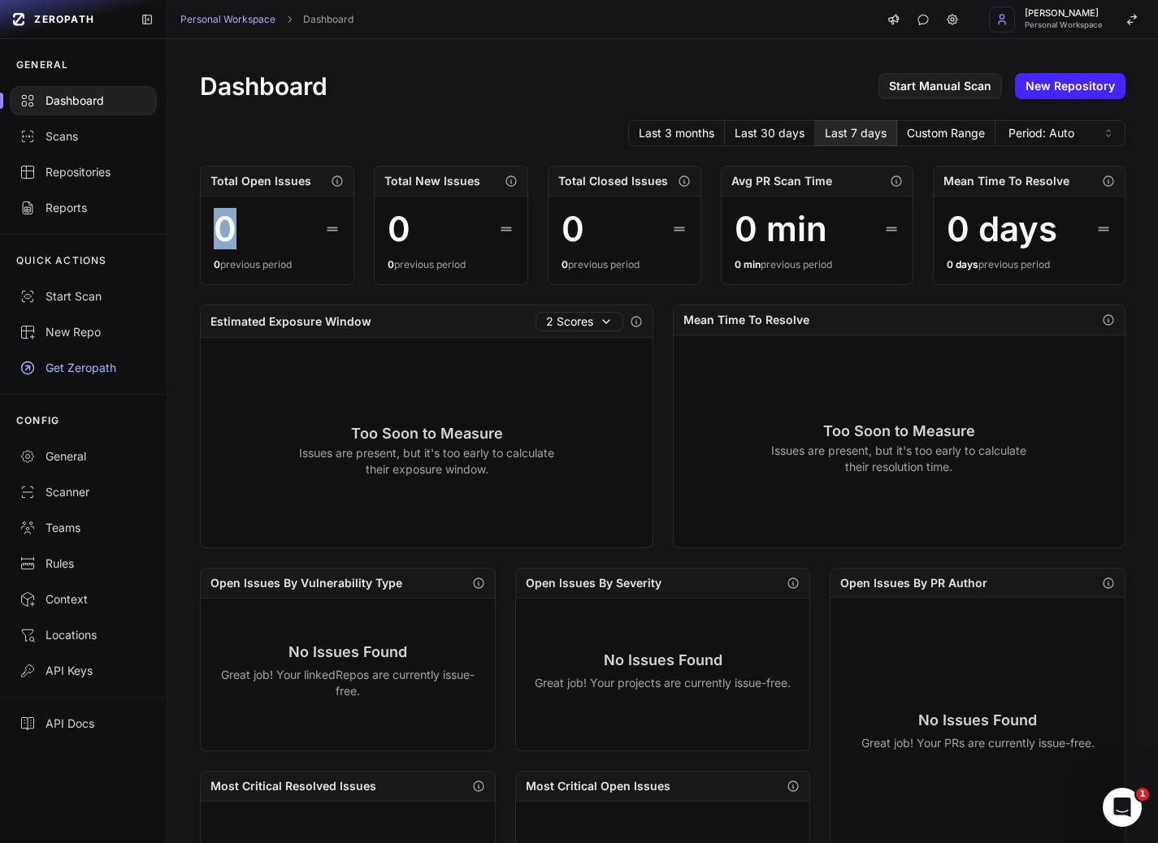
click at [218, 236] on div "0" at bounding box center [225, 229] width 23 height 39
